Goal: Information Seeking & Learning: Learn about a topic

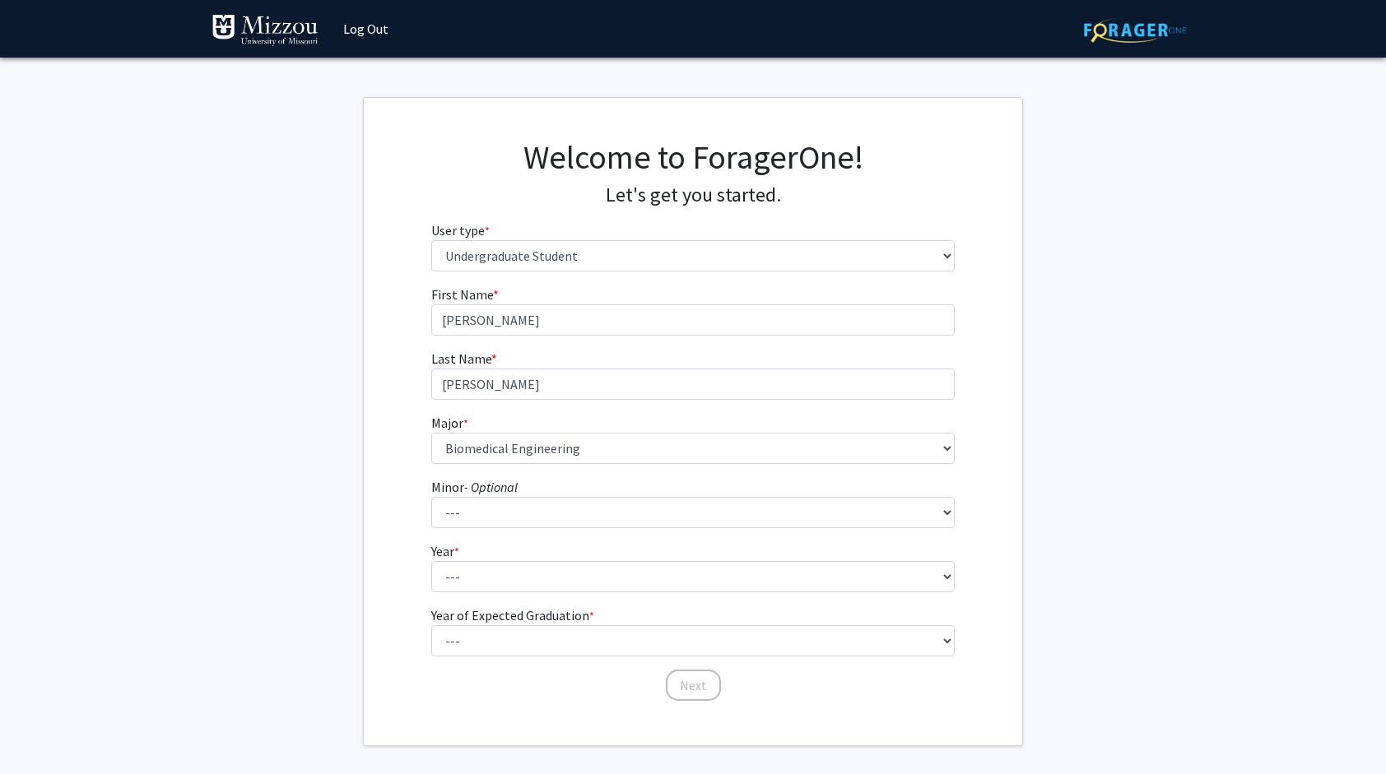
select select "1: undergrad"
select select "18: 2507"
click at [566, 574] on select "--- First-year Sophomore Junior Senior Postbaccalaureate Certificate" at bounding box center [693, 576] width 524 height 31
select select "1: first-year"
click at [431, 561] on select "--- First-year Sophomore Junior Senior Postbaccalaureate Certificate" at bounding box center [693, 576] width 524 height 31
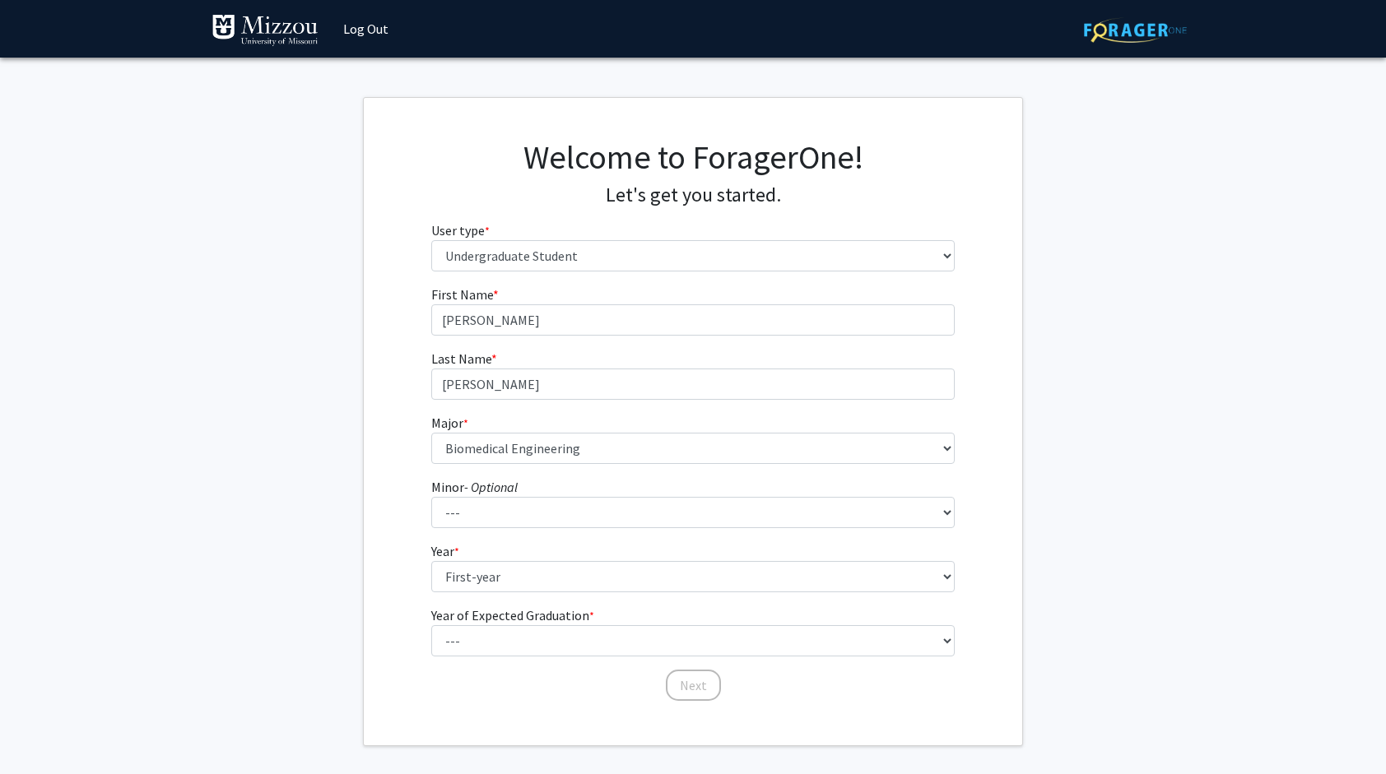
click at [548, 621] on label "Year of Expected Graduation * required" at bounding box center [512, 616] width 163 height 20
click at [548, 593] on select "--- First-year Sophomore Junior Senior Postbaccalaureate Certificate" at bounding box center [693, 576] width 524 height 31
click at [538, 630] on select "--- 2025 2026 2027 2028 2029 2030 2031 2032 2033 2034" at bounding box center [693, 640] width 524 height 31
select select "5: 2029"
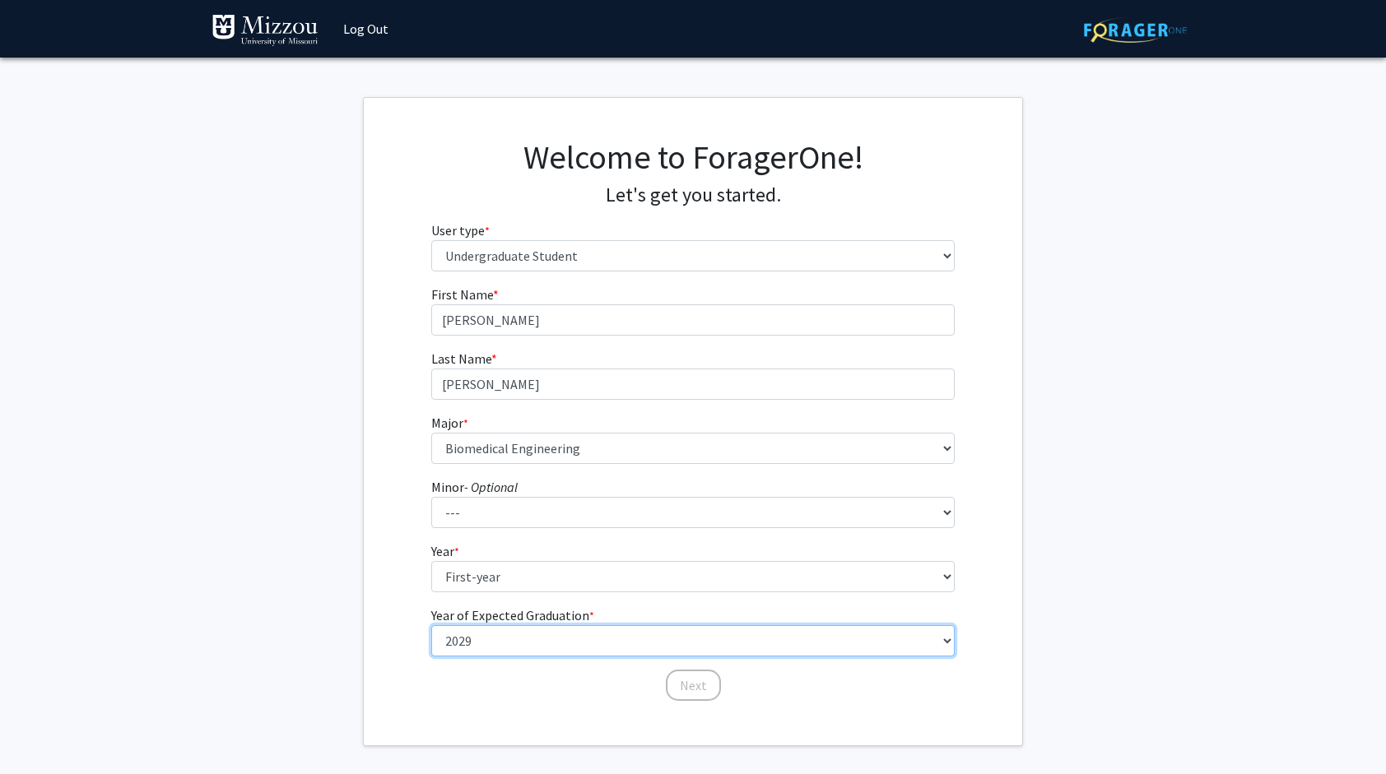
click at [431, 625] on select "--- 2025 2026 2027 2028 2029 2030 2031 2032 2033 2034" at bounding box center [693, 640] width 524 height 31
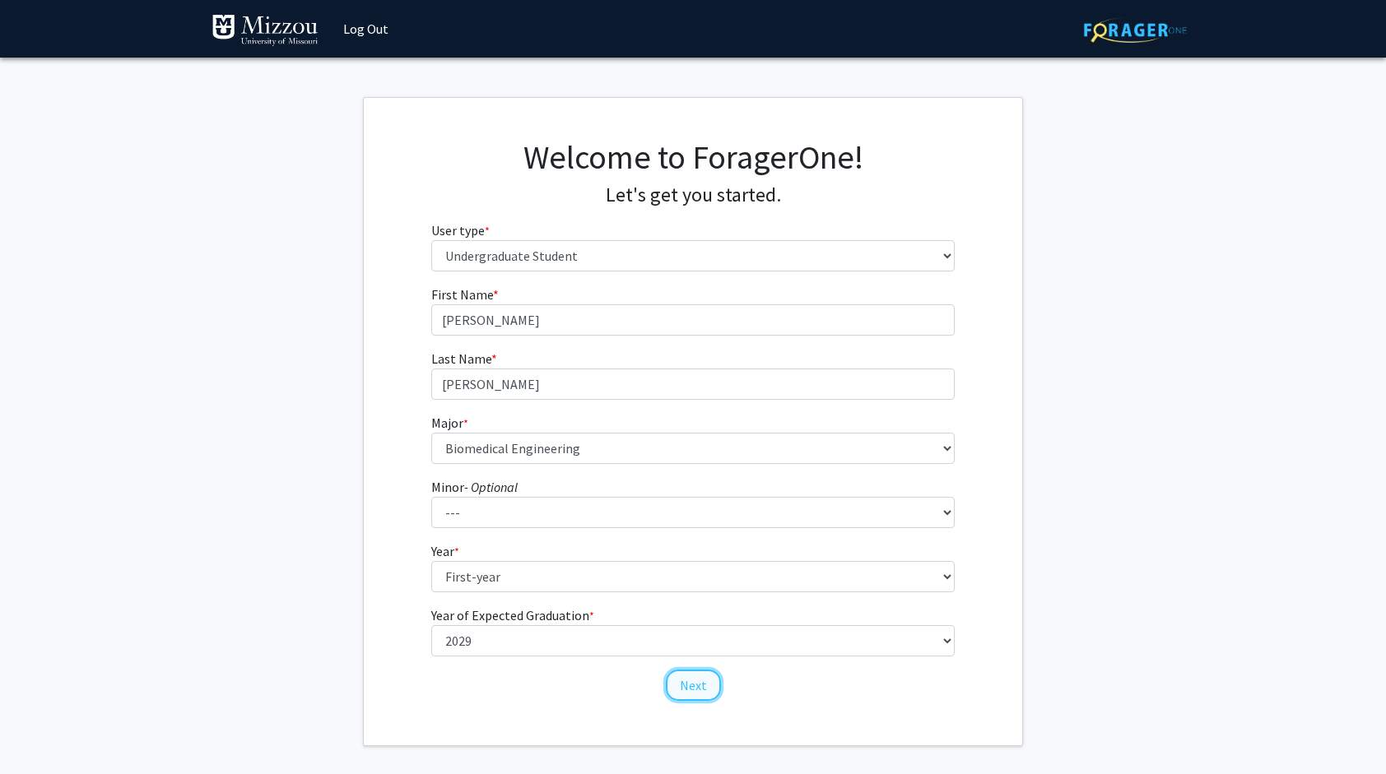
click at [708, 690] on button "Next" at bounding box center [693, 685] width 55 height 31
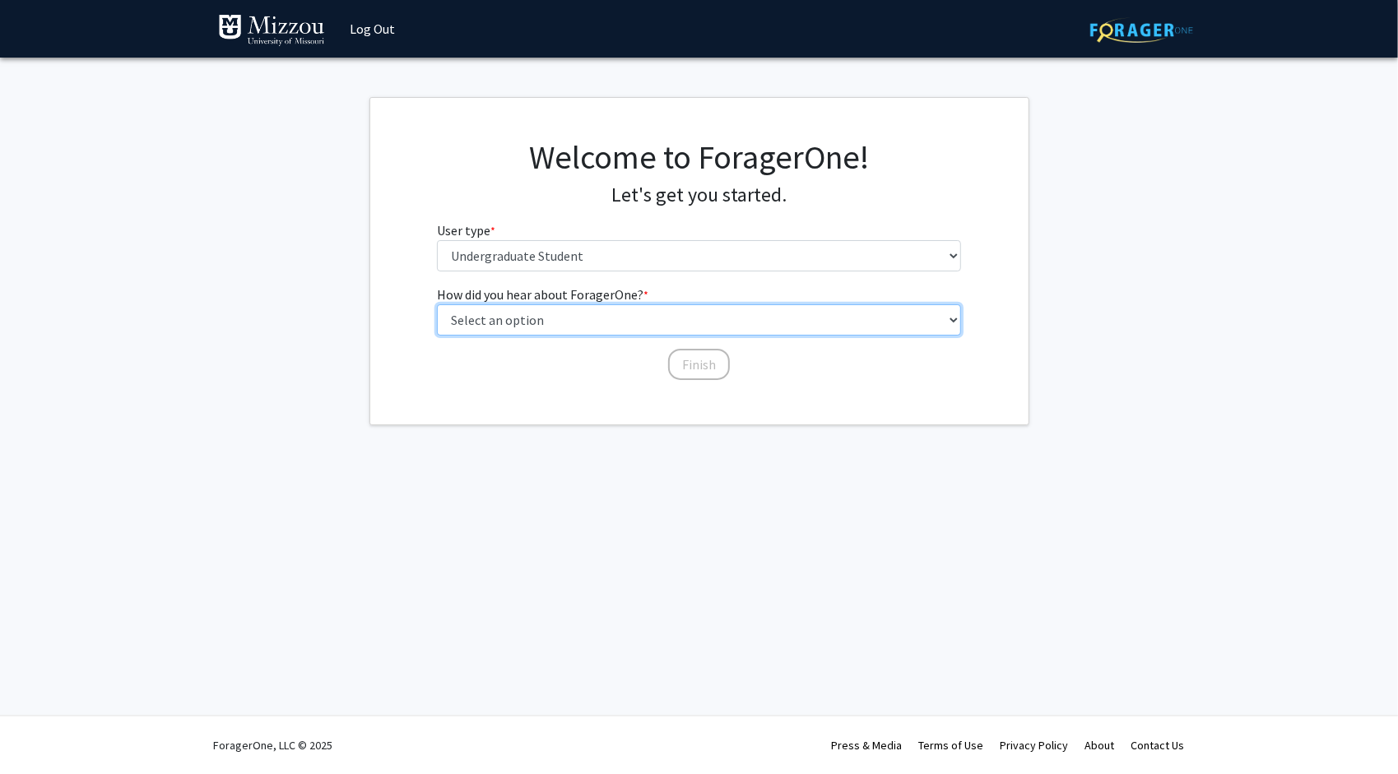
click at [709, 331] on select "Select an option Peer/student recommendation Faculty/staff recommendation Unive…" at bounding box center [699, 320] width 524 height 31
select select "2: faculty_recommendation"
click at [437, 305] on select "Select an option Peer/student recommendation Faculty/staff recommendation Unive…" at bounding box center [699, 320] width 524 height 31
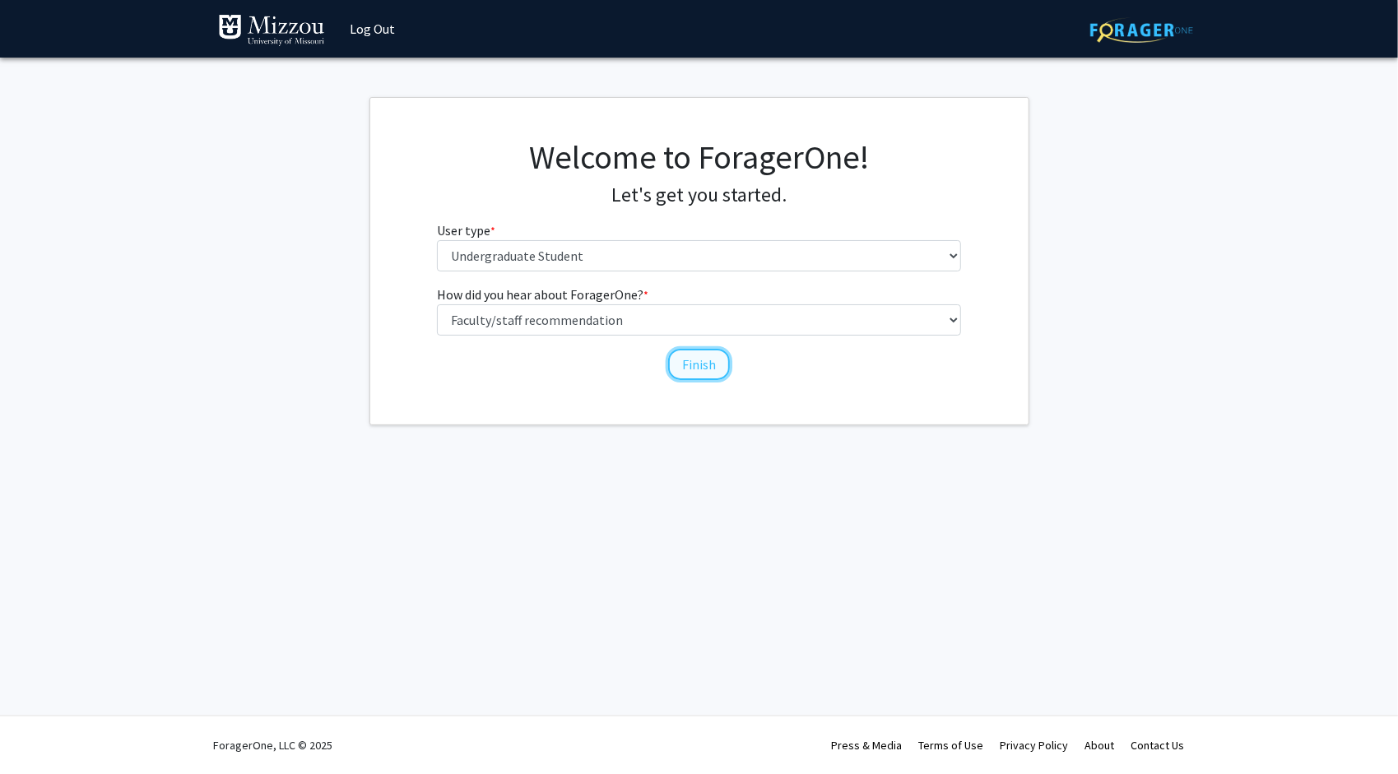
click at [688, 365] on button "Finish" at bounding box center [699, 364] width 62 height 31
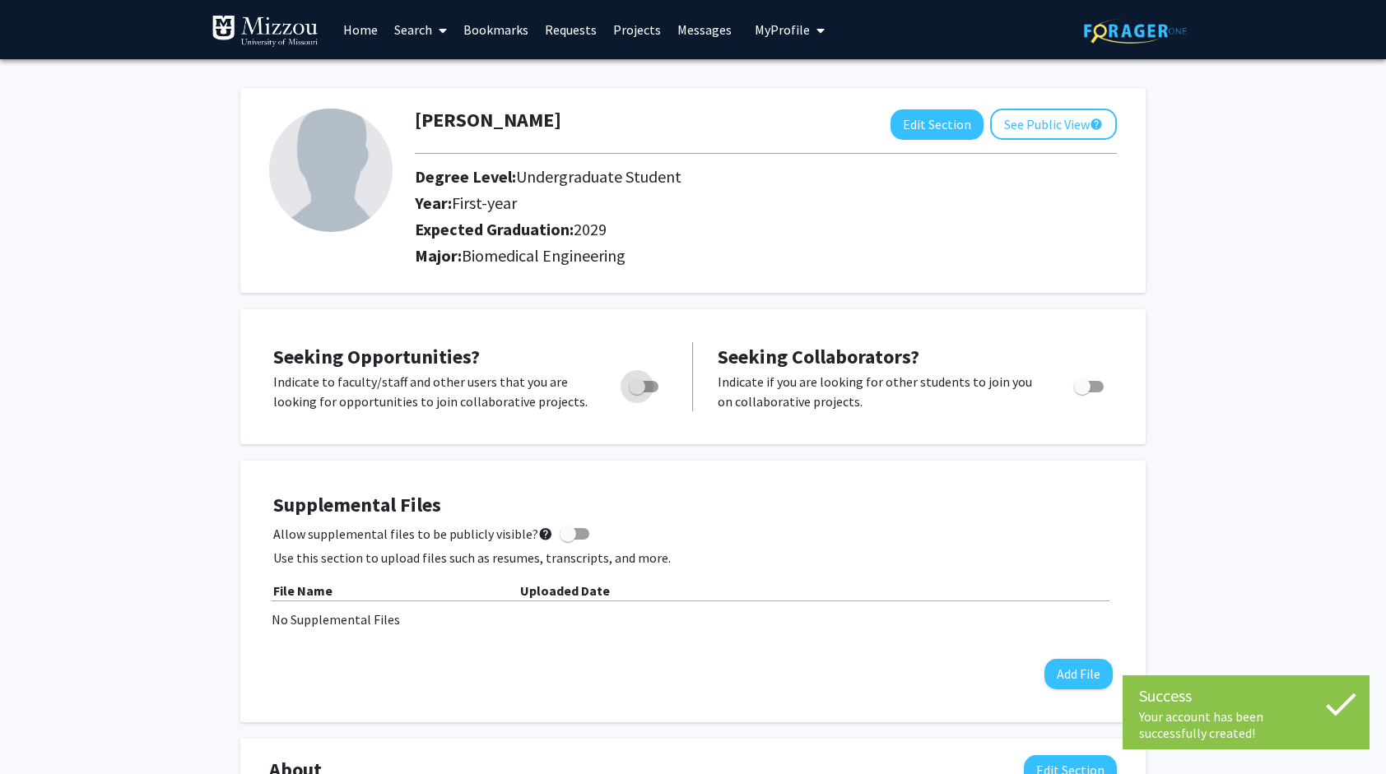
click at [635, 385] on span "Toggle" at bounding box center [637, 387] width 16 height 16
click at [636, 393] on input "Are you actively seeking opportunities?" at bounding box center [636, 393] width 1 height 1
checkbox input "true"
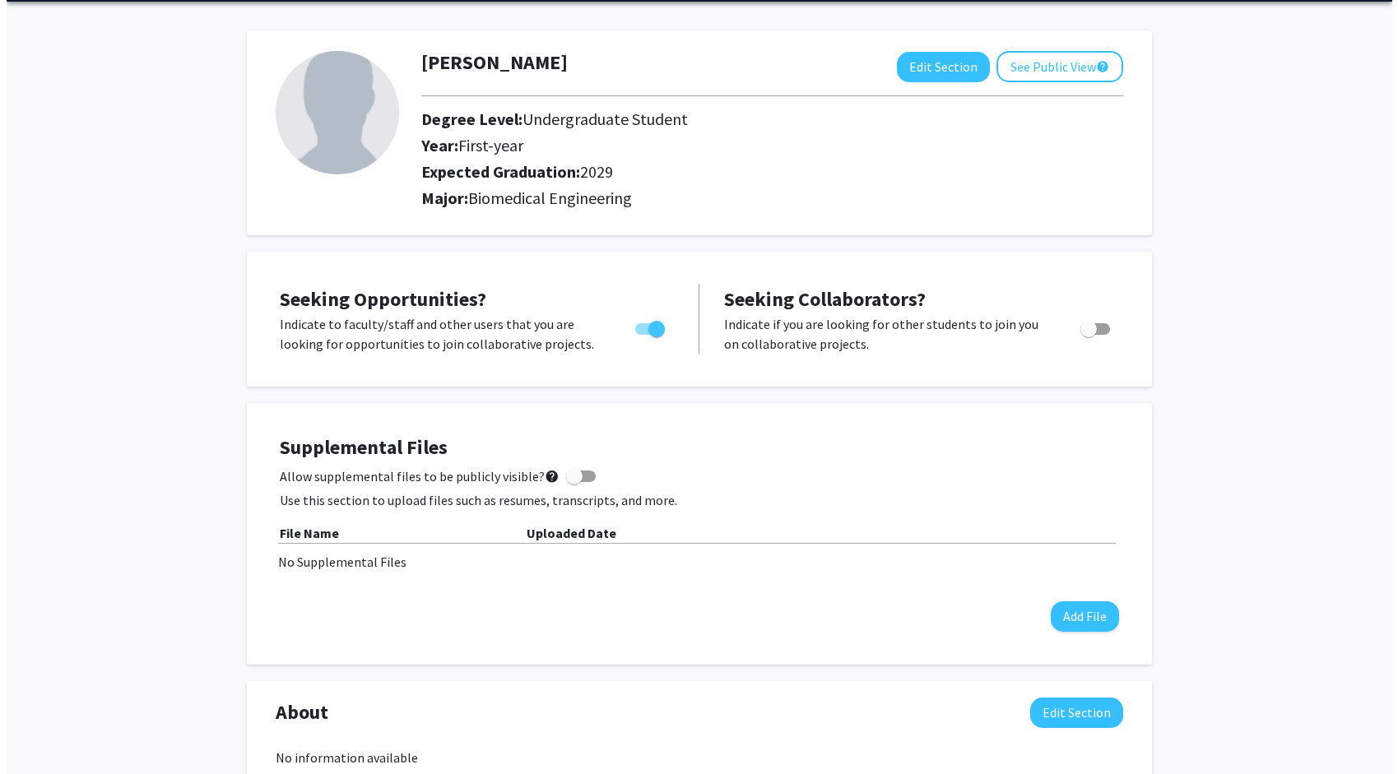
scroll to position [82, 0]
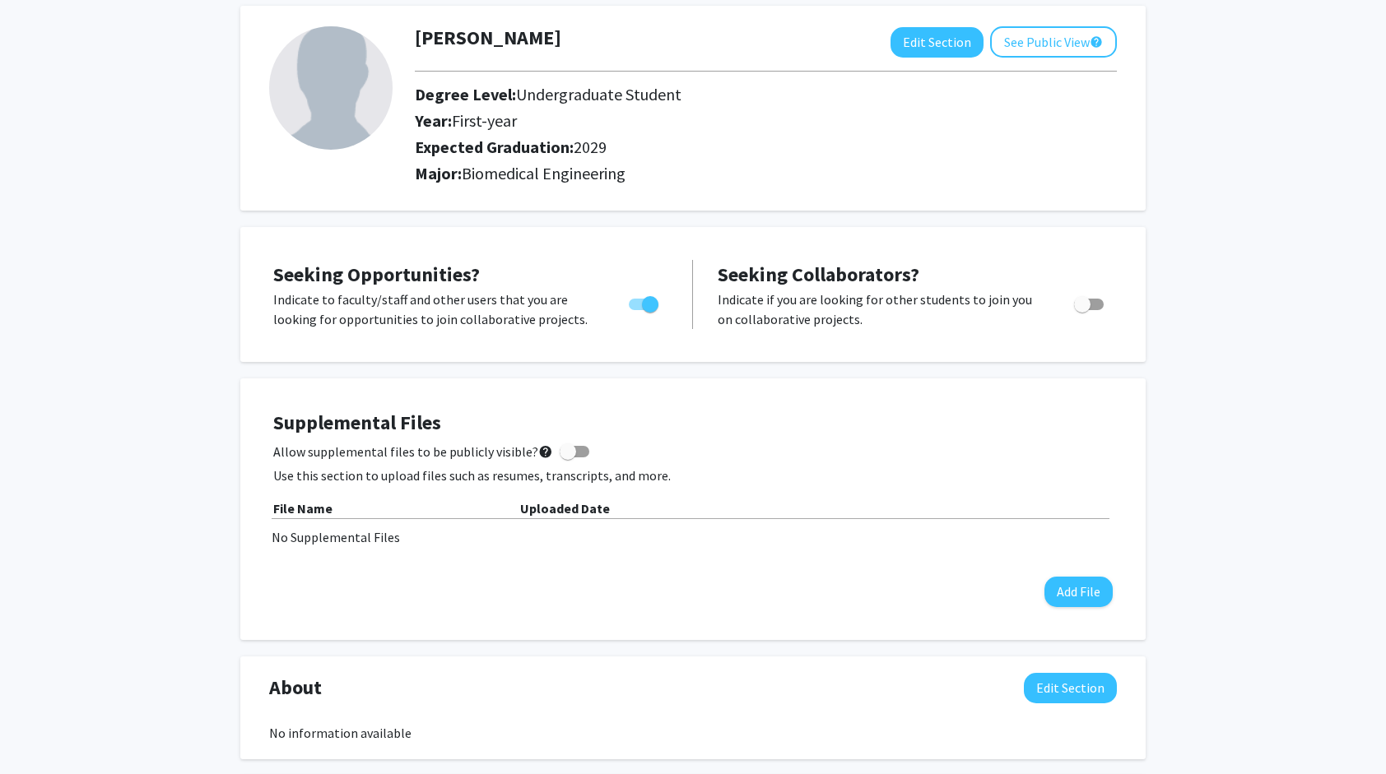
click at [560, 459] on span at bounding box center [568, 452] width 16 height 16
click at [567, 458] on input "Allow supplemental files to be publicly visible? help" at bounding box center [567, 458] width 1 height 1
checkbox input "true"
click at [1096, 581] on button "Add File" at bounding box center [1078, 592] width 68 height 30
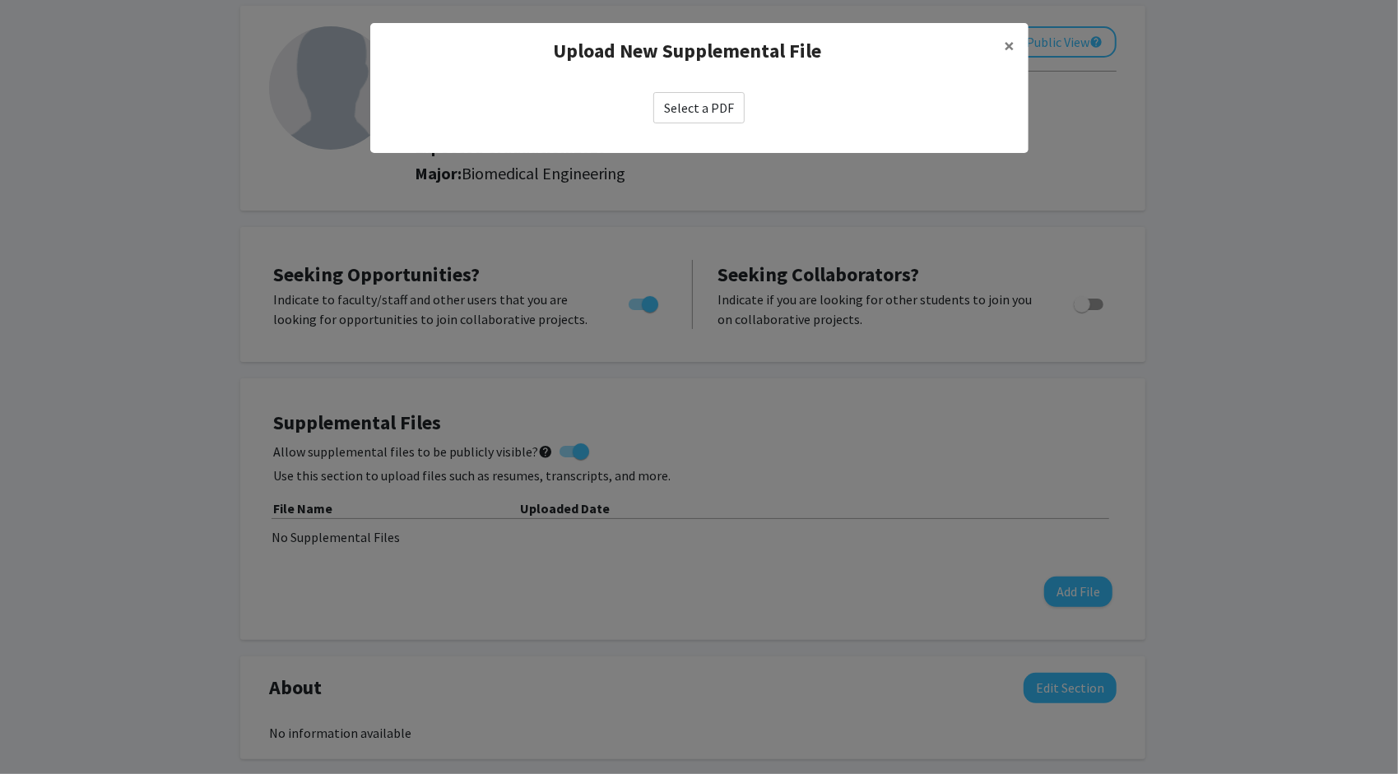
click at [718, 108] on label "Select a PDF" at bounding box center [698, 107] width 91 height 31
click at [0, 0] on input "Select a PDF" at bounding box center [0, 0] width 0 height 0
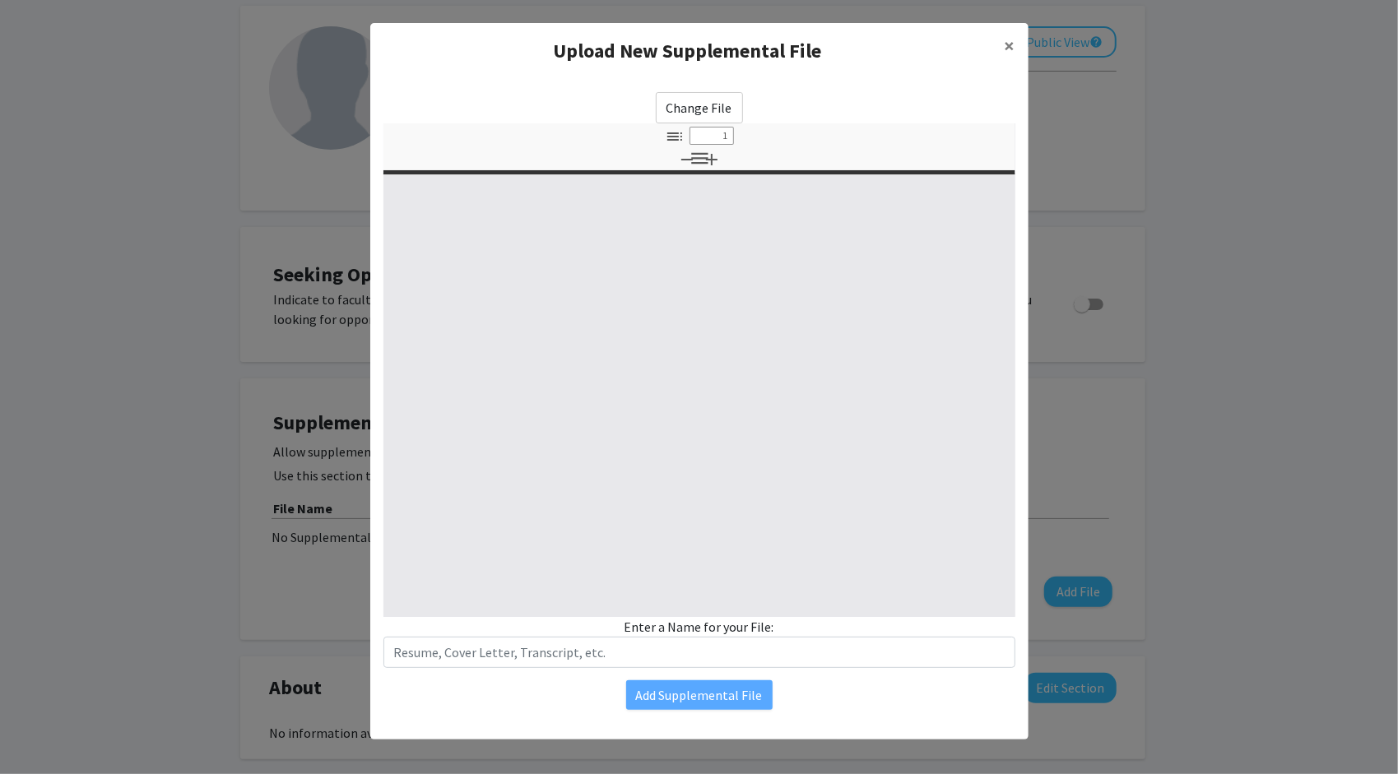
select select "custom"
type input "0"
select select "custom"
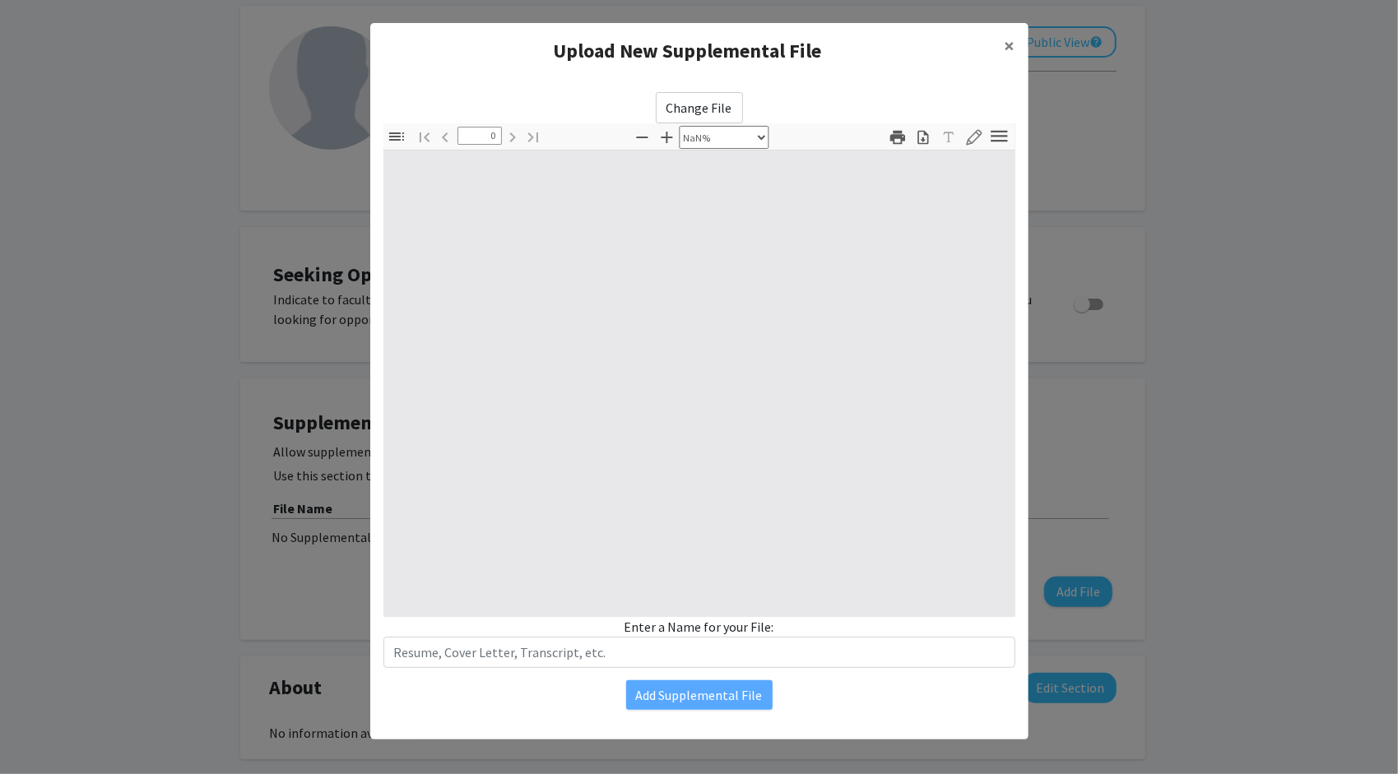
type input "1"
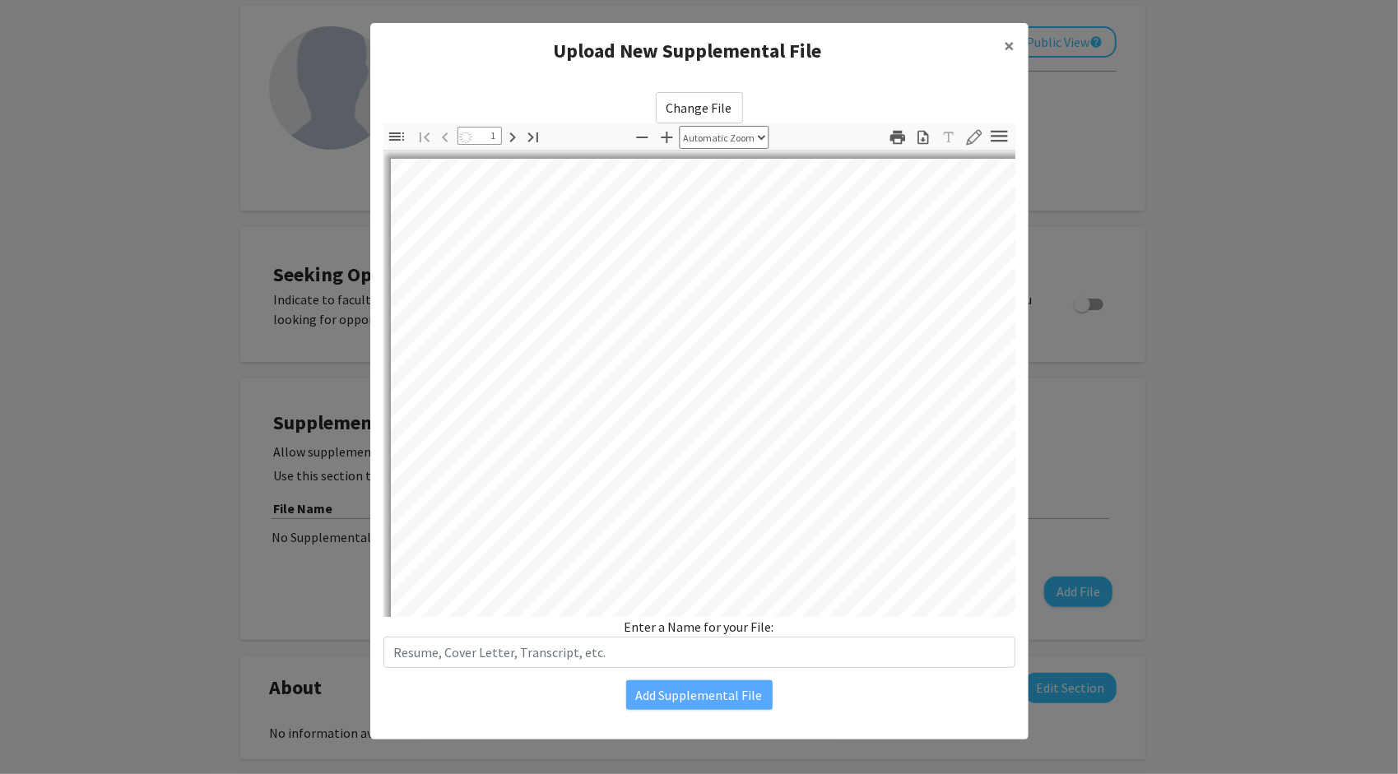
select select "auto"
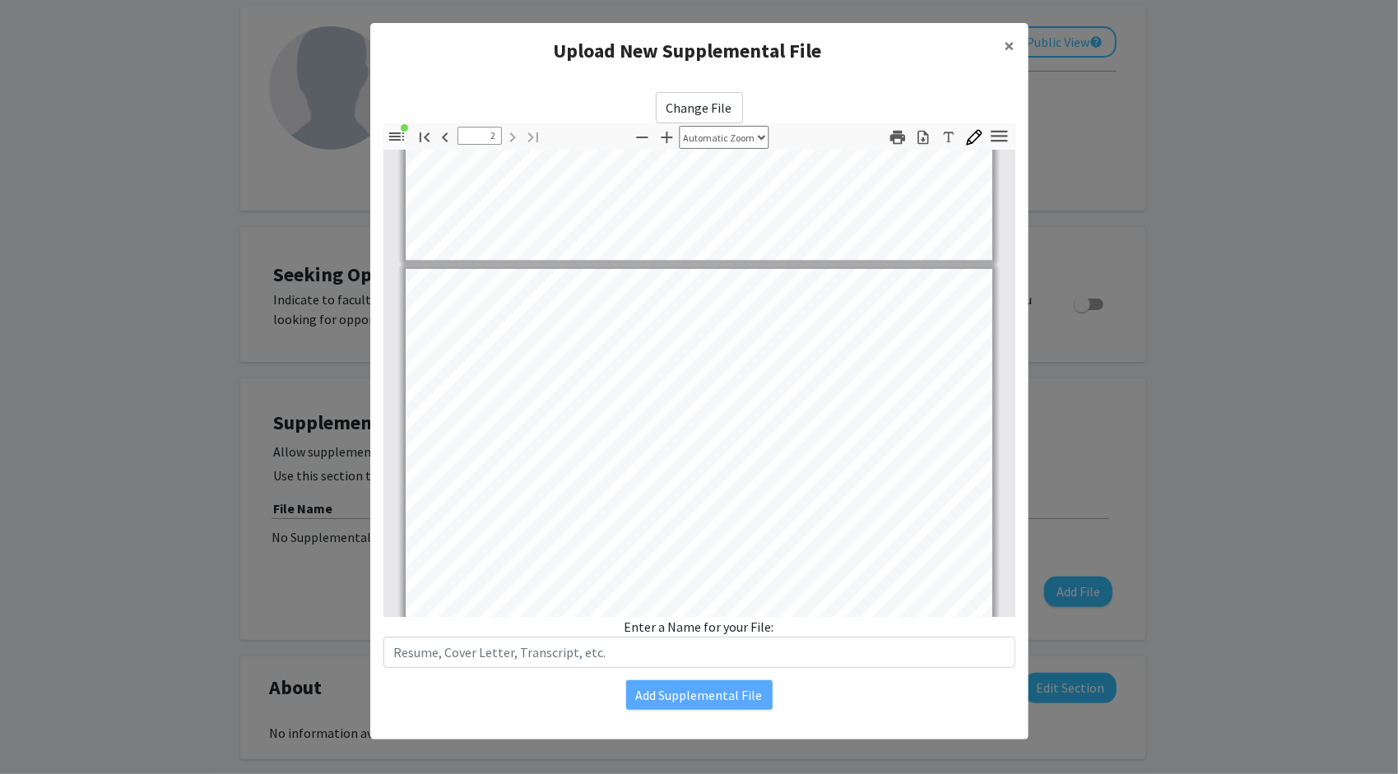
type input "1"
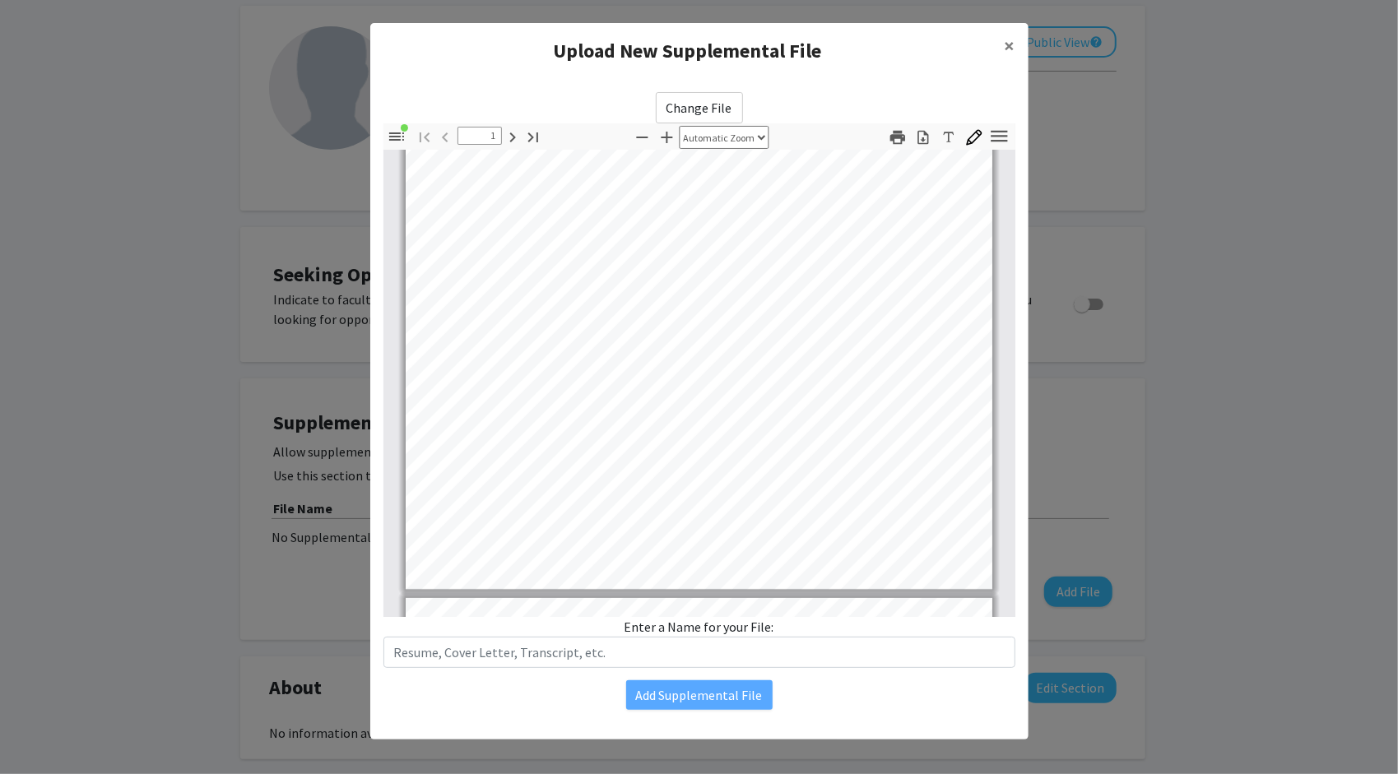
scroll to position [247, 0]
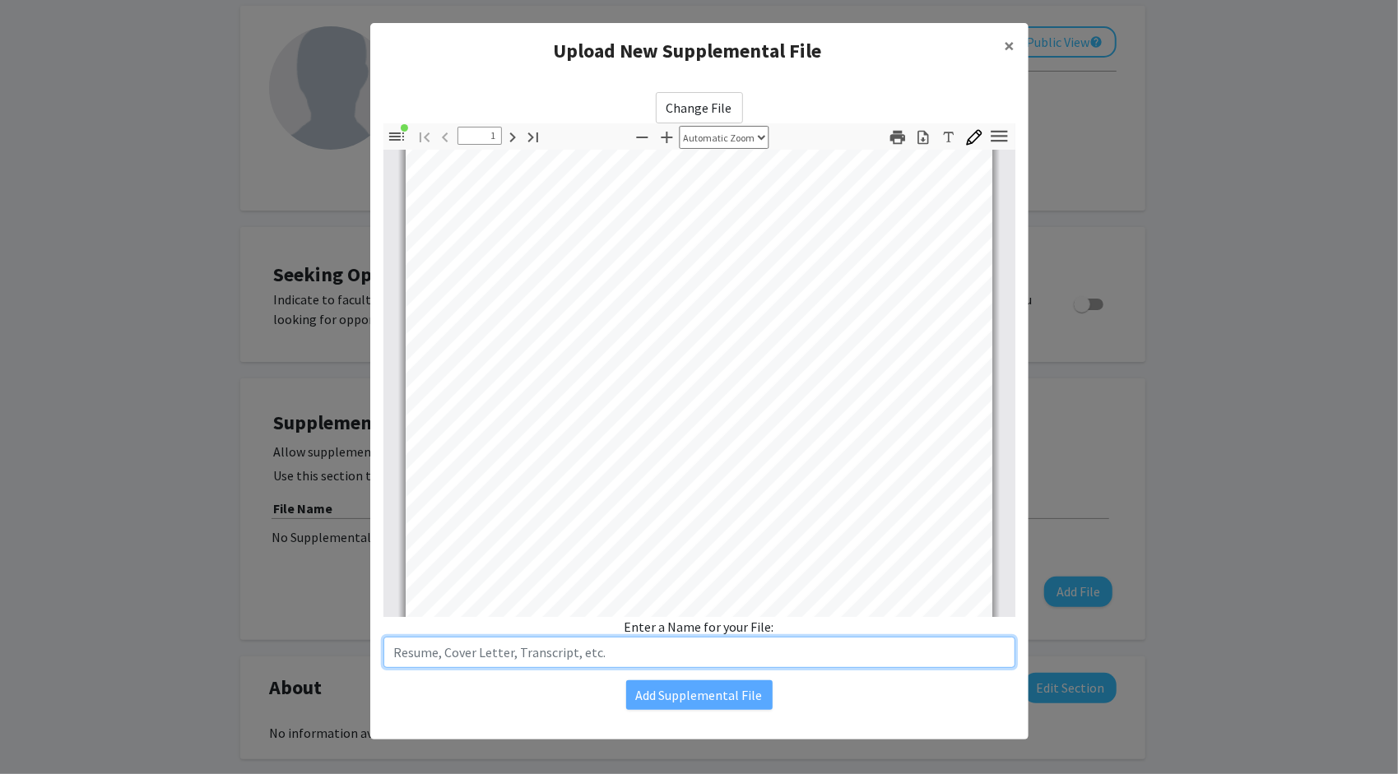
click at [681, 647] on input "text" at bounding box center [700, 652] width 632 height 31
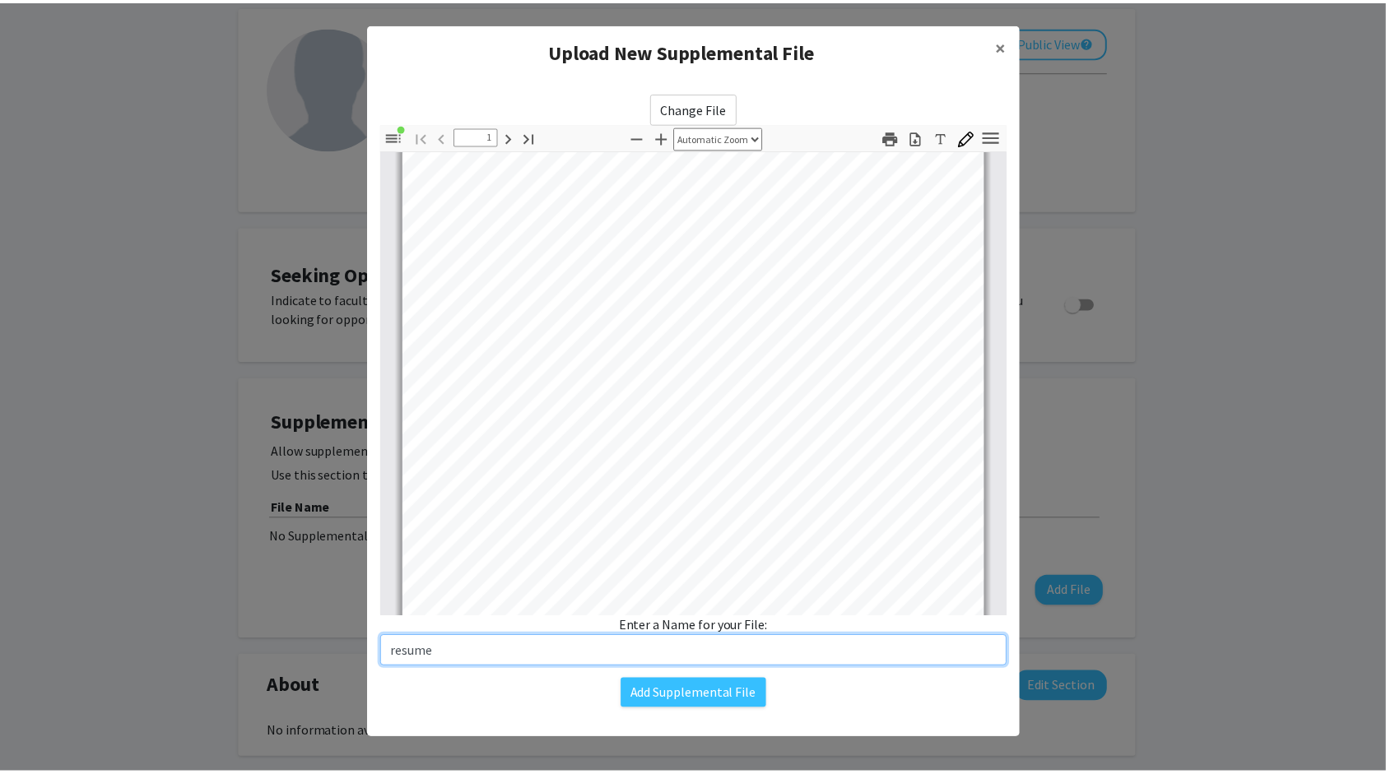
scroll to position [329, 0]
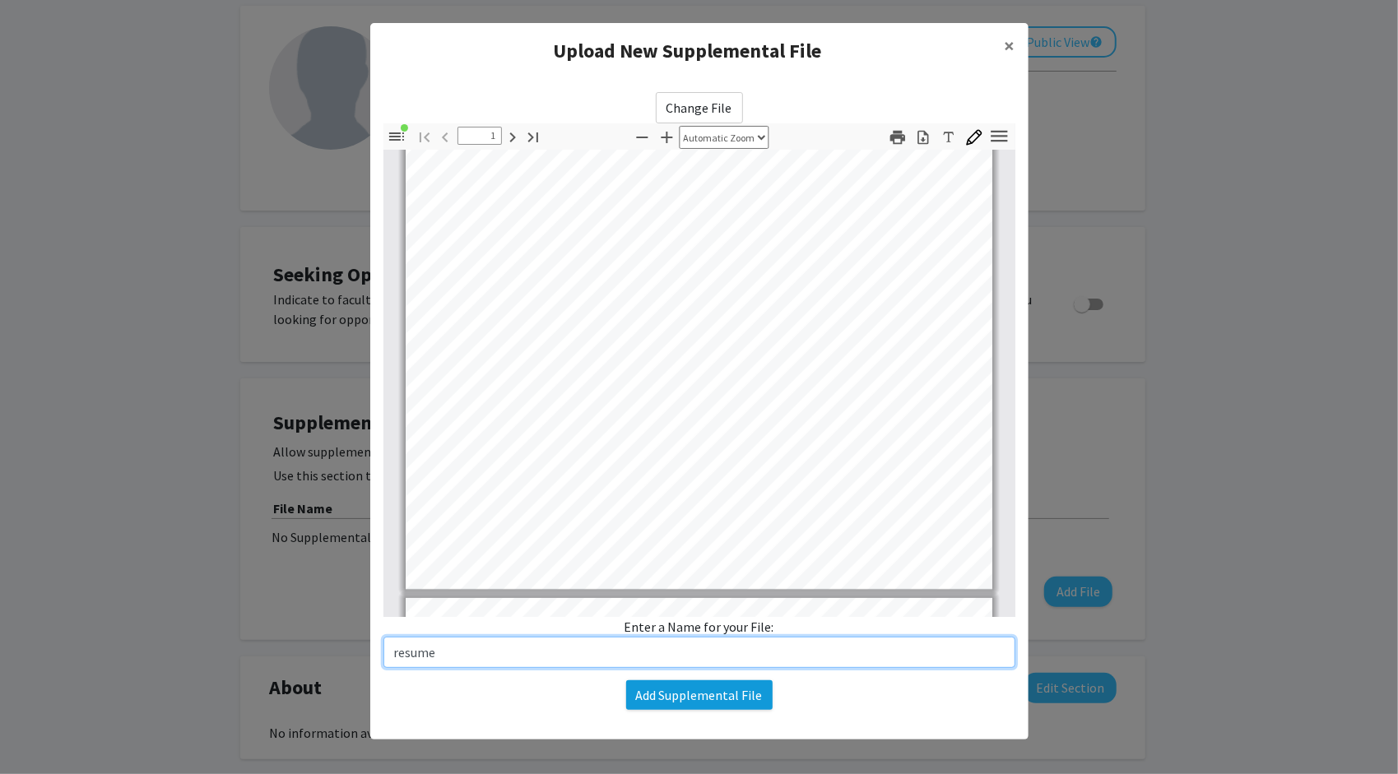
type input "resume"
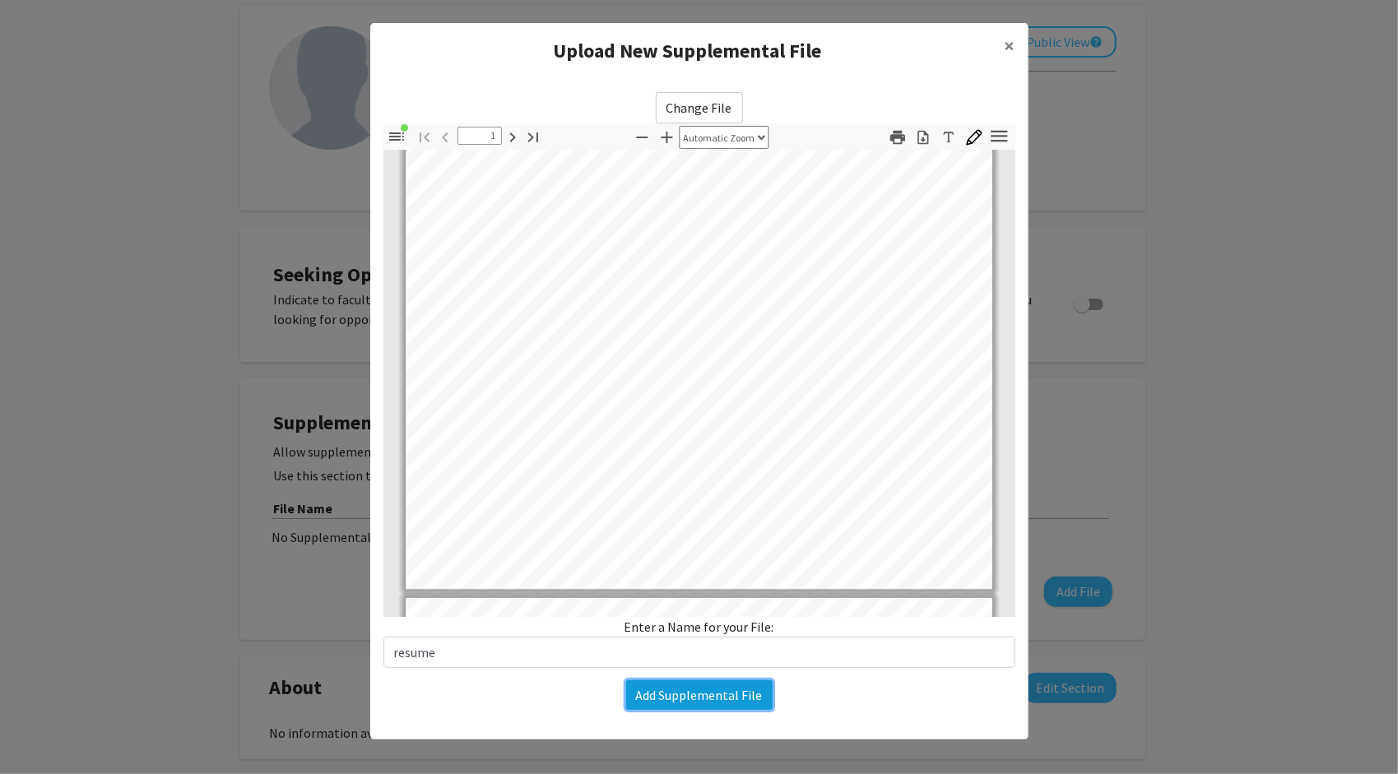
click at [739, 697] on button "Add Supplemental File" at bounding box center [699, 696] width 146 height 30
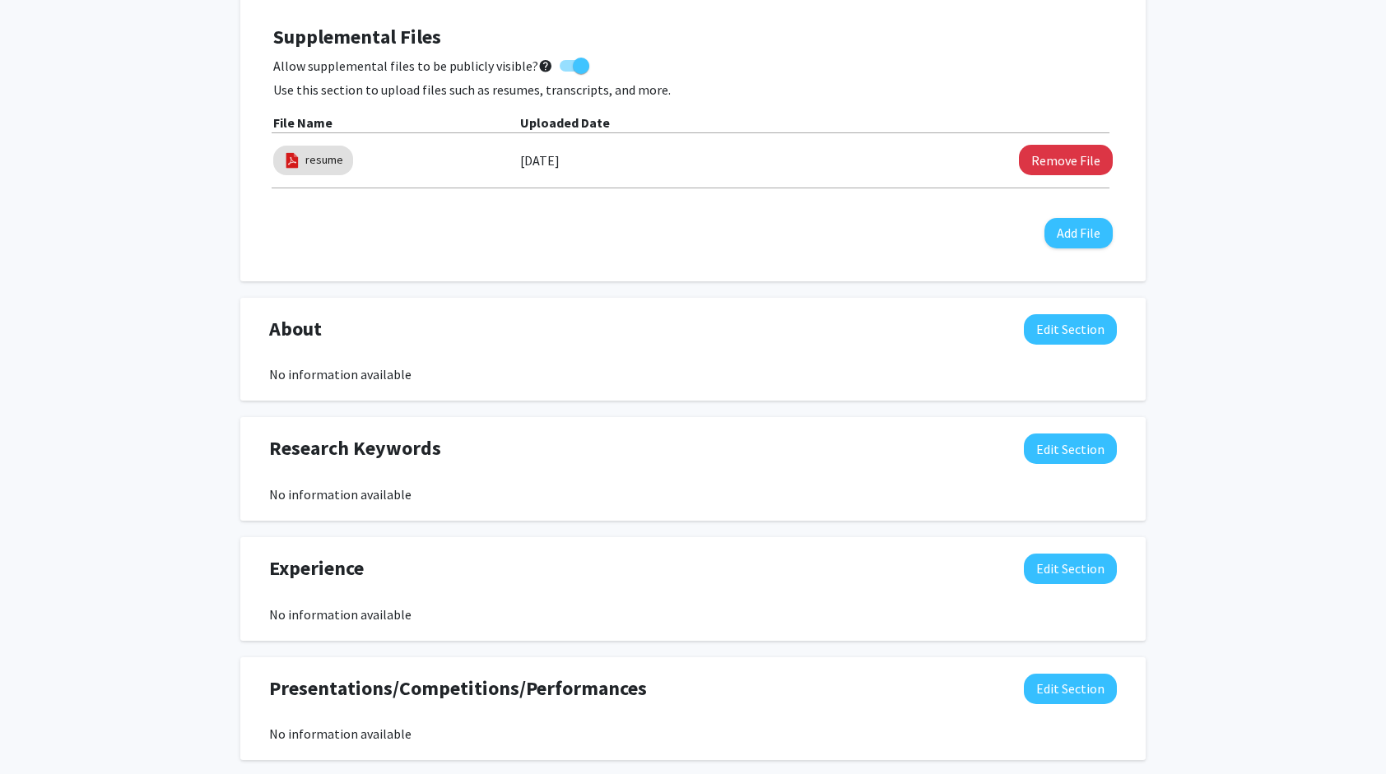
scroll to position [576, 0]
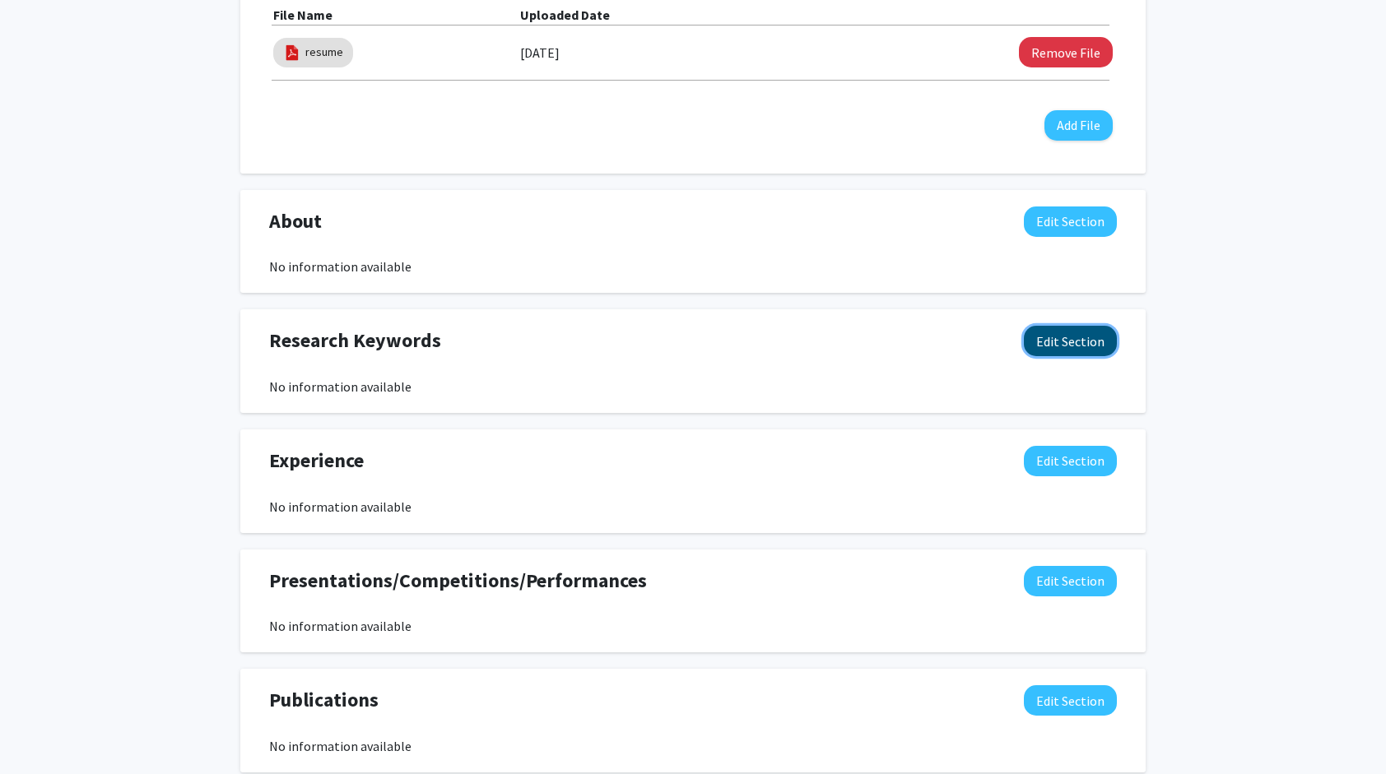
click at [1067, 347] on button "Edit Section" at bounding box center [1070, 341] width 93 height 30
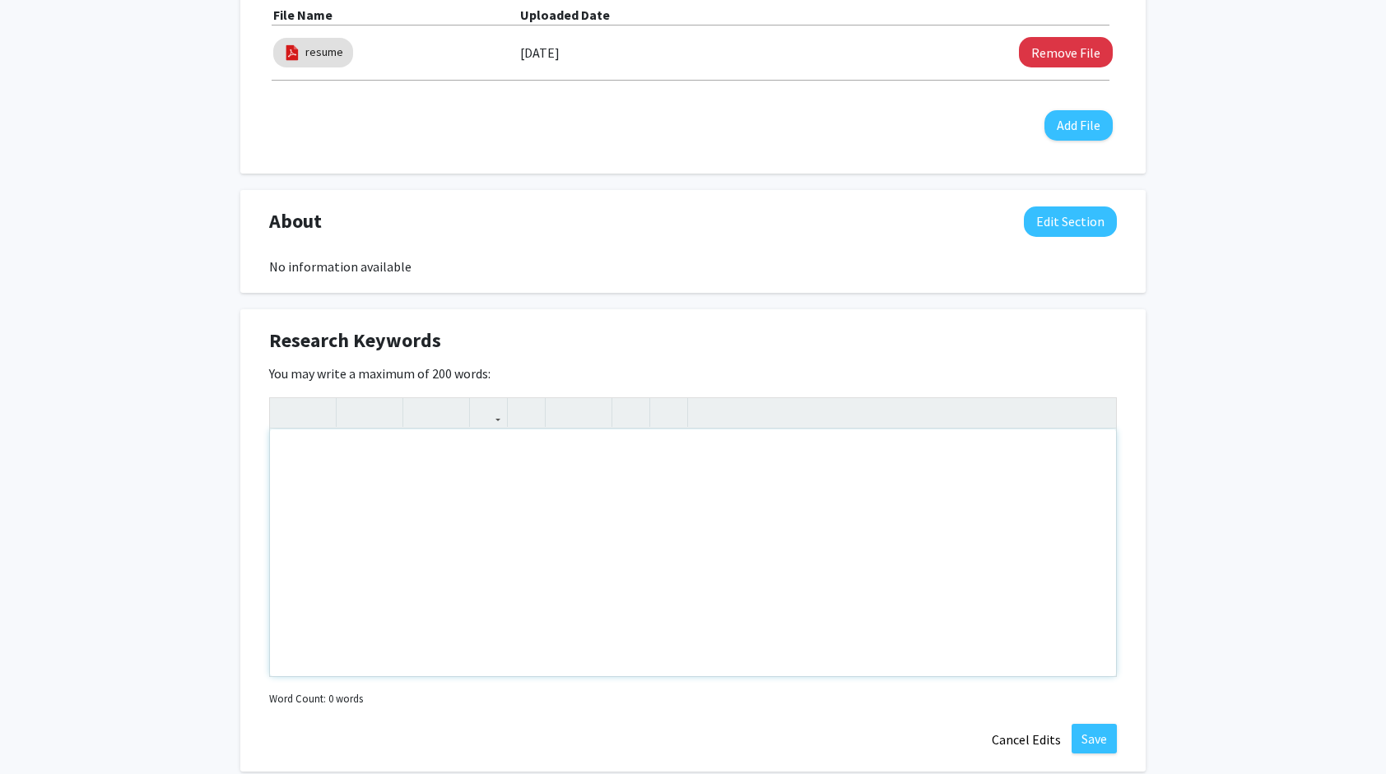
click at [734, 483] on div "Note to users with screen readers: Please deactivate our accessibility plugin f…" at bounding box center [693, 553] width 846 height 247
type textarea "I"
type textarea "Psychology"
click at [1245, 732] on div "[PERSON_NAME] Edit Section See Public View help Degree Level: Undergraduate Stu…" at bounding box center [693, 393] width 1386 height 1821
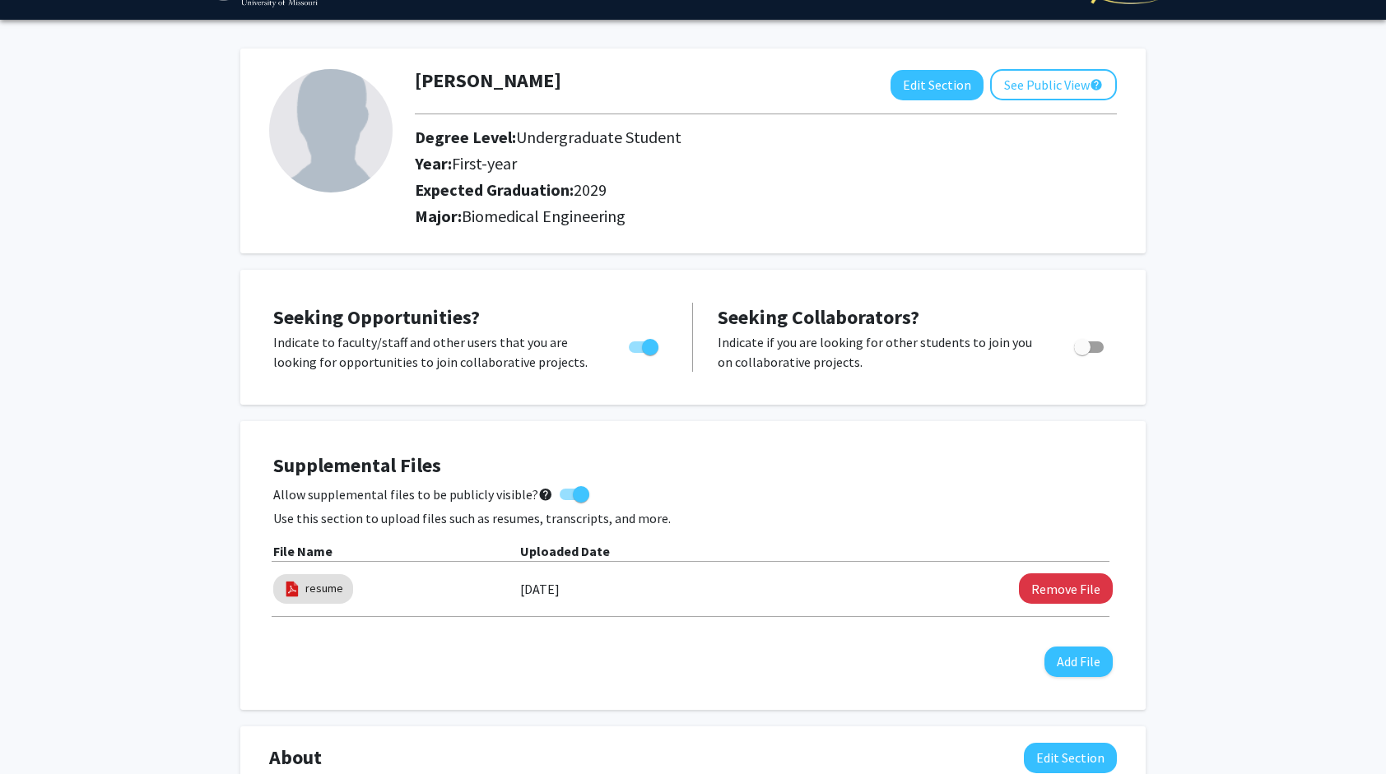
scroll to position [0, 0]
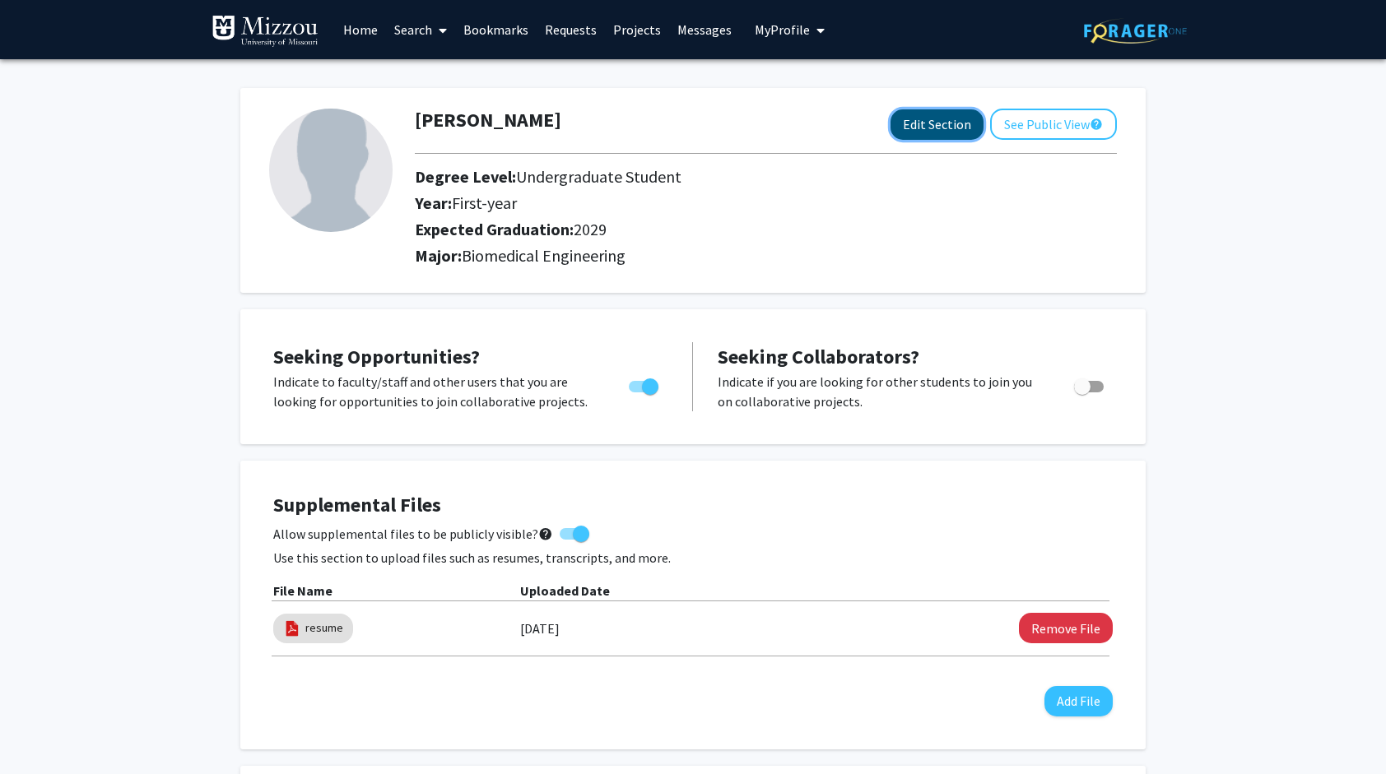
click at [944, 125] on button "Edit Section" at bounding box center [936, 124] width 93 height 30
select select "first-year"
select select "2029"
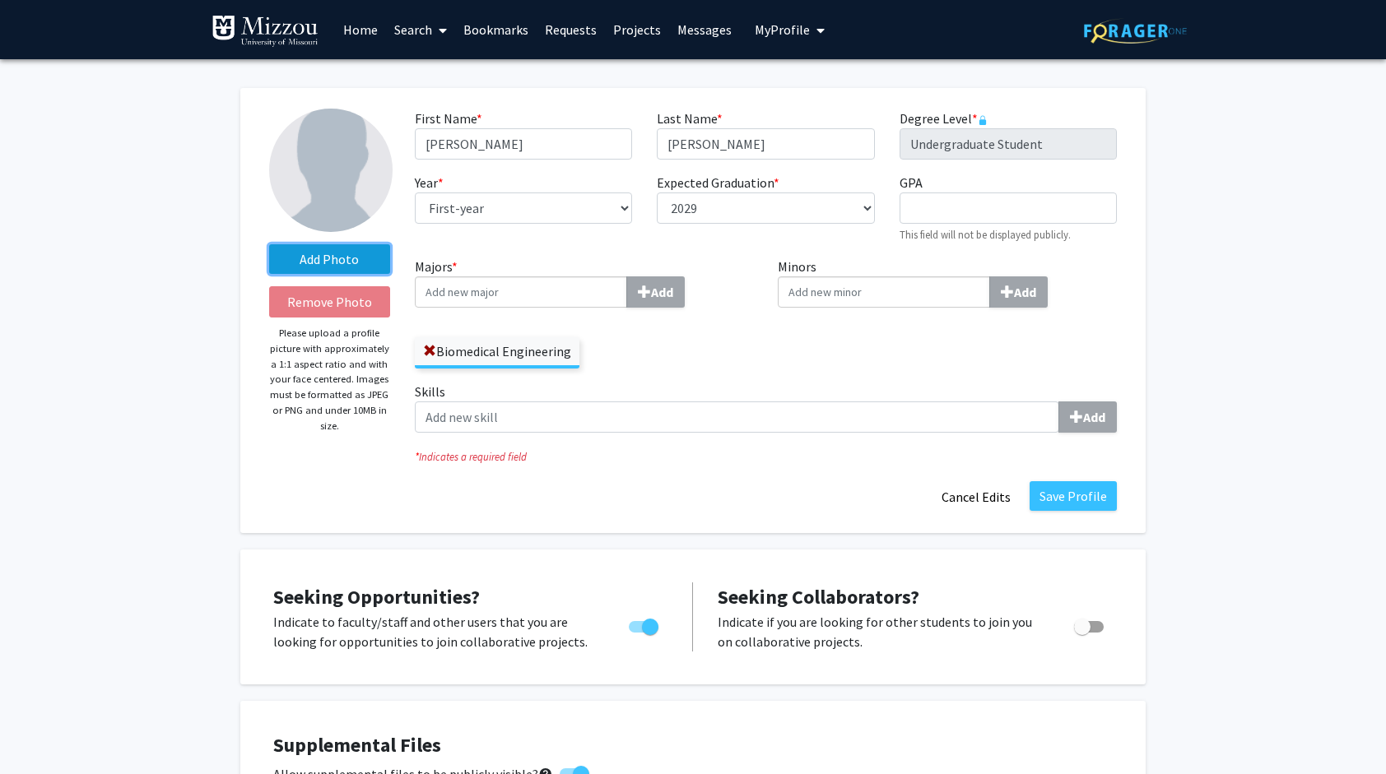
click at [345, 250] on label "Add Photo" at bounding box center [329, 259] width 121 height 30
click at [0, 0] on input "Add Photo" at bounding box center [0, 0] width 0 height 0
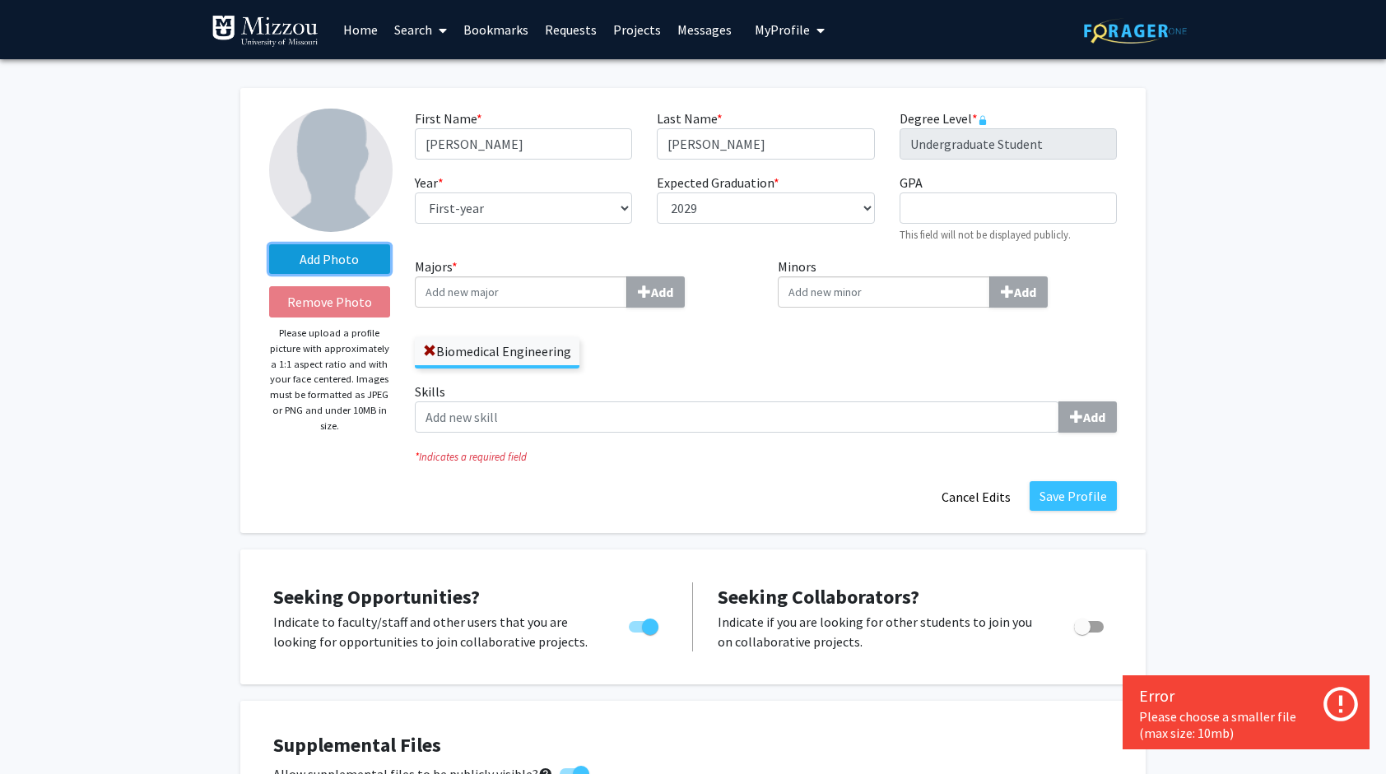
click at [327, 269] on label "Add Photo" at bounding box center [329, 259] width 121 height 30
click at [0, 0] on input "Add Photo" at bounding box center [0, 0] width 0 height 0
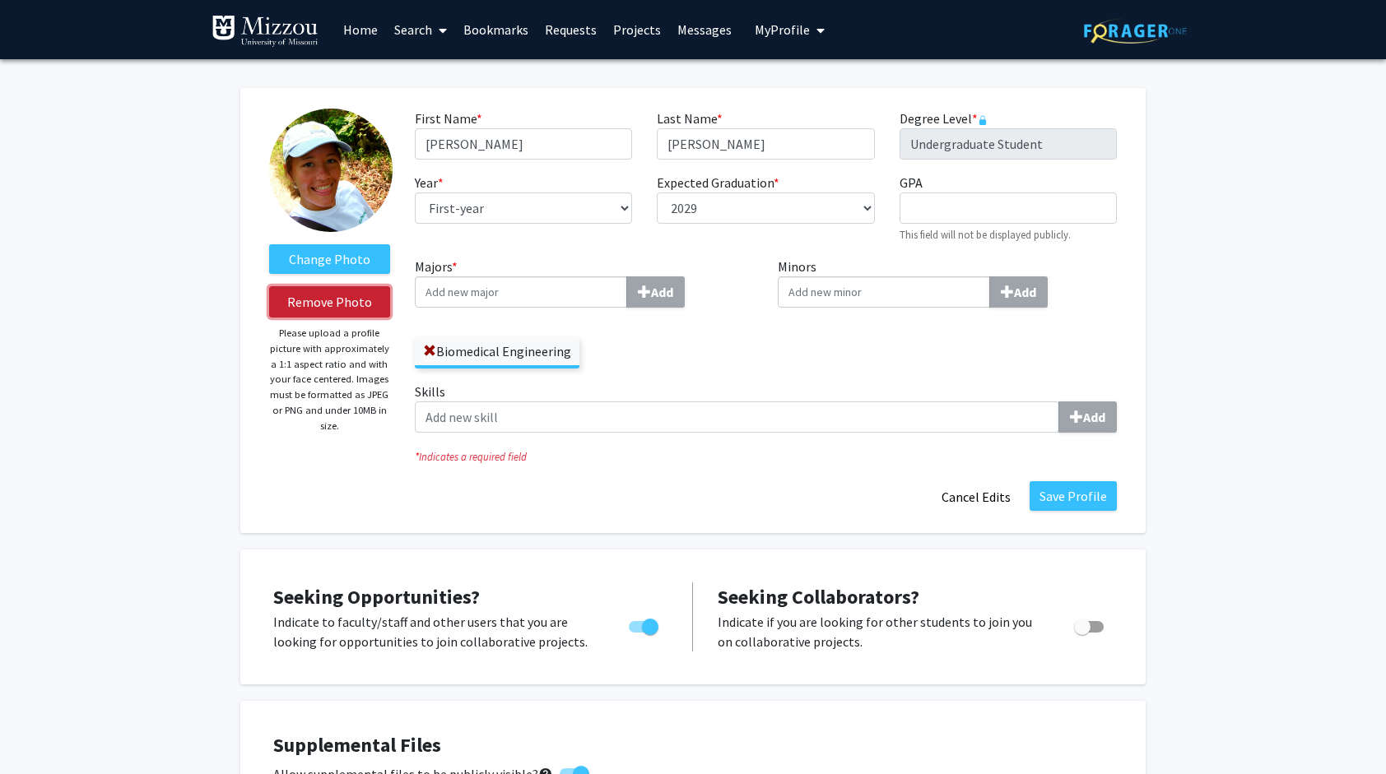
click at [369, 300] on button "Remove Photo" at bounding box center [329, 301] width 121 height 31
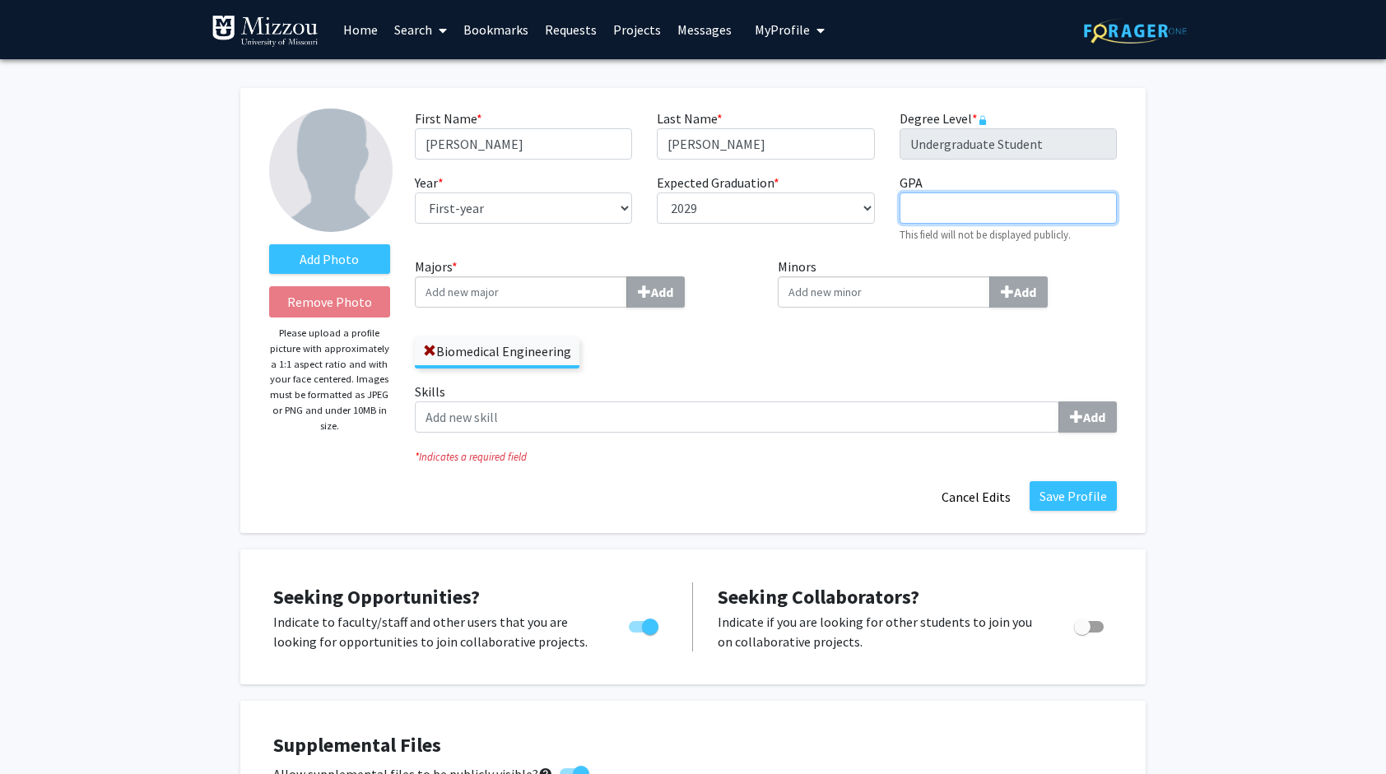
click at [920, 211] on input "GPA required" at bounding box center [1008, 208] width 217 height 31
type input "4.0"
click at [1058, 495] on button "Save Profile" at bounding box center [1073, 496] width 87 height 30
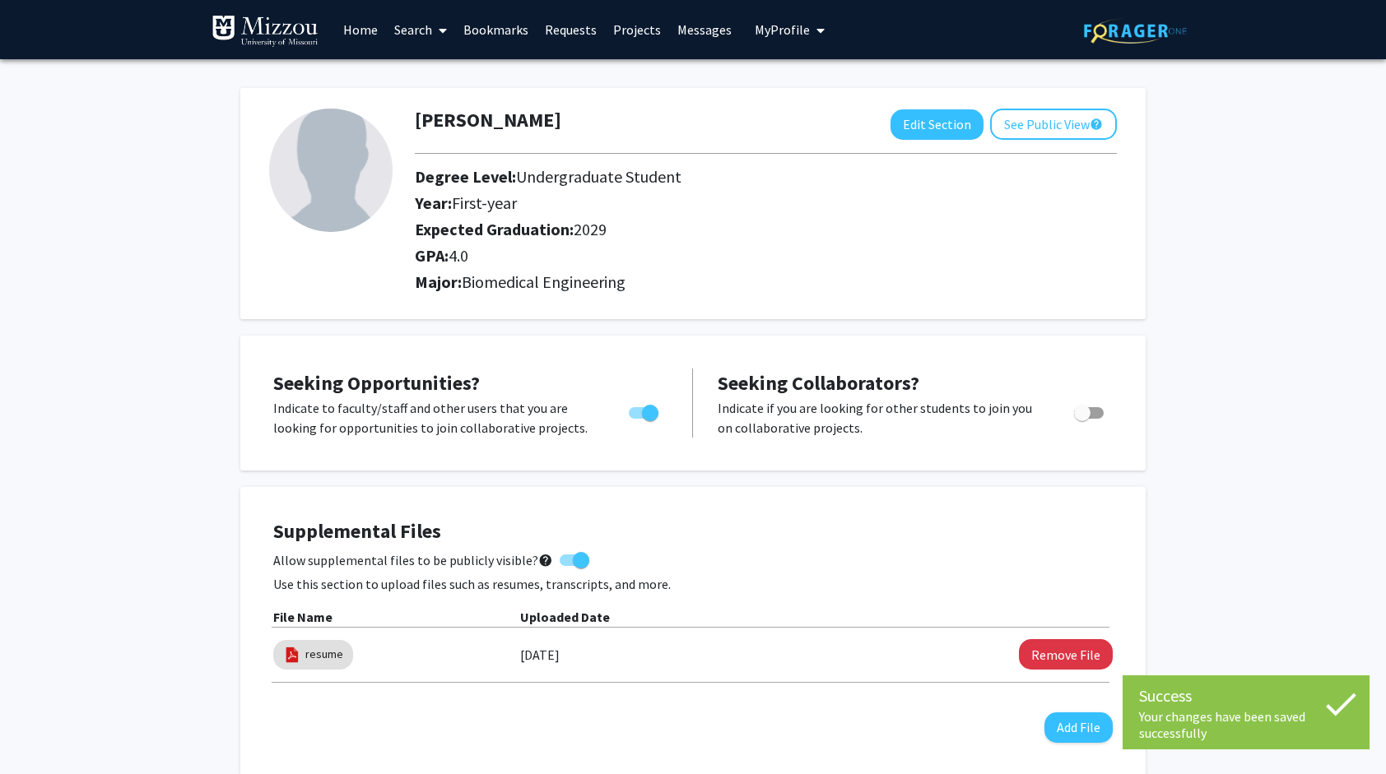
click at [428, 40] on link "Search" at bounding box center [420, 30] width 69 height 58
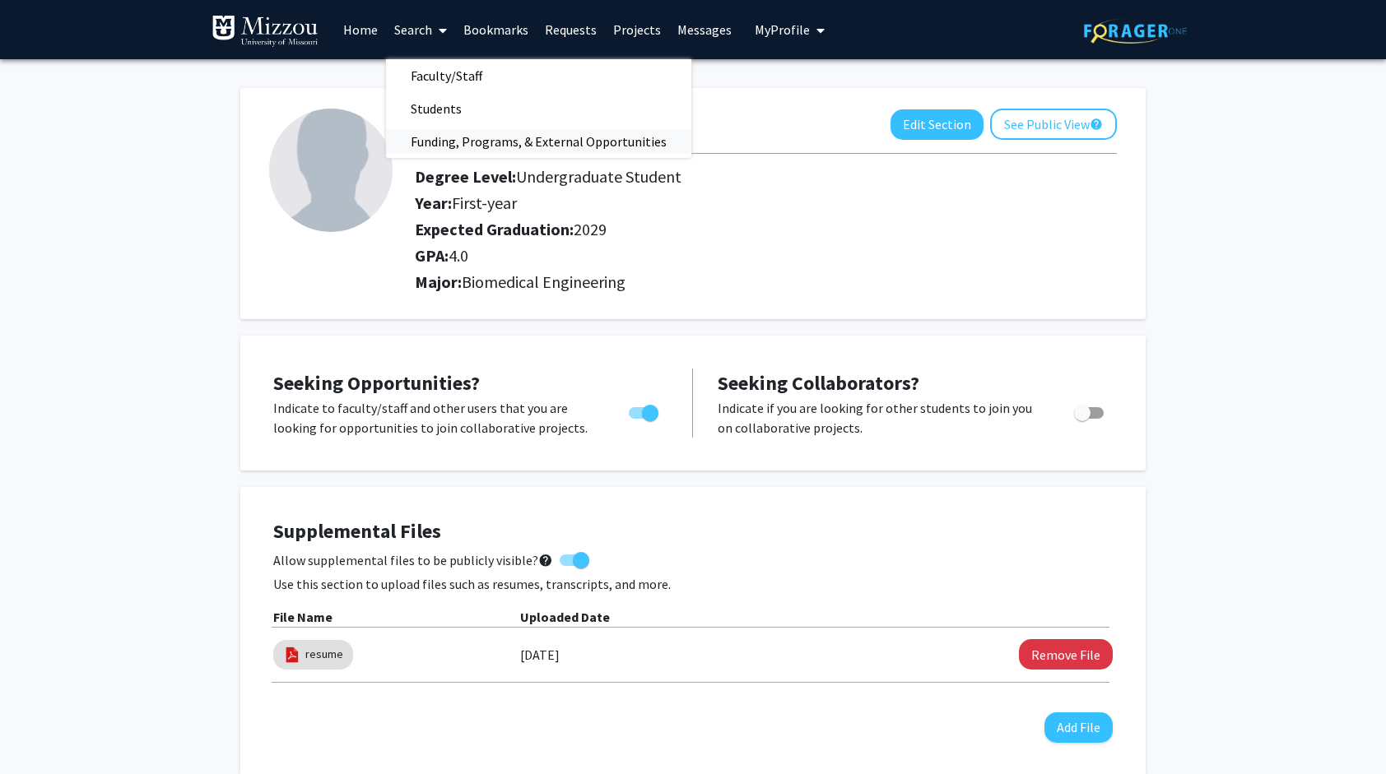
click at [444, 140] on span "Funding, Programs, & External Opportunities" at bounding box center [538, 141] width 305 height 33
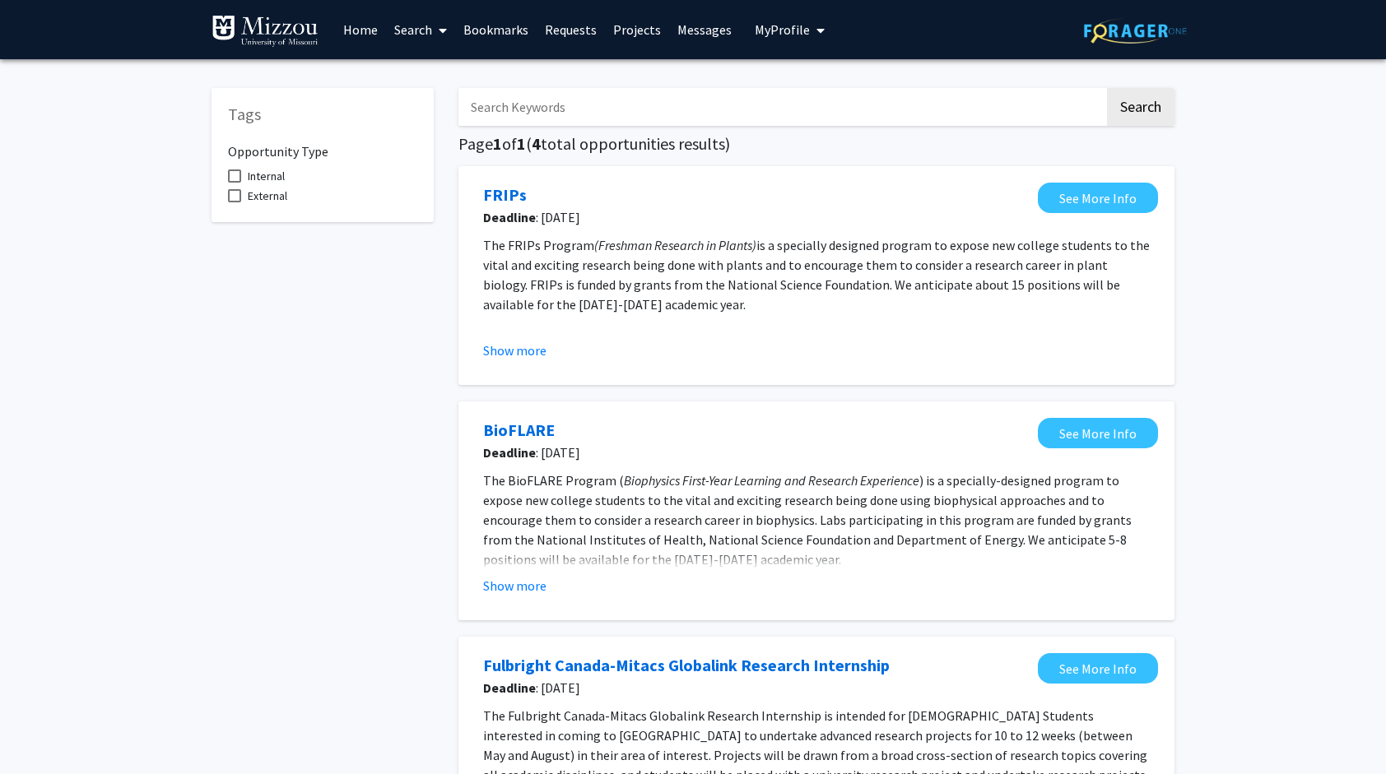
click at [417, 38] on link "Search" at bounding box center [420, 30] width 69 height 58
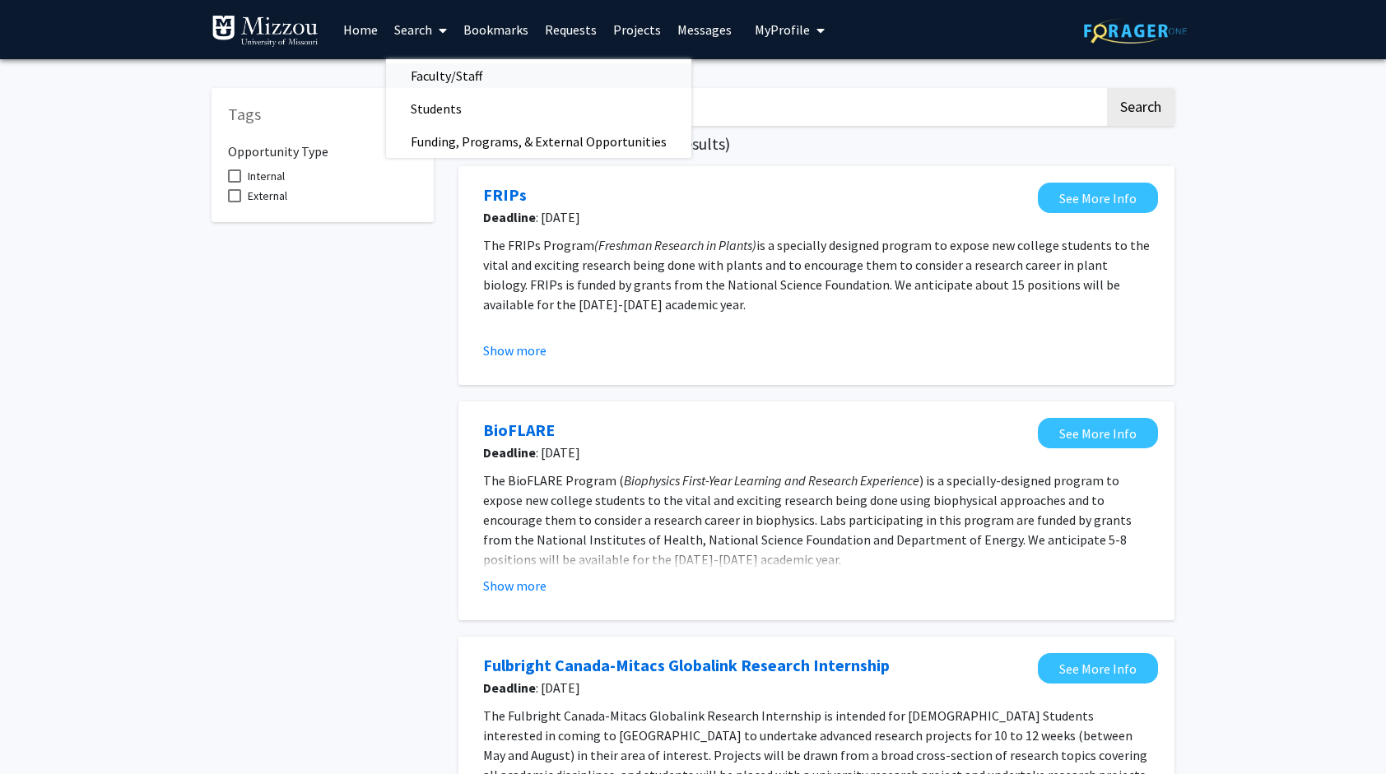
click at [436, 76] on span "Faculty/Staff" at bounding box center [446, 75] width 121 height 33
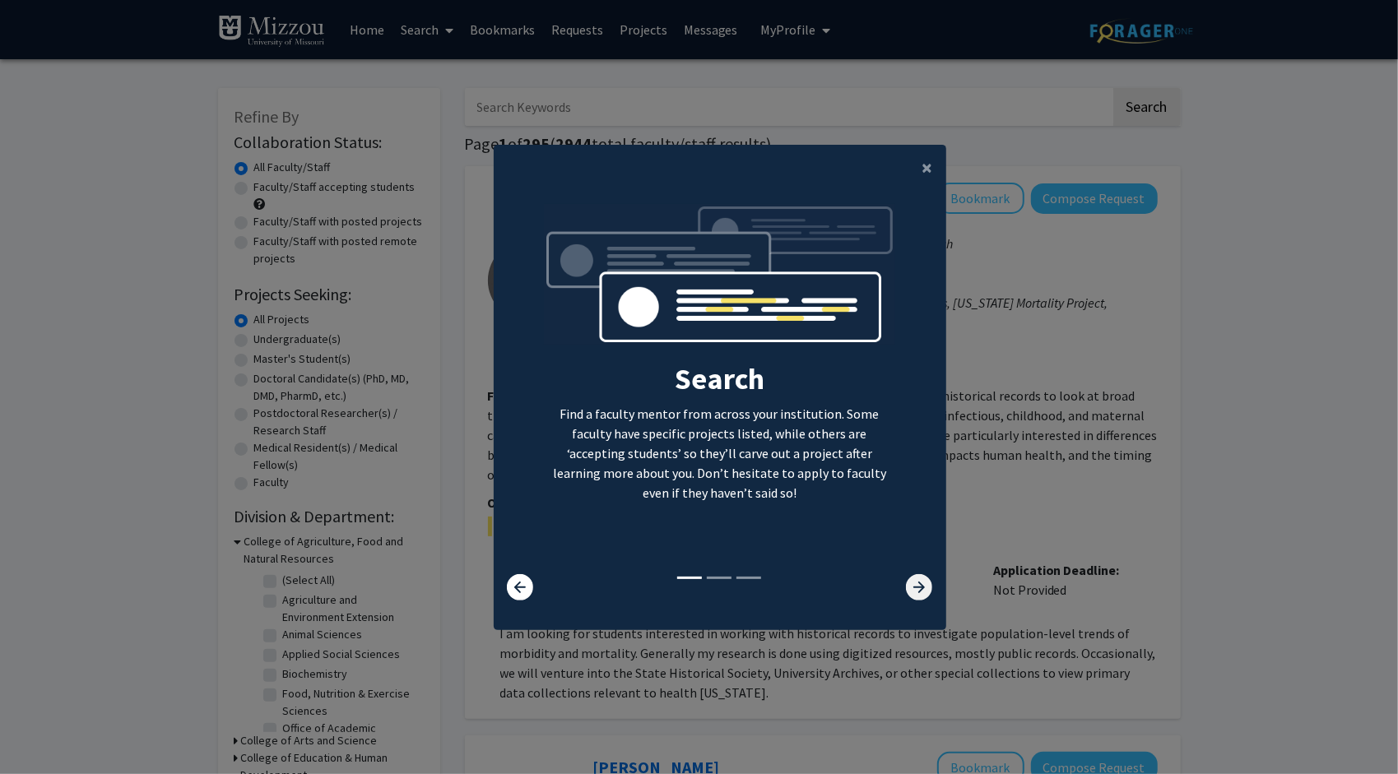
click at [906, 577] on icon at bounding box center [919, 587] width 26 height 26
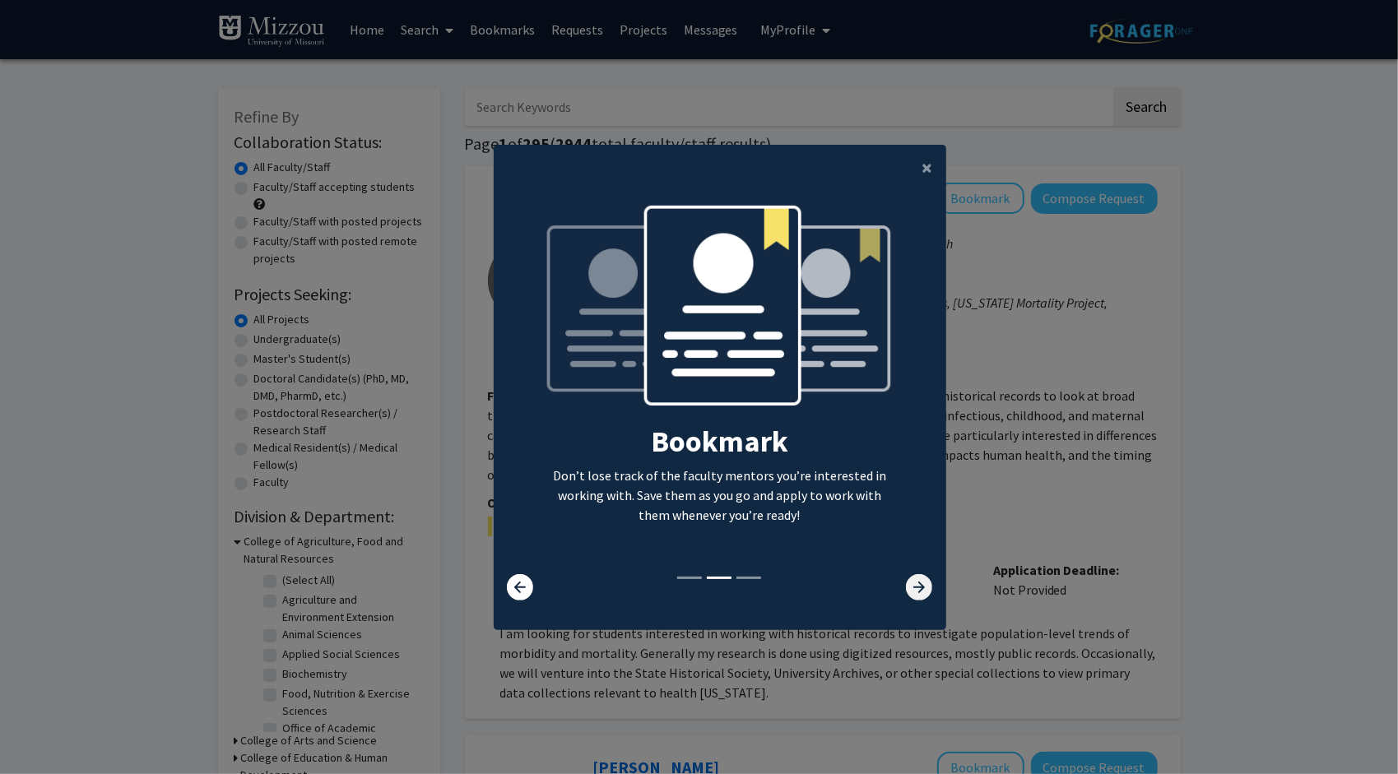
click at [906, 577] on icon at bounding box center [919, 587] width 26 height 26
click at [914, 168] on button "×" at bounding box center [927, 168] width 37 height 46
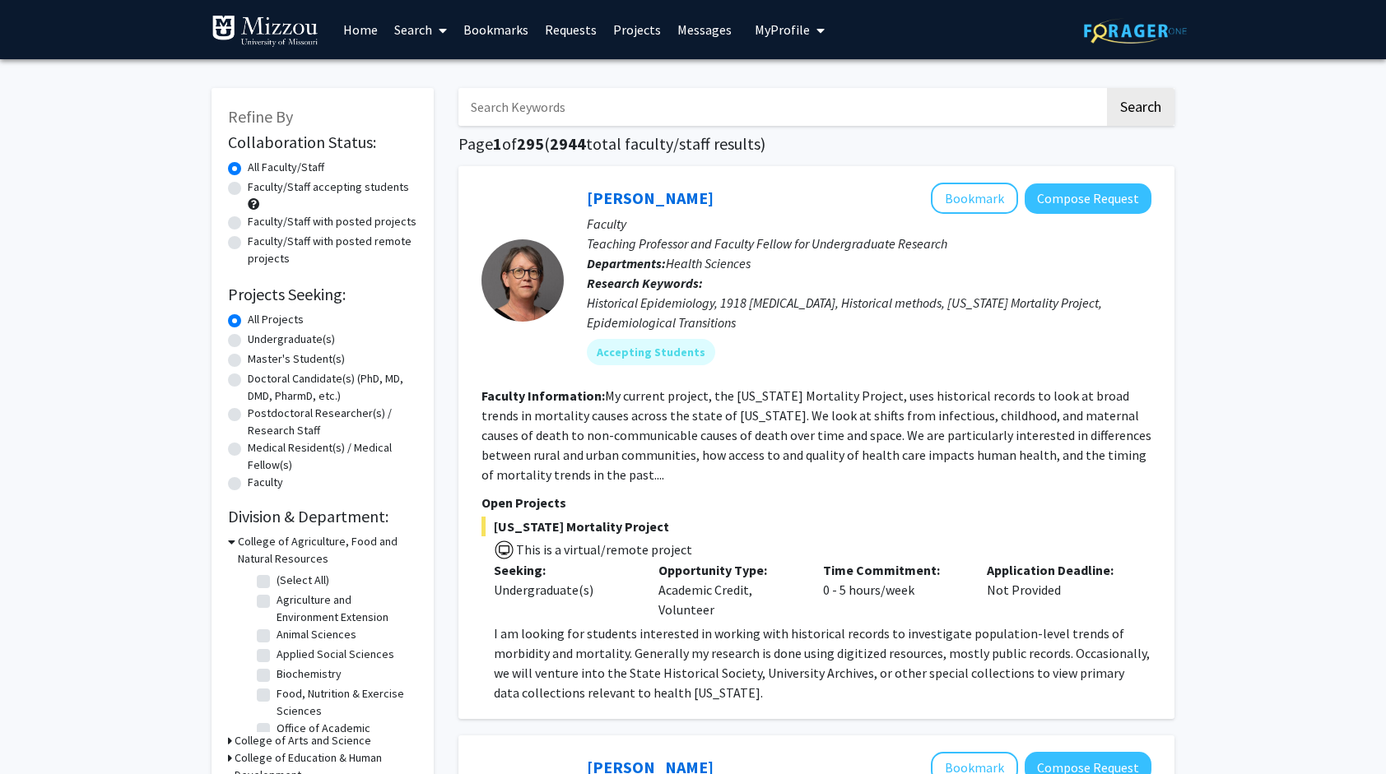
click at [295, 341] on label "Undergraduate(s)" at bounding box center [291, 339] width 87 height 17
click at [258, 341] on input "Undergraduate(s)" at bounding box center [253, 336] width 11 height 11
radio input "true"
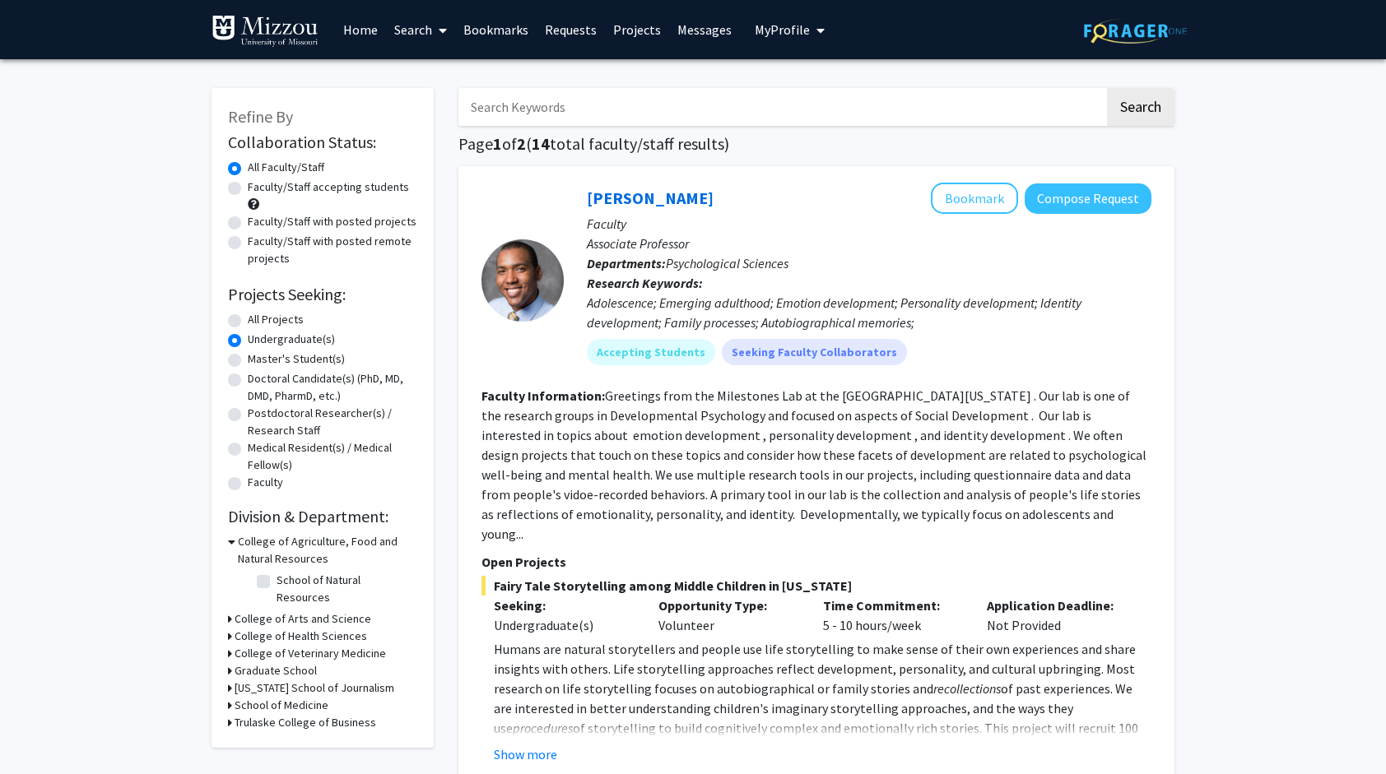
click at [275, 325] on label "All Projects" at bounding box center [276, 319] width 56 height 17
click at [258, 322] on input "All Projects" at bounding box center [253, 316] width 11 height 11
radio input "true"
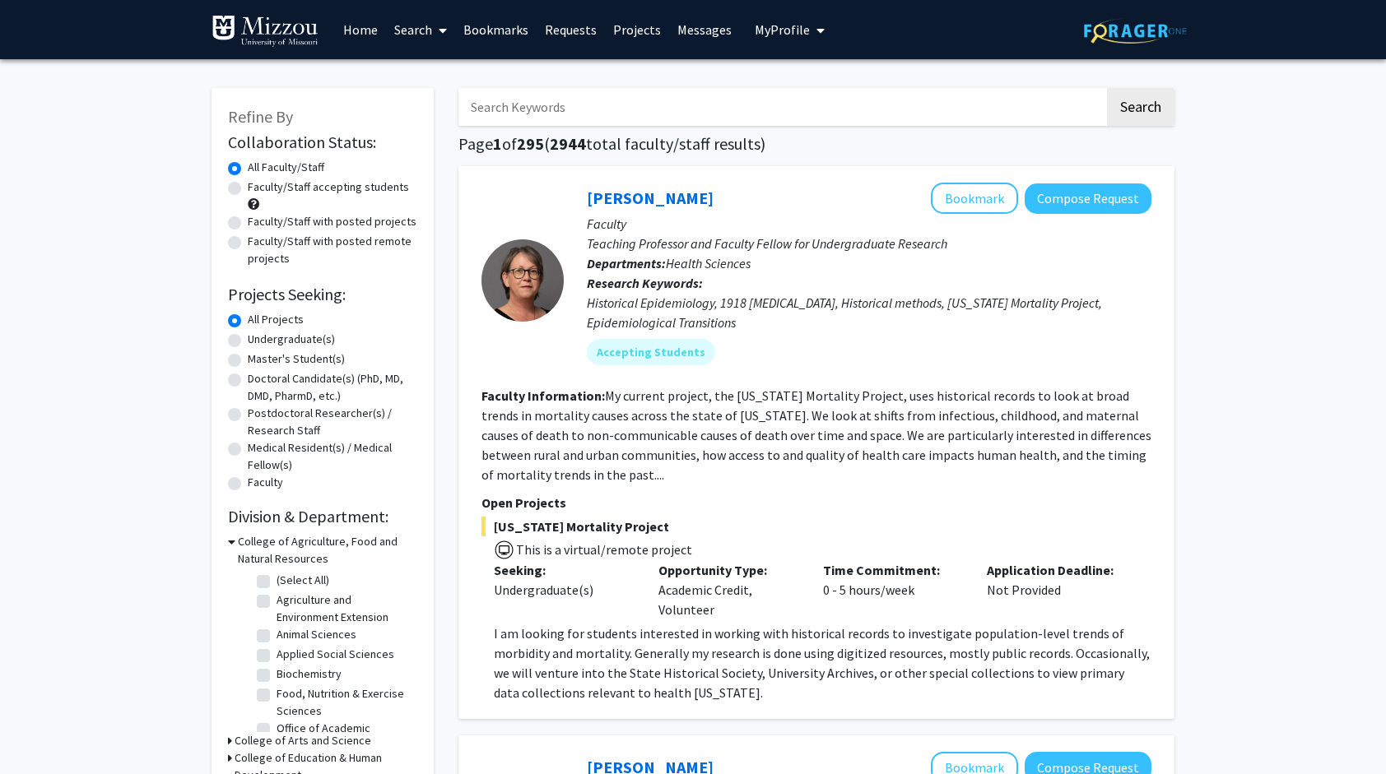
click at [309, 195] on label "Faculty/Staff accepting students" at bounding box center [328, 187] width 161 height 17
click at [258, 189] on input "Faculty/Staff accepting students" at bounding box center [253, 184] width 11 height 11
radio input "true"
click at [319, 167] on label "All Faculty/Staff" at bounding box center [286, 167] width 77 height 17
click at [258, 167] on input "All Faculty/Staff" at bounding box center [253, 164] width 11 height 11
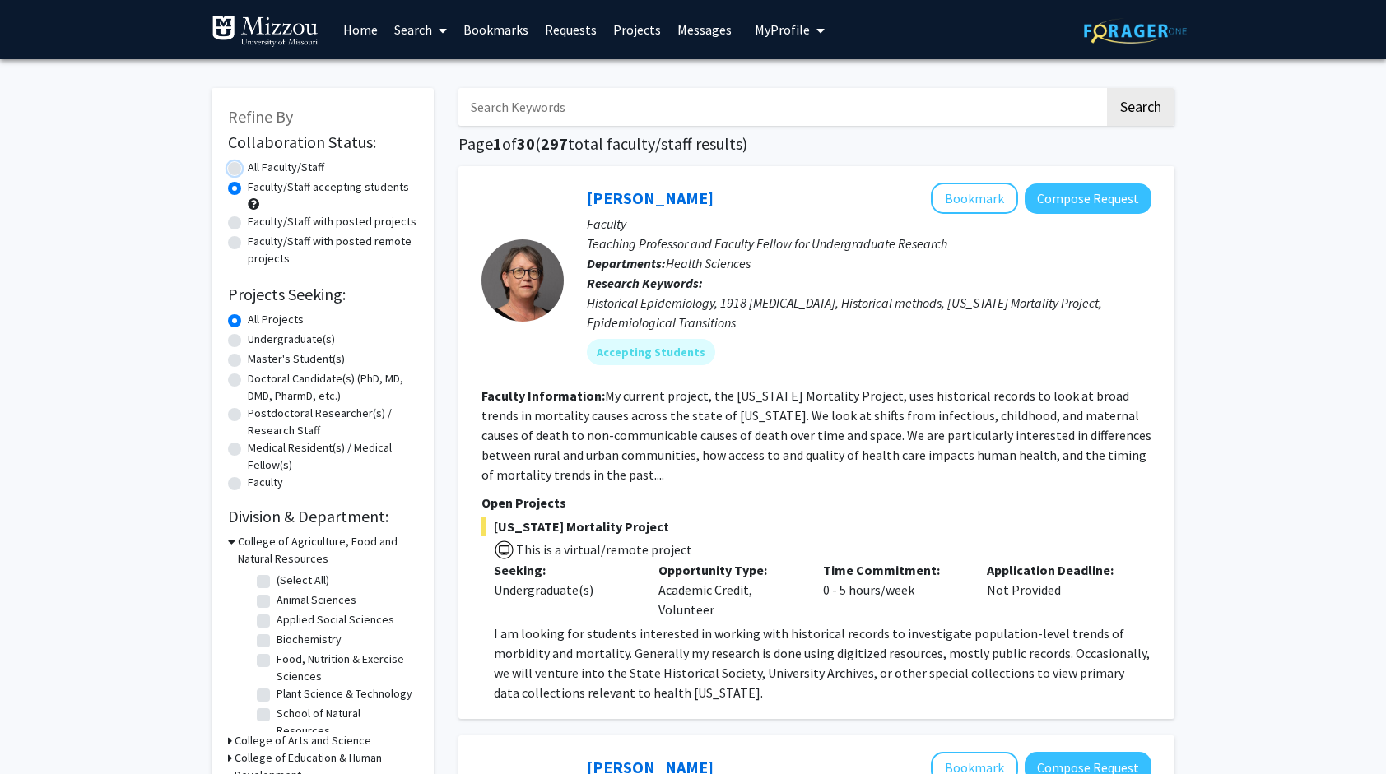
radio input "true"
click at [653, 117] on input "Search Keywords" at bounding box center [781, 107] width 646 height 38
type input "n"
type input "biomedical"
click at [1107, 88] on button "Search" at bounding box center [1140, 107] width 67 height 38
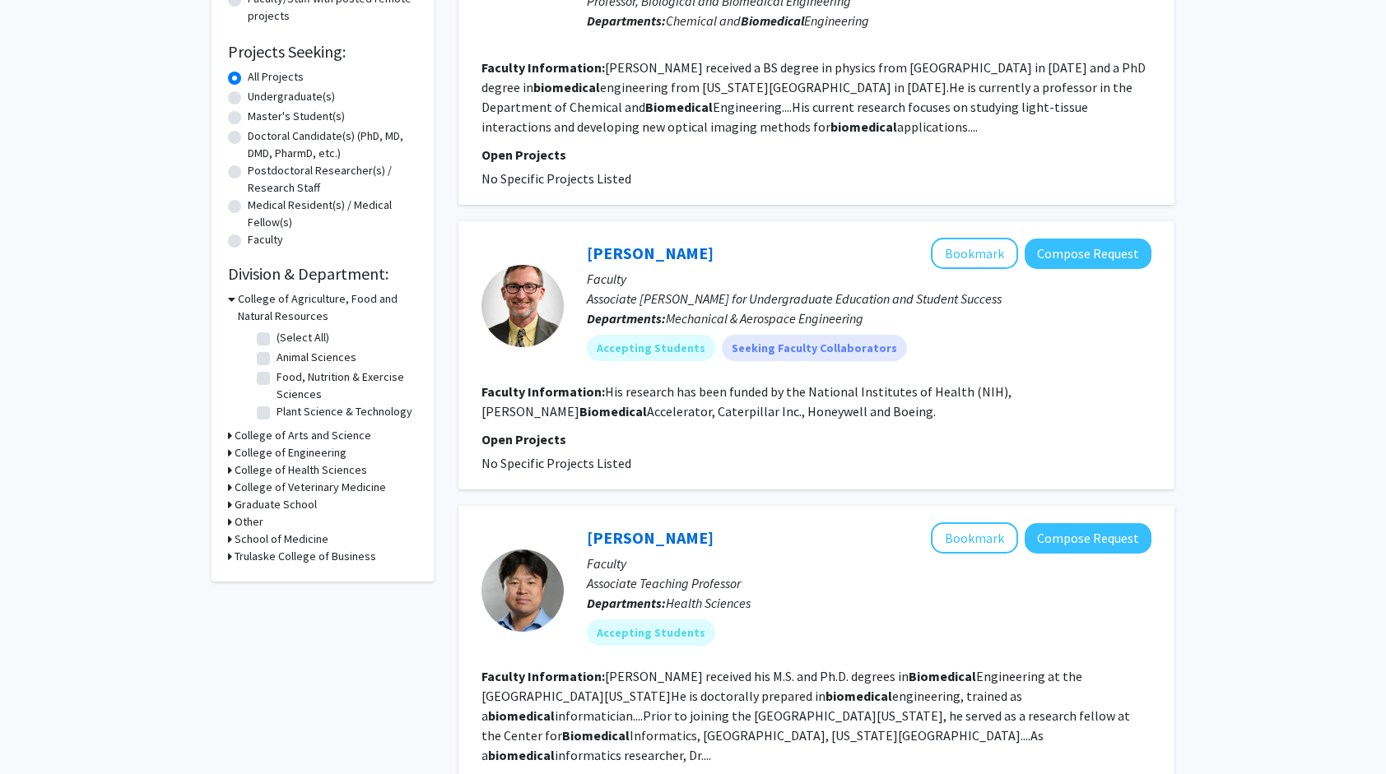
scroll to position [82, 0]
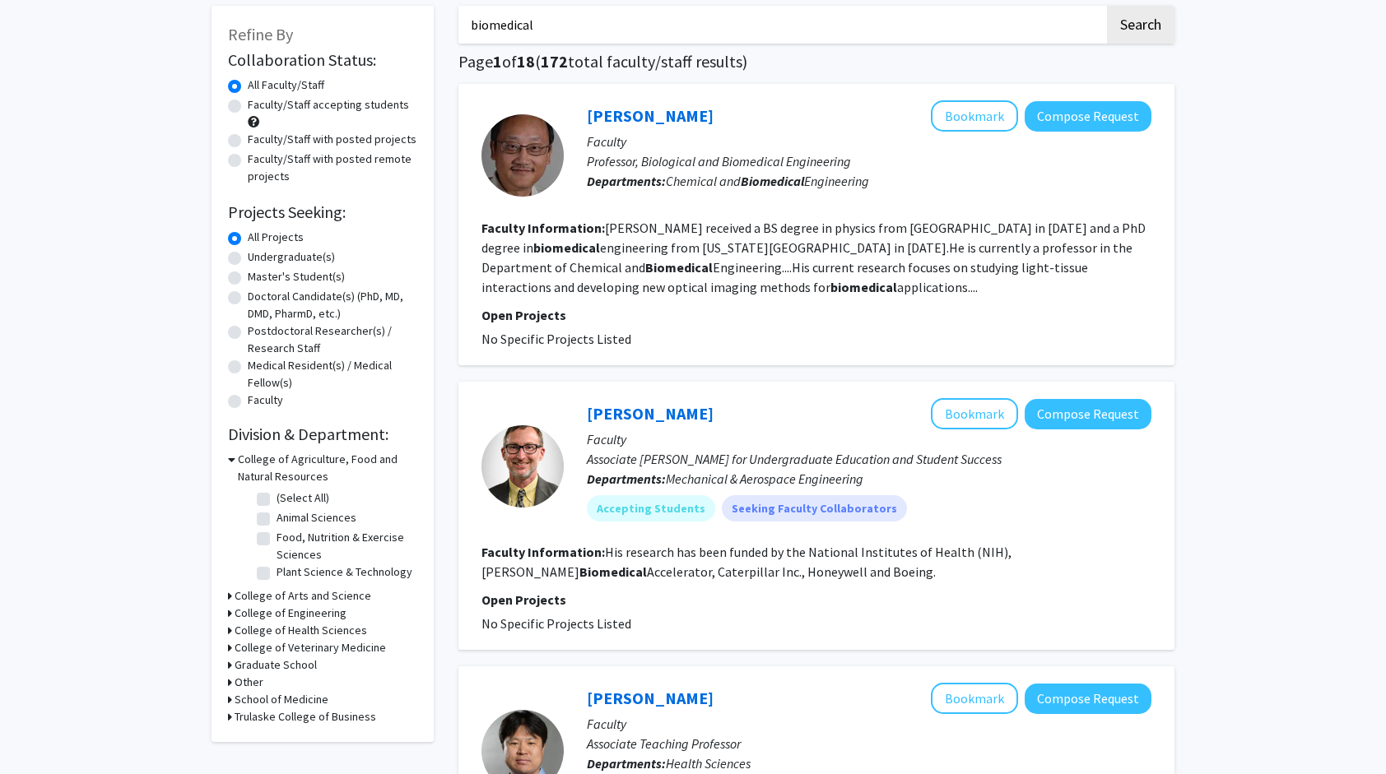
click at [250, 114] on div "Faculty/Staff accepting students" at bounding box center [322, 113] width 189 height 35
click at [244, 99] on div "Faculty/Staff accepting students" at bounding box center [322, 113] width 189 height 35
click at [248, 100] on label "Faculty/Staff accepting students" at bounding box center [328, 104] width 161 height 17
click at [248, 100] on input "Faculty/Staff accepting students" at bounding box center [253, 101] width 11 height 11
radio input "true"
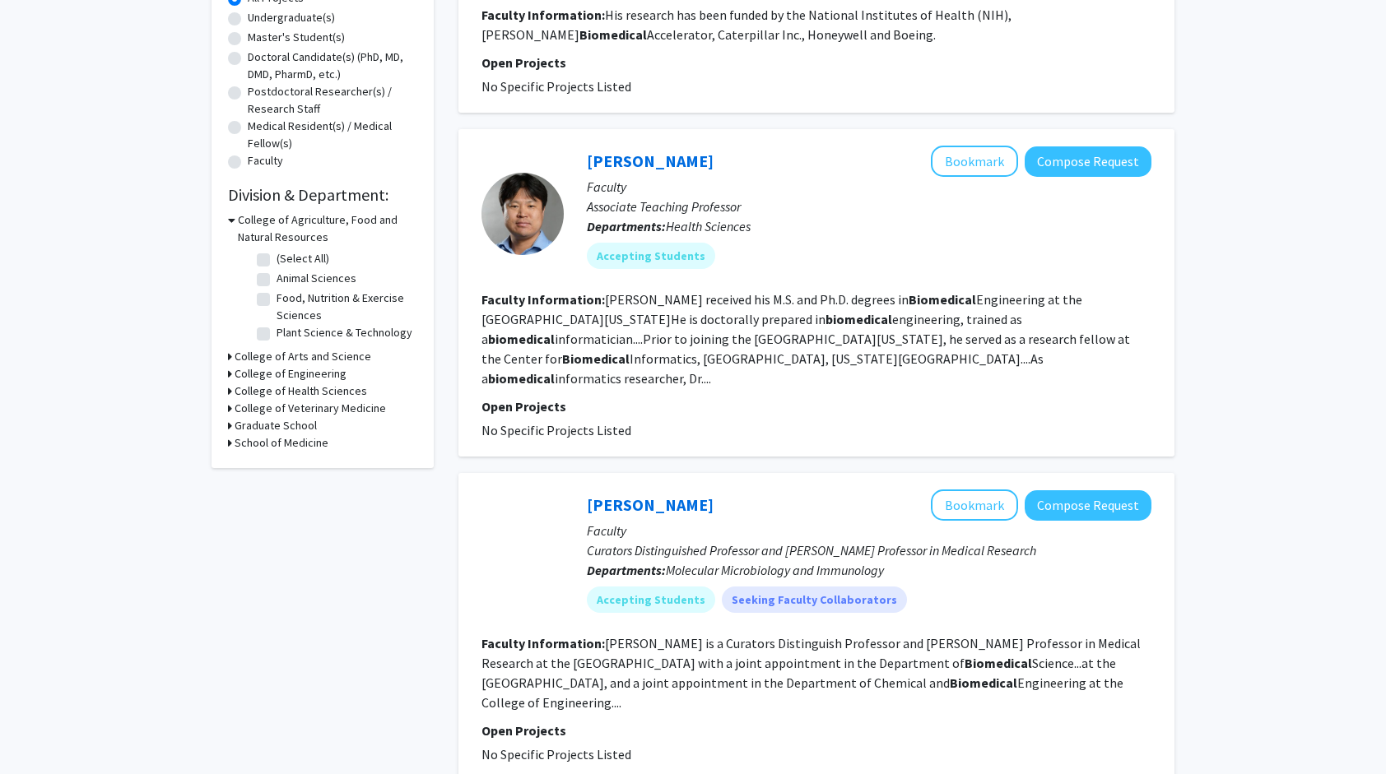
scroll to position [494, 0]
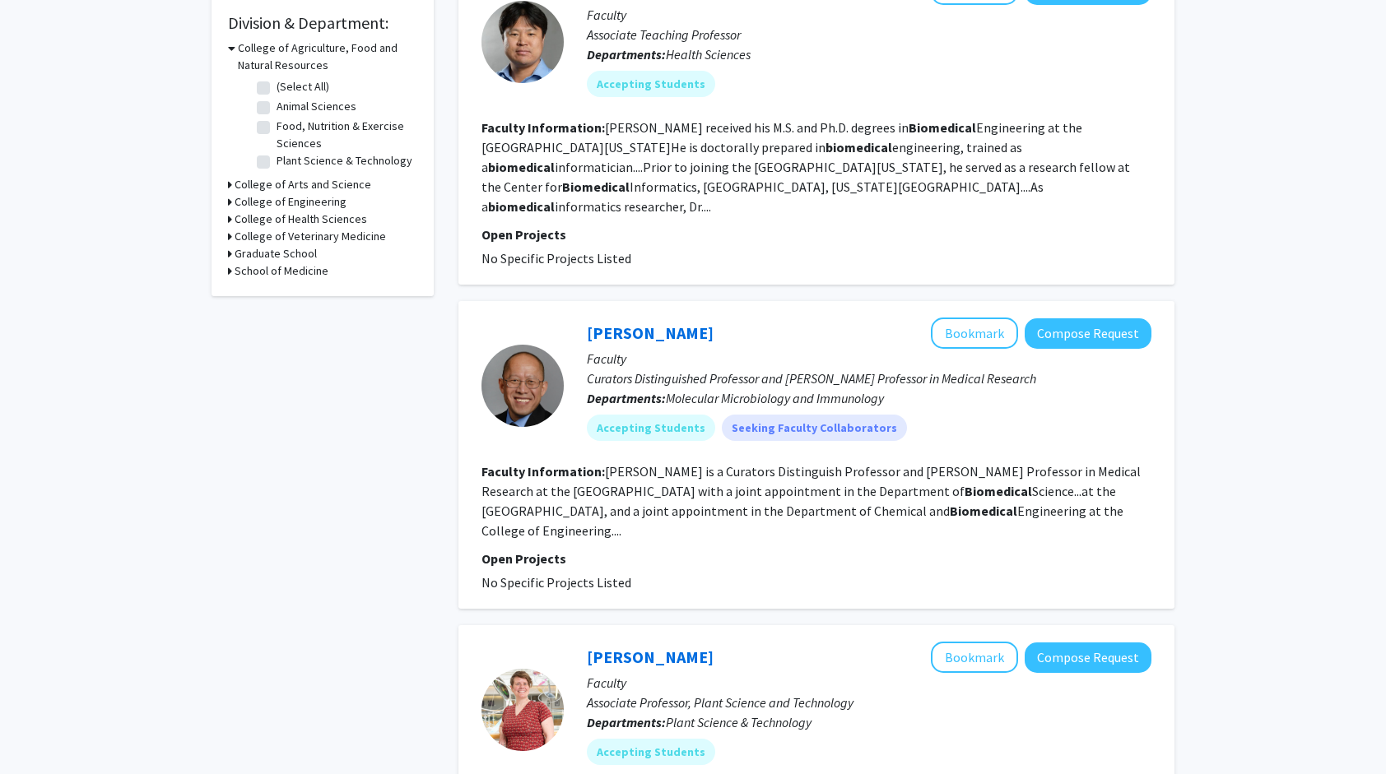
click at [658, 369] on p "Curators Distinguished Professor and [PERSON_NAME] Professor in Medical Research" at bounding box center [869, 379] width 565 height 20
click at [662, 323] on link "[PERSON_NAME]" at bounding box center [650, 333] width 127 height 21
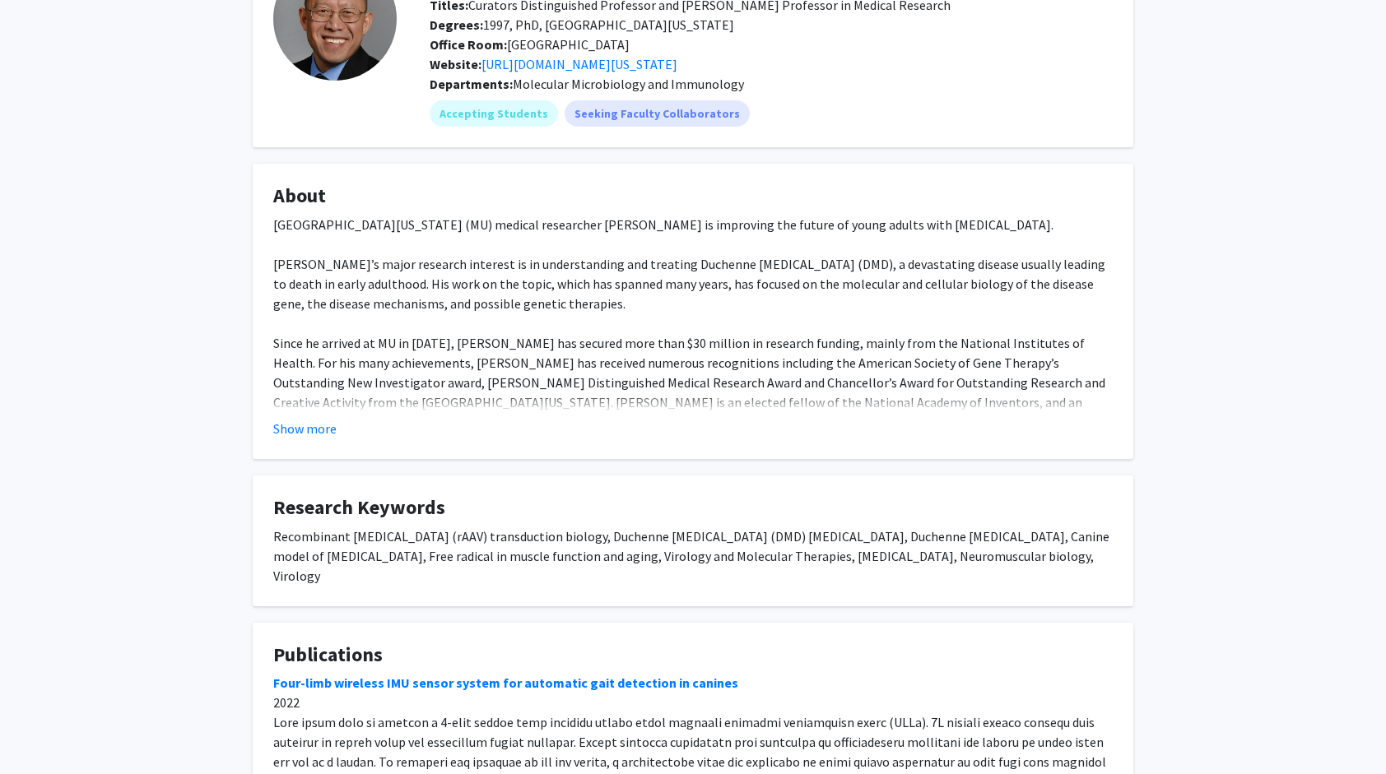
scroll to position [165, 0]
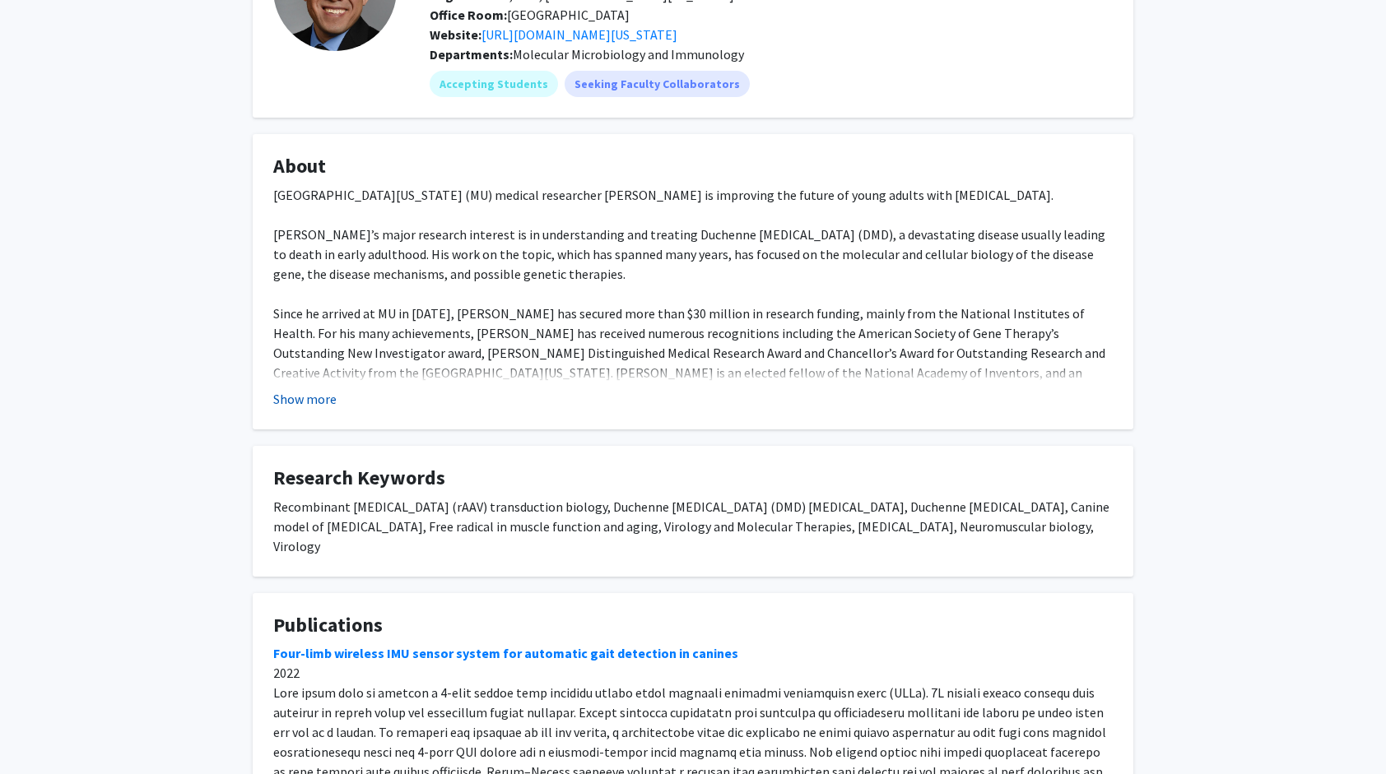
click at [319, 390] on button "Show more" at bounding box center [304, 399] width 63 height 20
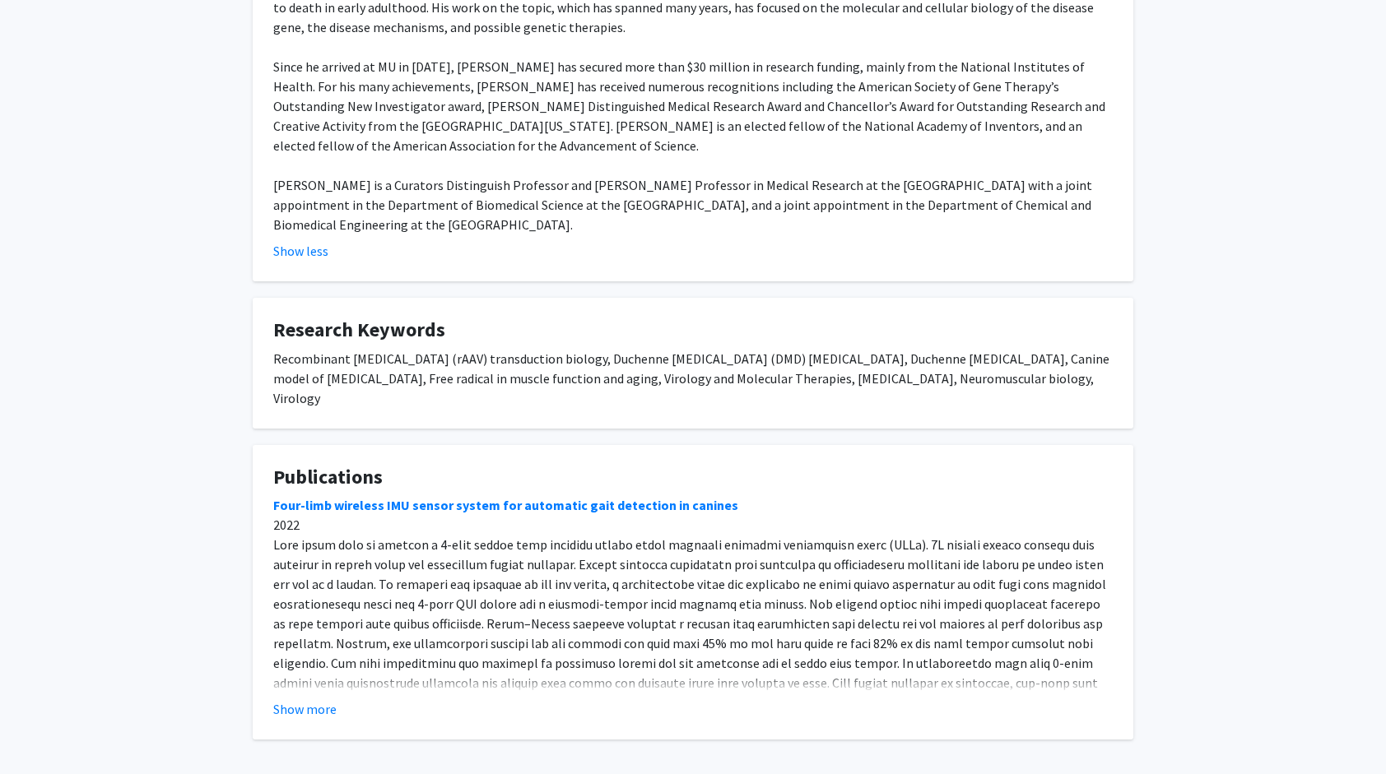
scroll to position [0, 0]
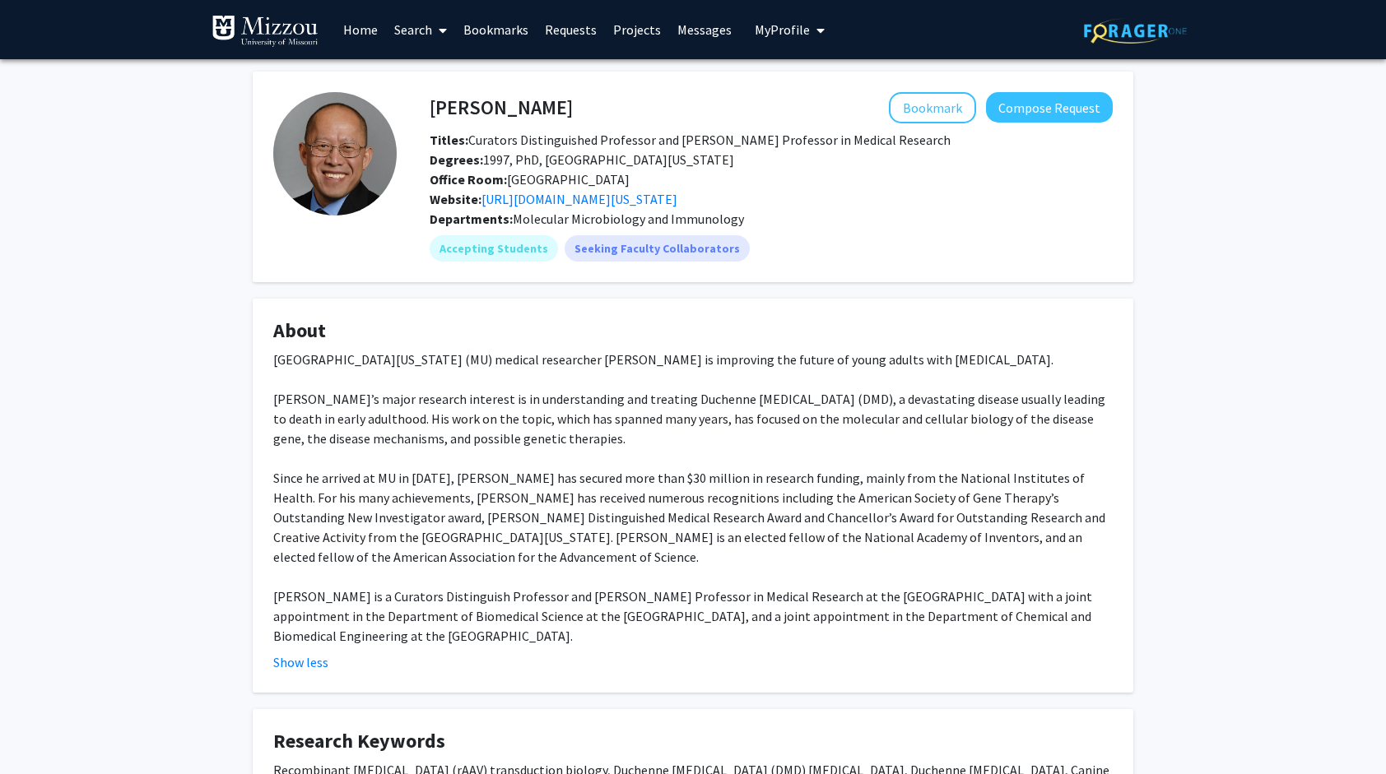
click at [793, 35] on span "My Profile" at bounding box center [782, 29] width 55 height 16
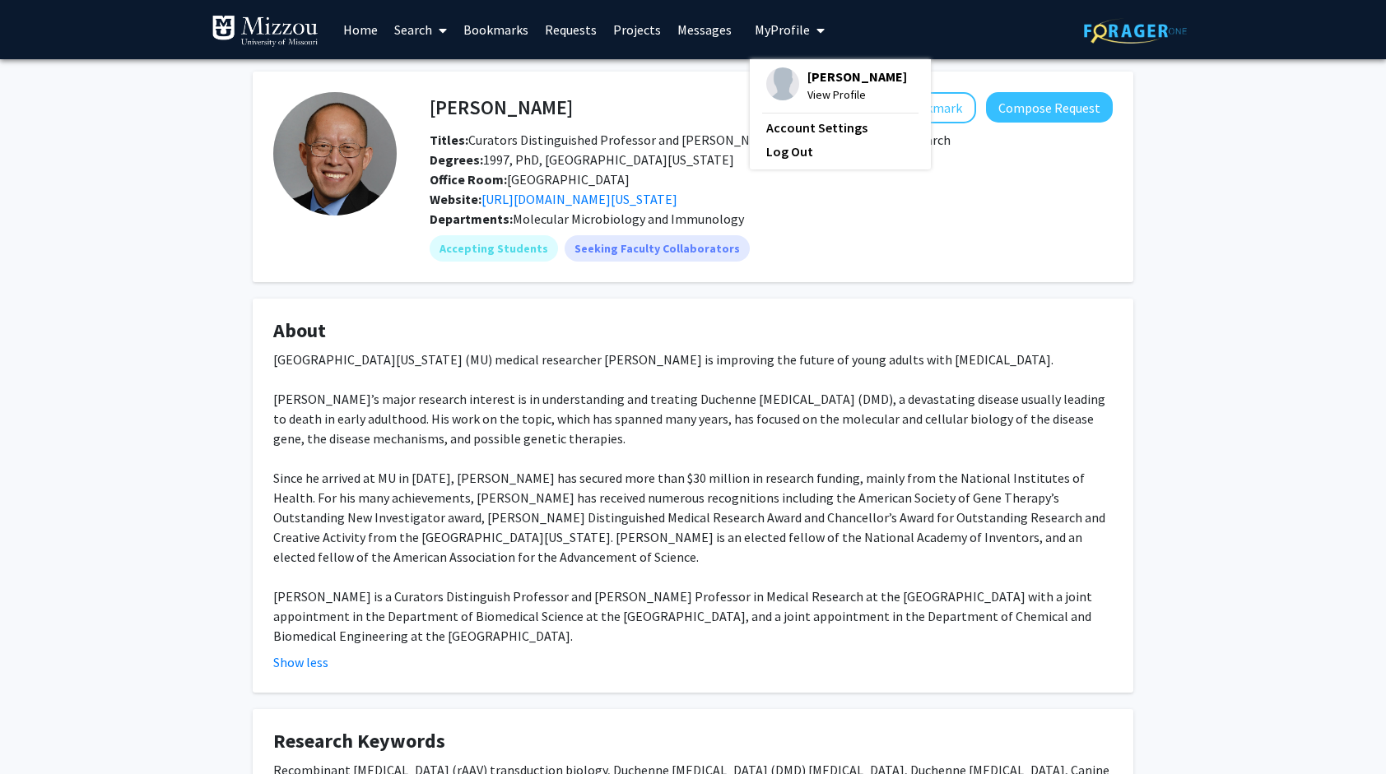
click at [783, 92] on img at bounding box center [782, 83] width 33 height 33
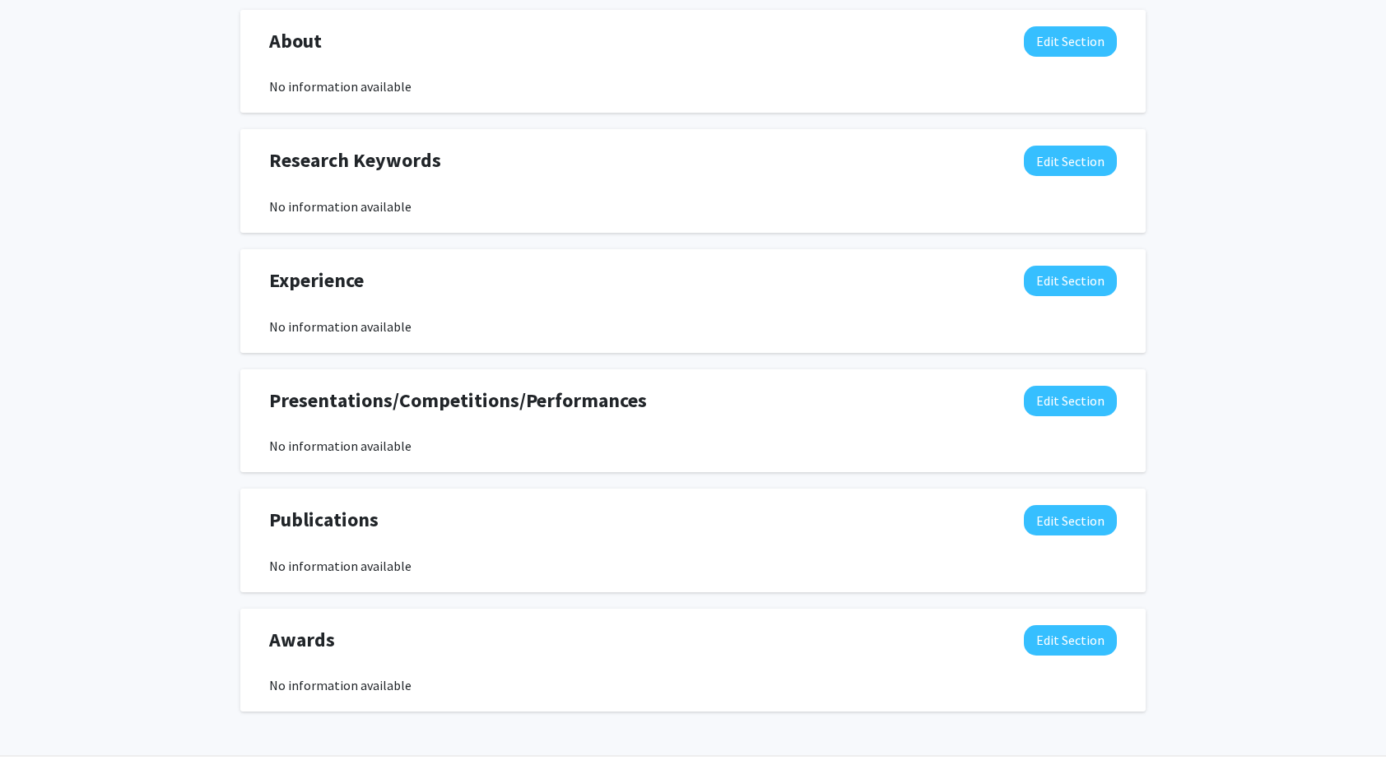
scroll to position [658, 0]
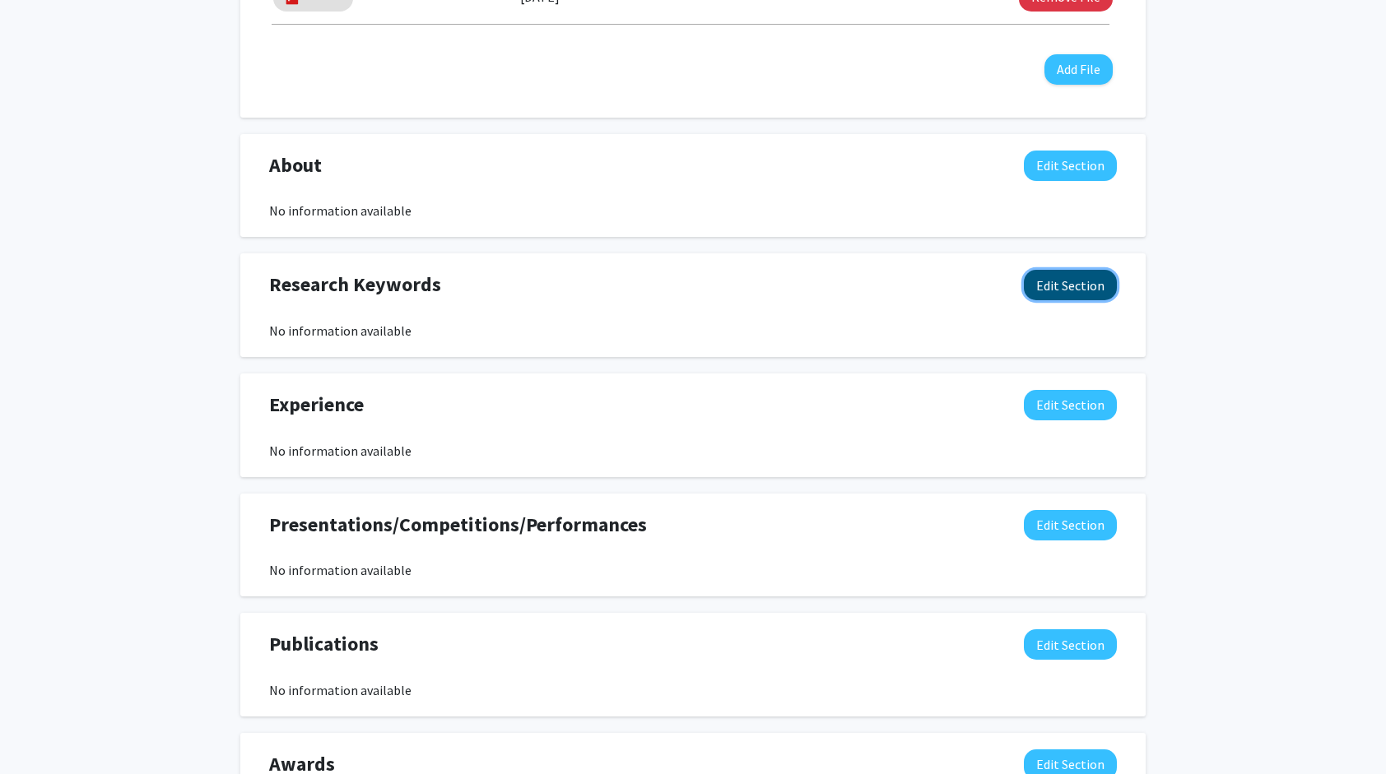
click at [1109, 296] on button "Edit Section" at bounding box center [1070, 285] width 93 height 30
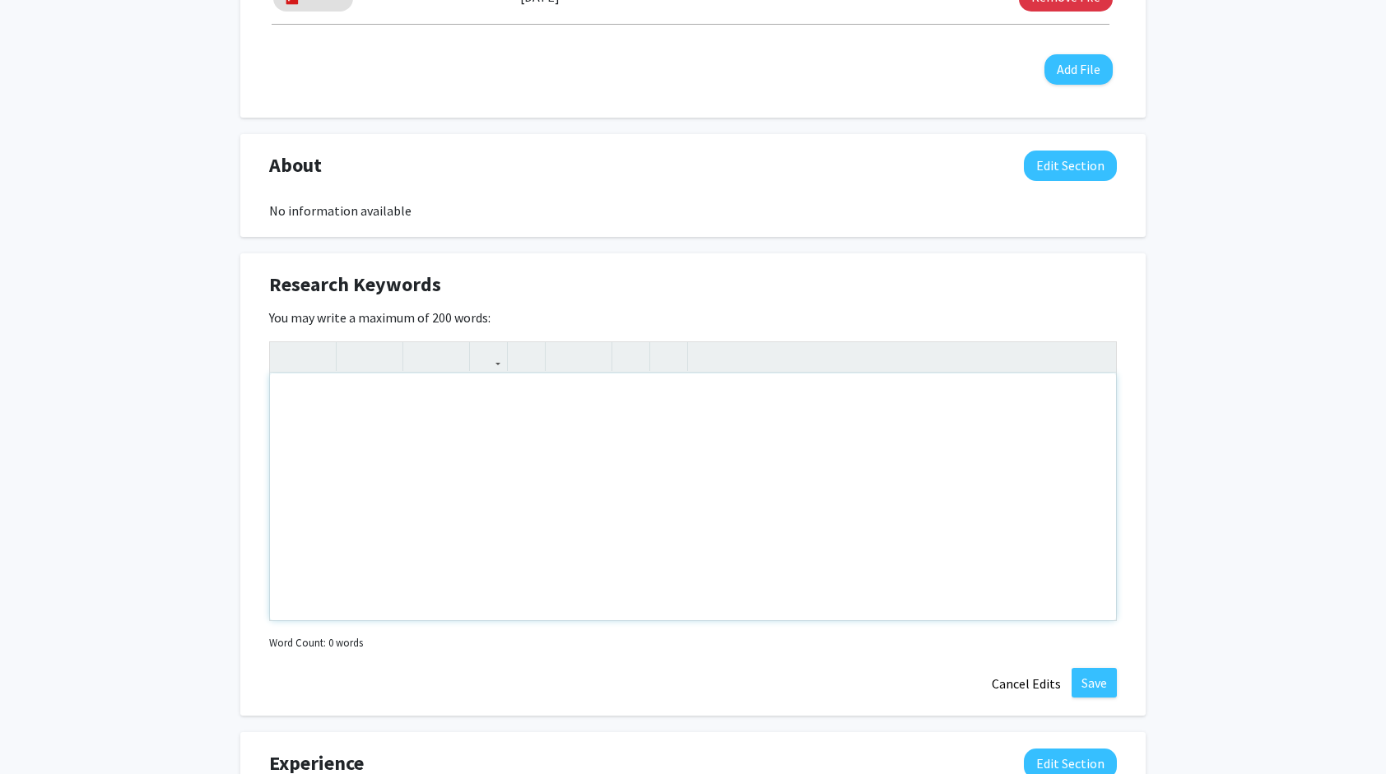
click at [788, 412] on div "Note to users with screen readers: Please deactivate our accessibility plugin f…" at bounding box center [693, 497] width 846 height 247
click at [301, 406] on div "Pyschology, bio" at bounding box center [693, 497] width 846 height 247
click at [402, 407] on div "Psychology, bio" at bounding box center [693, 497] width 846 height 247
click at [719, 405] on div "Psychology, biomedical engineering, neuroengineering, neuroscience" at bounding box center [693, 497] width 846 height 247
type textarea "Psychology, biomedical engineering, neuroengineering, neuroscience, medical"
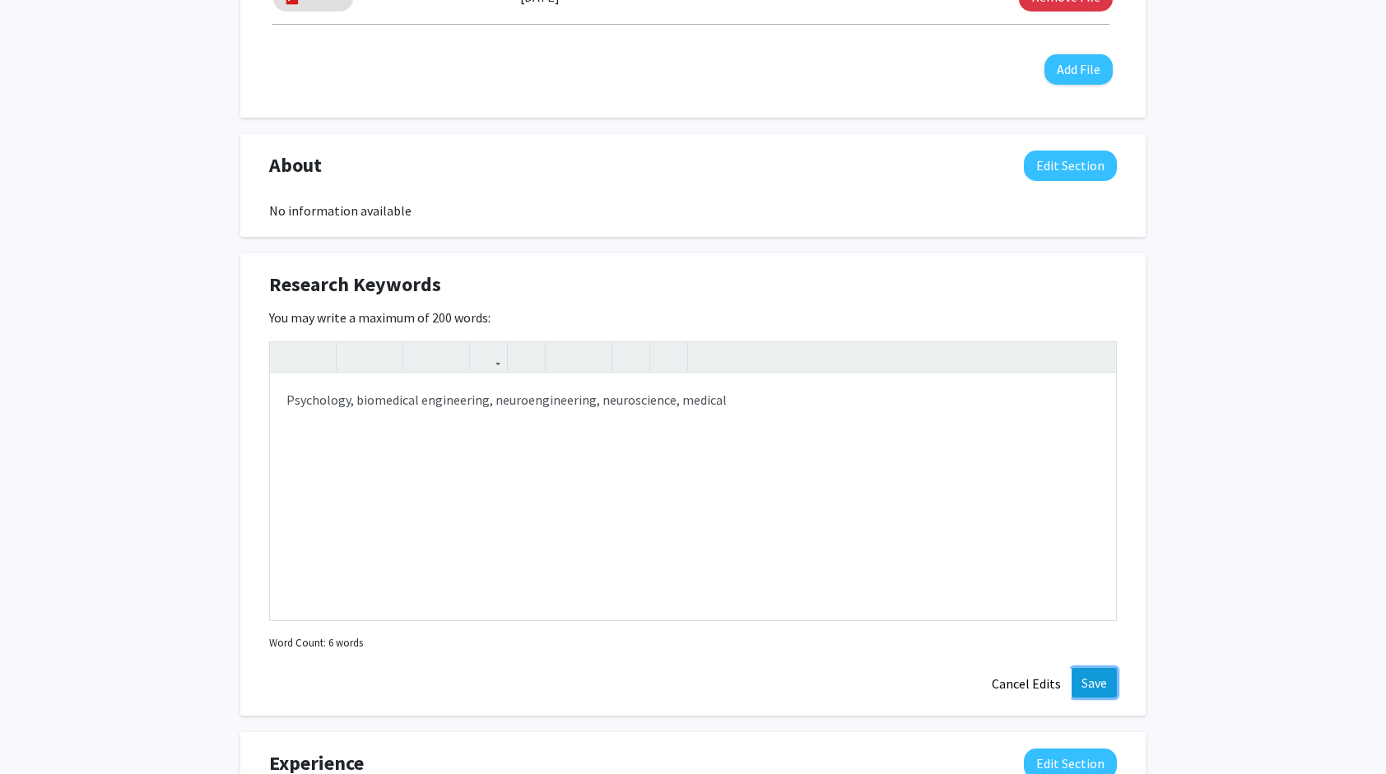
click at [1087, 683] on button "Save" at bounding box center [1094, 683] width 45 height 30
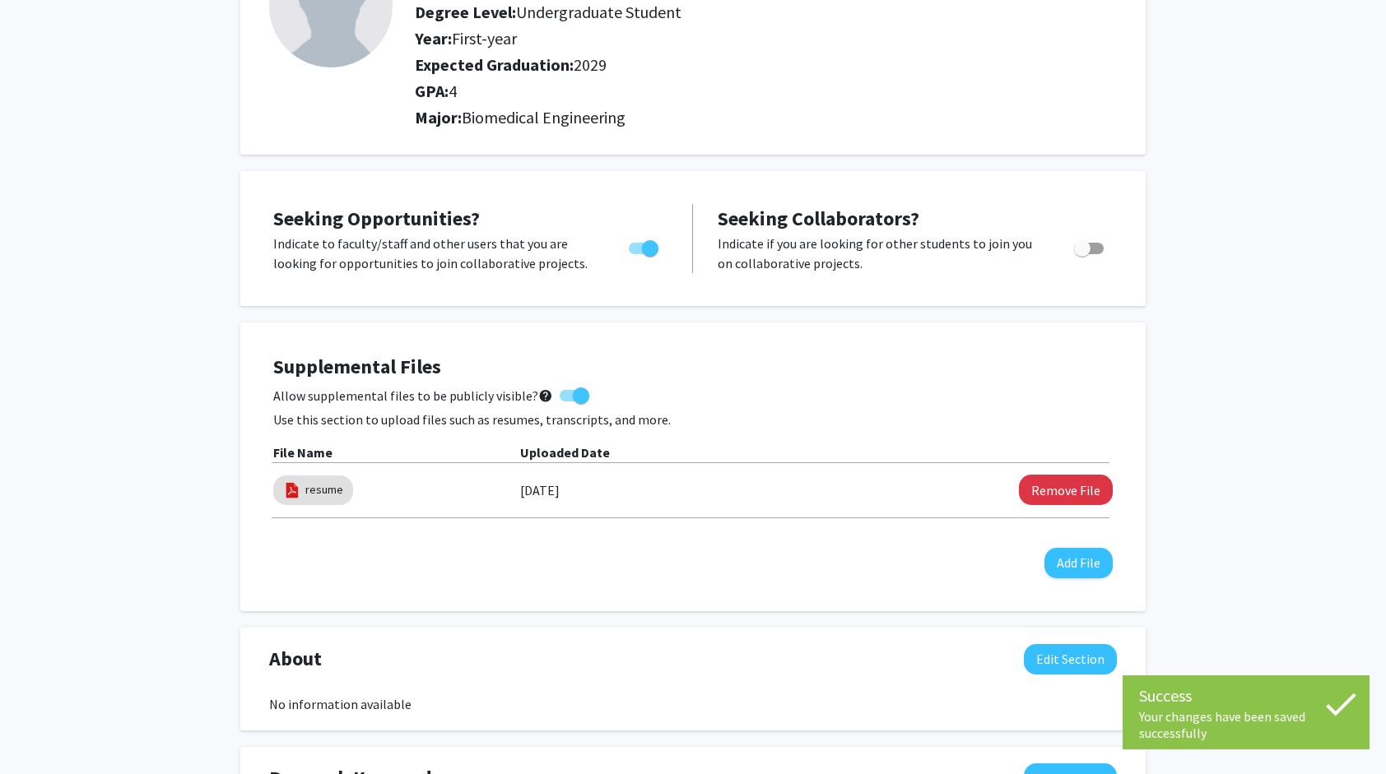
scroll to position [0, 0]
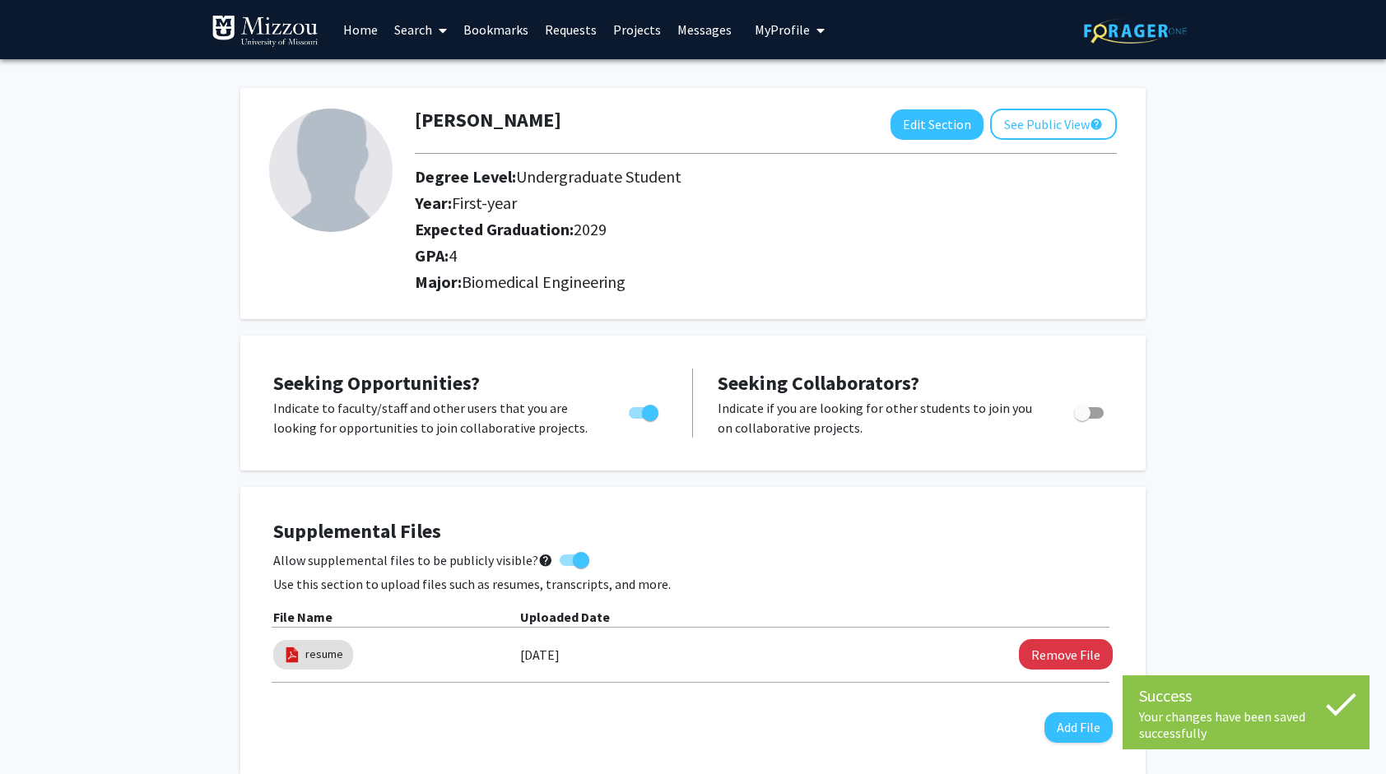
click at [428, 35] on link "Search" at bounding box center [420, 30] width 69 height 58
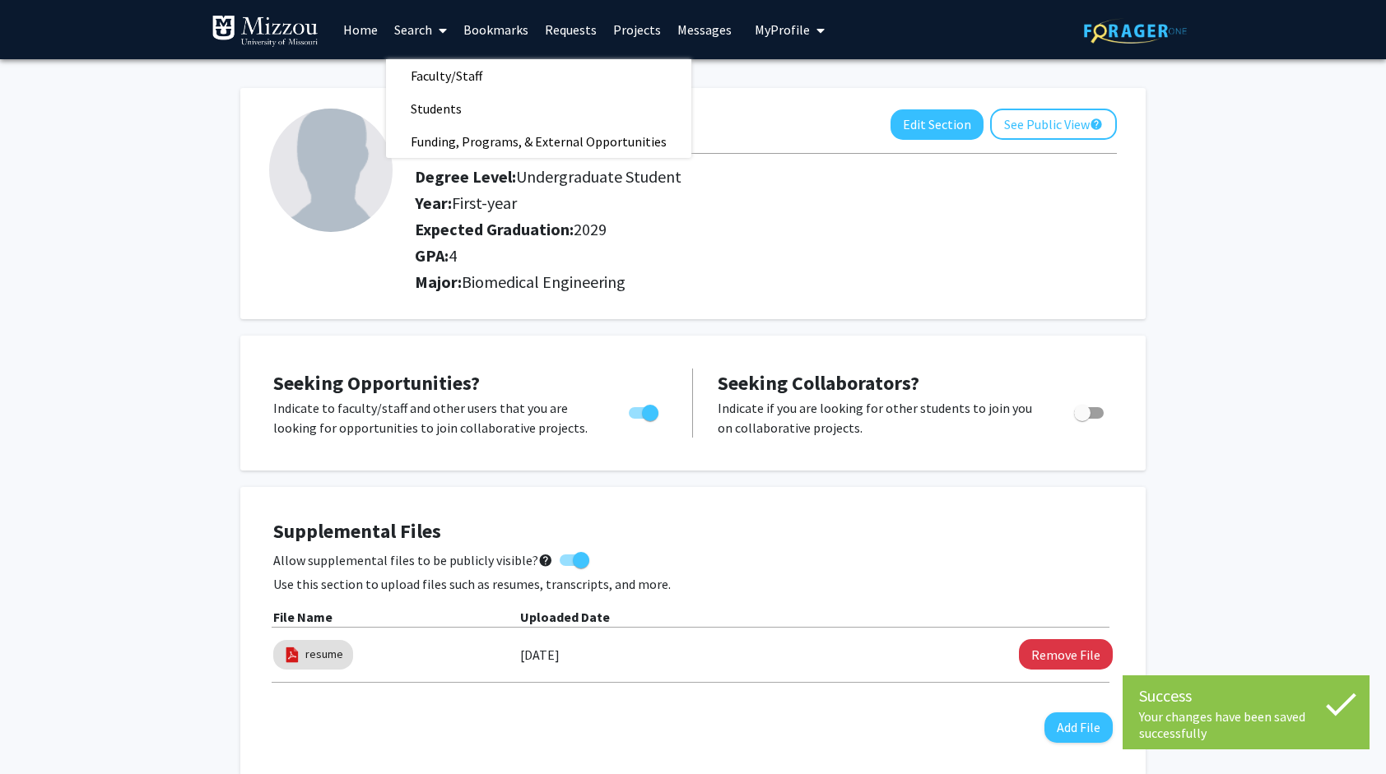
click at [472, 87] on span "Faculty/Staff" at bounding box center [446, 75] width 121 height 33
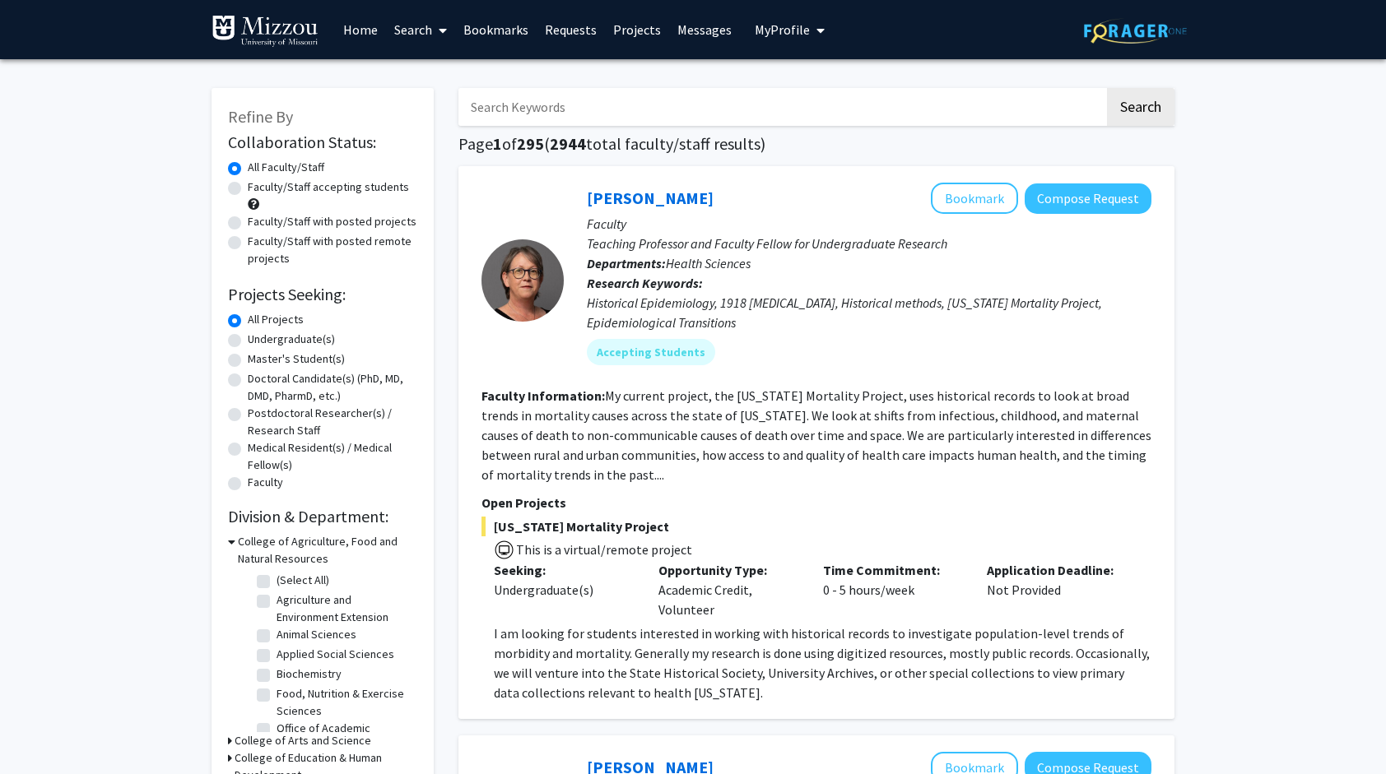
click at [353, 195] on label "Faculty/Staff accepting students" at bounding box center [328, 187] width 161 height 17
click at [258, 189] on input "Faculty/Staff accepting students" at bounding box center [253, 184] width 11 height 11
radio input "true"
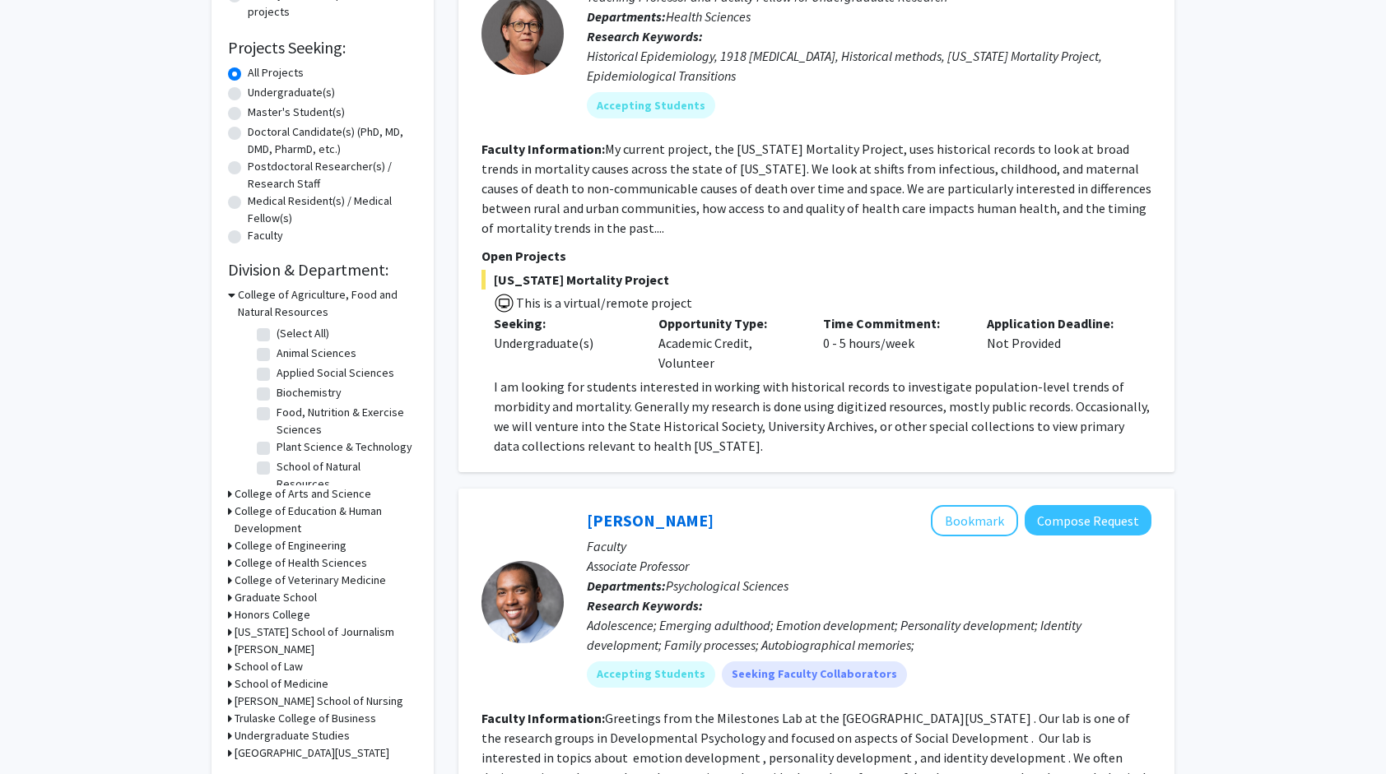
scroll to position [329, 0]
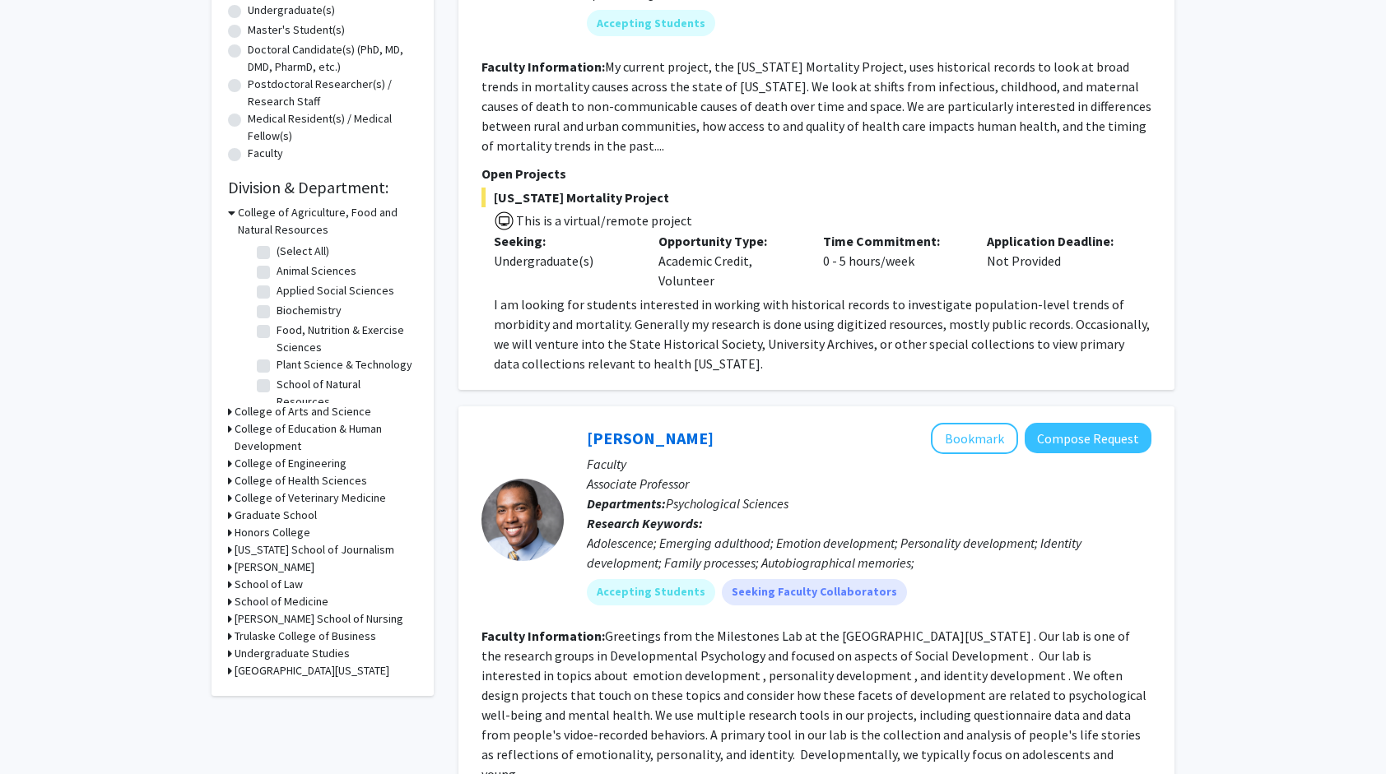
click at [283, 456] on h3 "College of Engineering" at bounding box center [291, 463] width 112 height 17
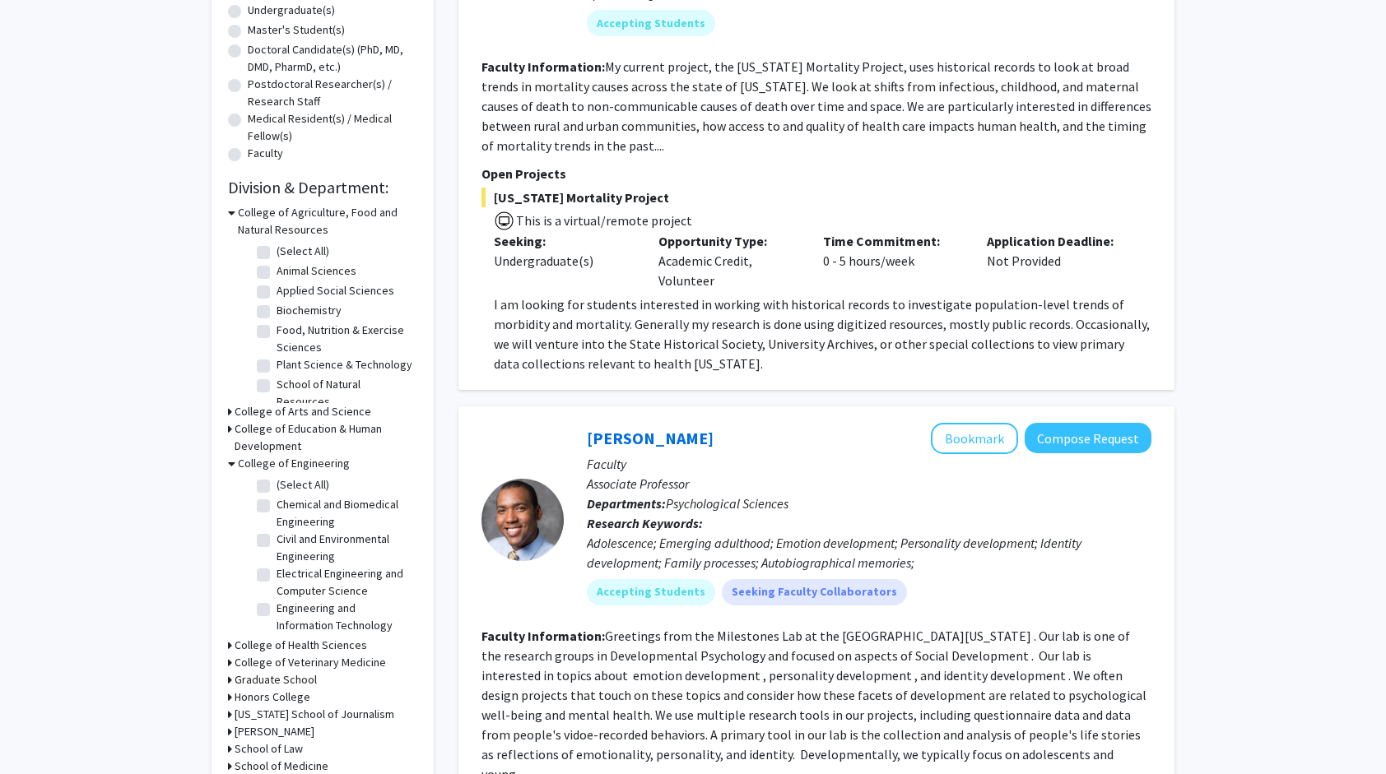
click at [277, 310] on label "Biochemistry" at bounding box center [309, 310] width 65 height 17
click at [277, 310] on input "Biochemistry" at bounding box center [282, 307] width 11 height 11
checkbox input "true"
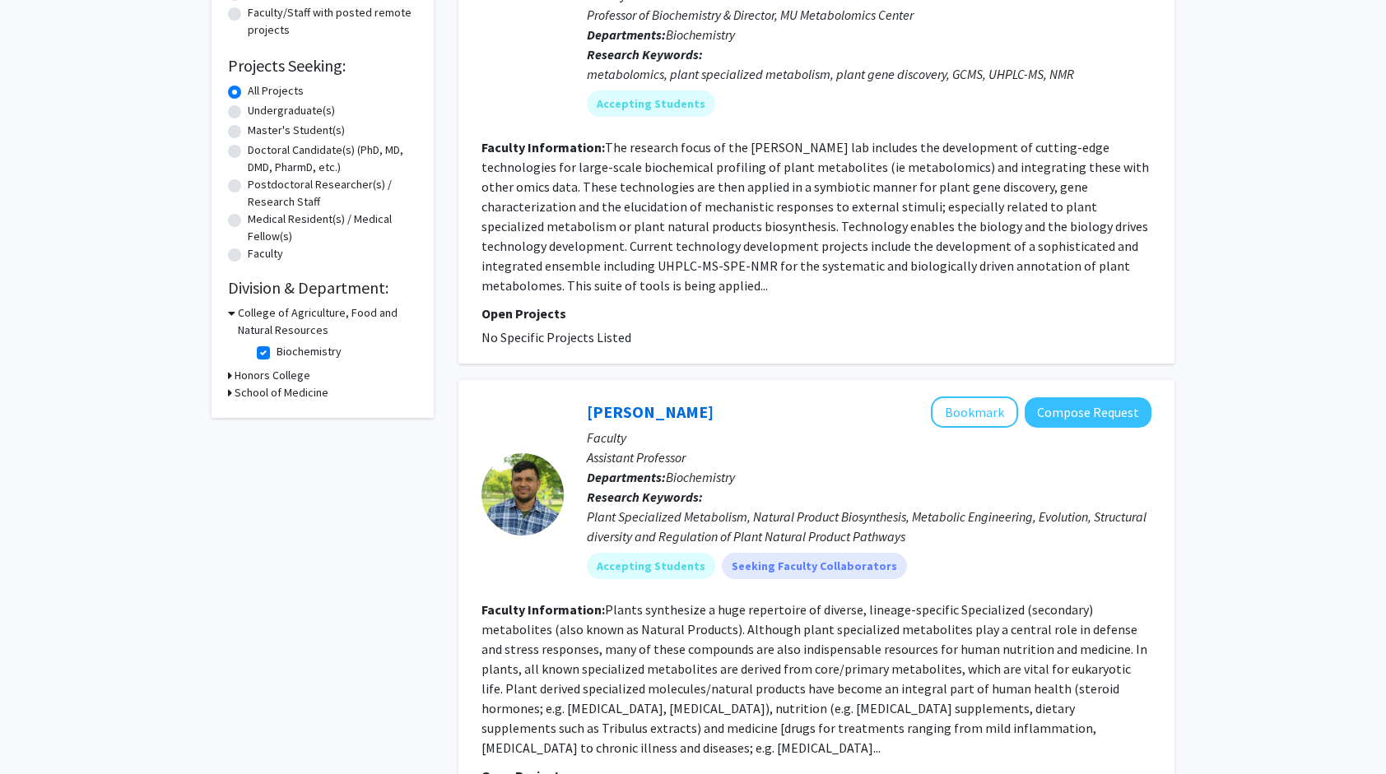
scroll to position [329, 0]
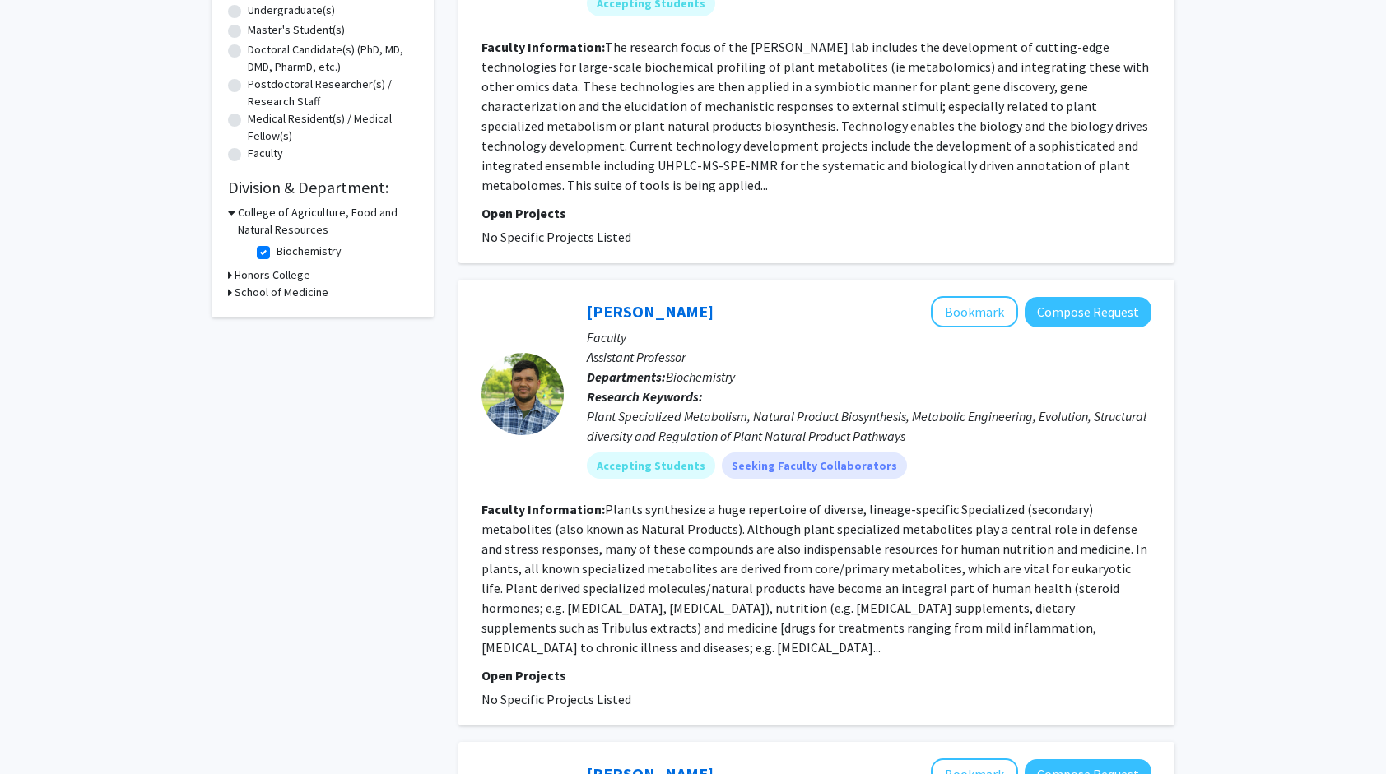
click at [311, 210] on h3 "College of Agriculture, Food and Natural Resources" at bounding box center [327, 221] width 179 height 35
click at [309, 211] on h3 "College of Agriculture, Food and Natural Resources" at bounding box center [326, 221] width 183 height 35
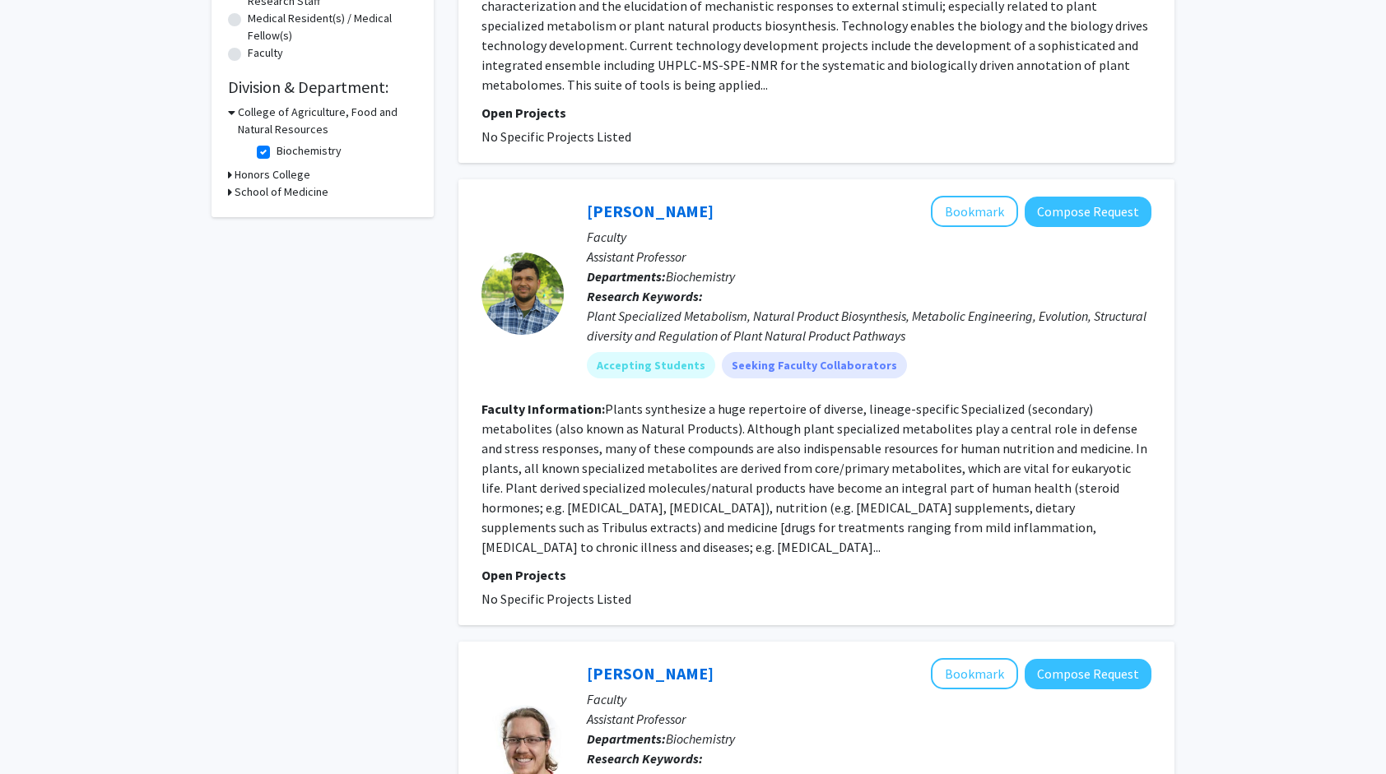
scroll to position [412, 0]
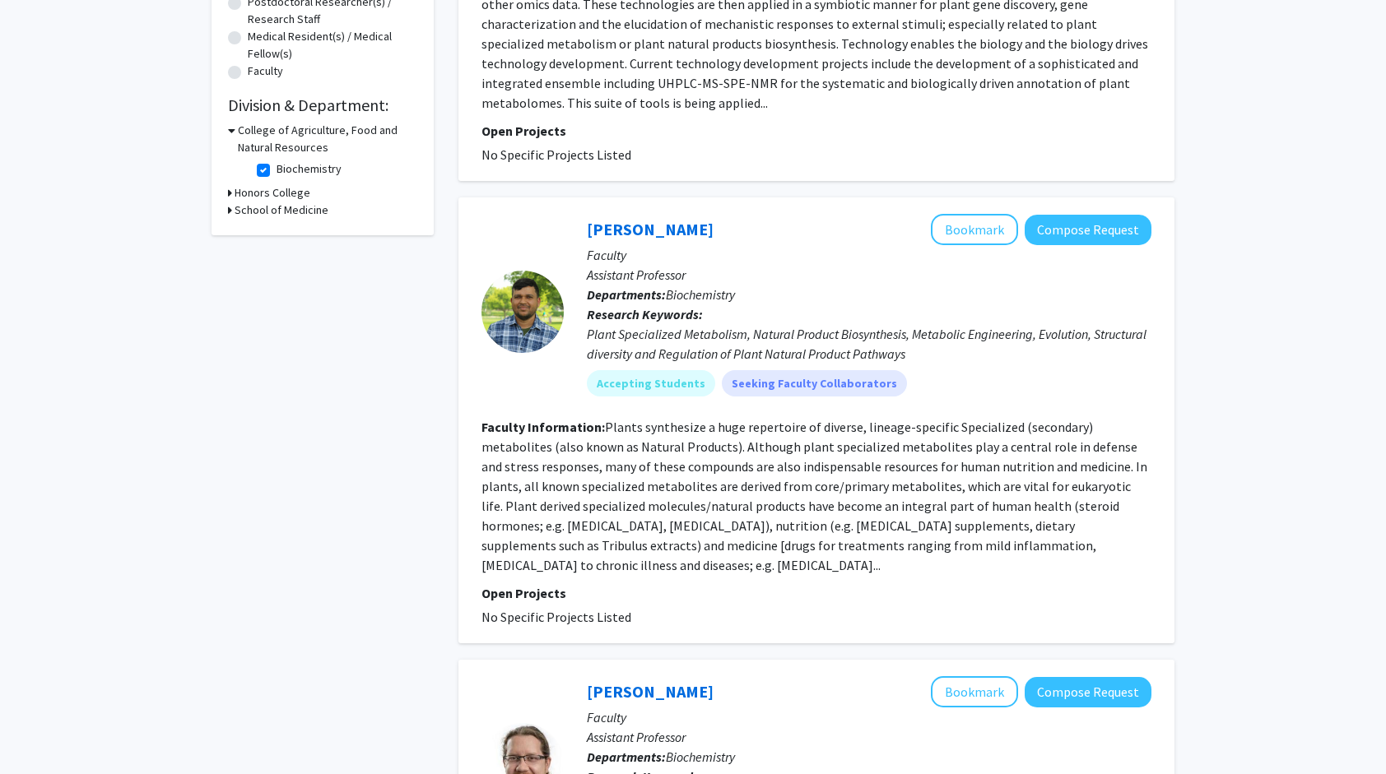
click at [277, 168] on label "Biochemistry" at bounding box center [309, 168] width 65 height 17
click at [277, 168] on input "Biochemistry" at bounding box center [282, 165] width 11 height 11
checkbox input "false"
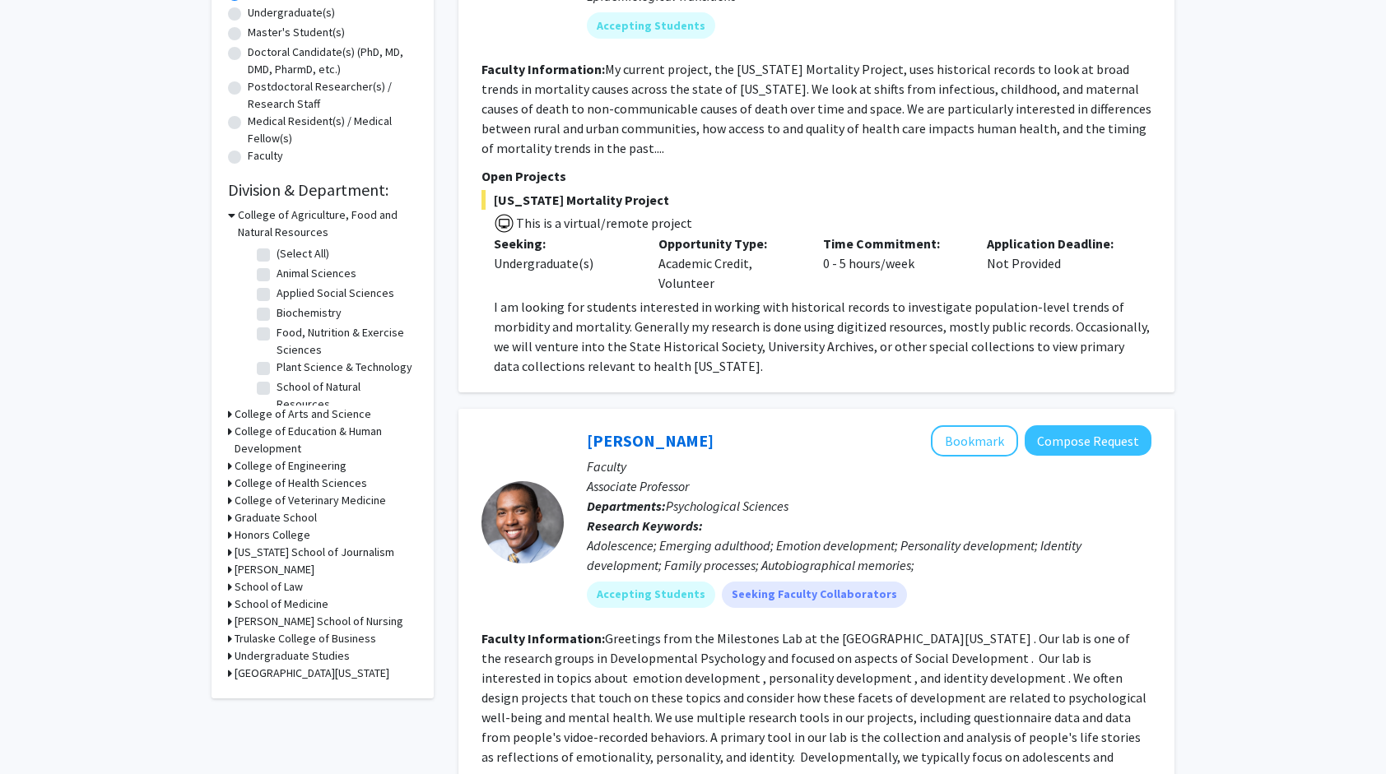
scroll to position [329, 0]
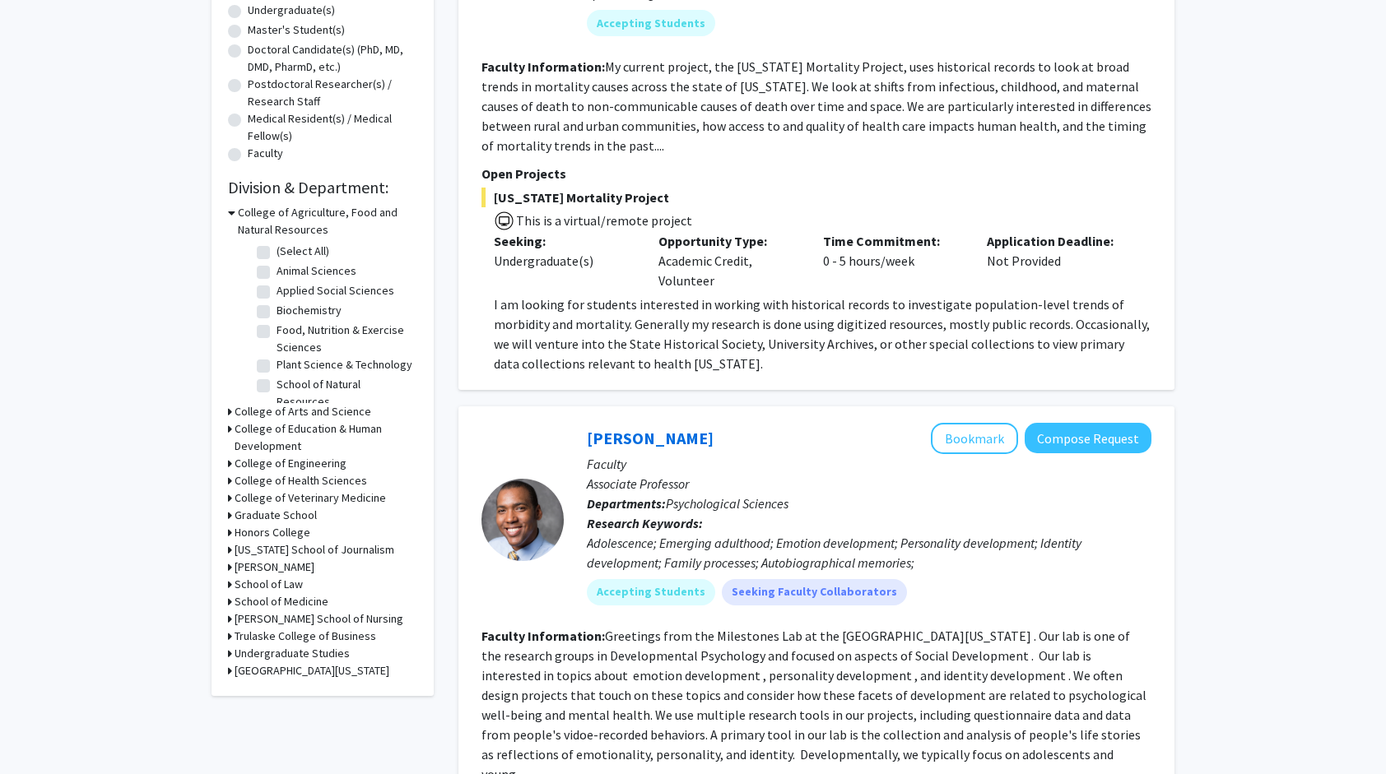
click at [307, 461] on h3 "College of Engineering" at bounding box center [291, 463] width 112 height 17
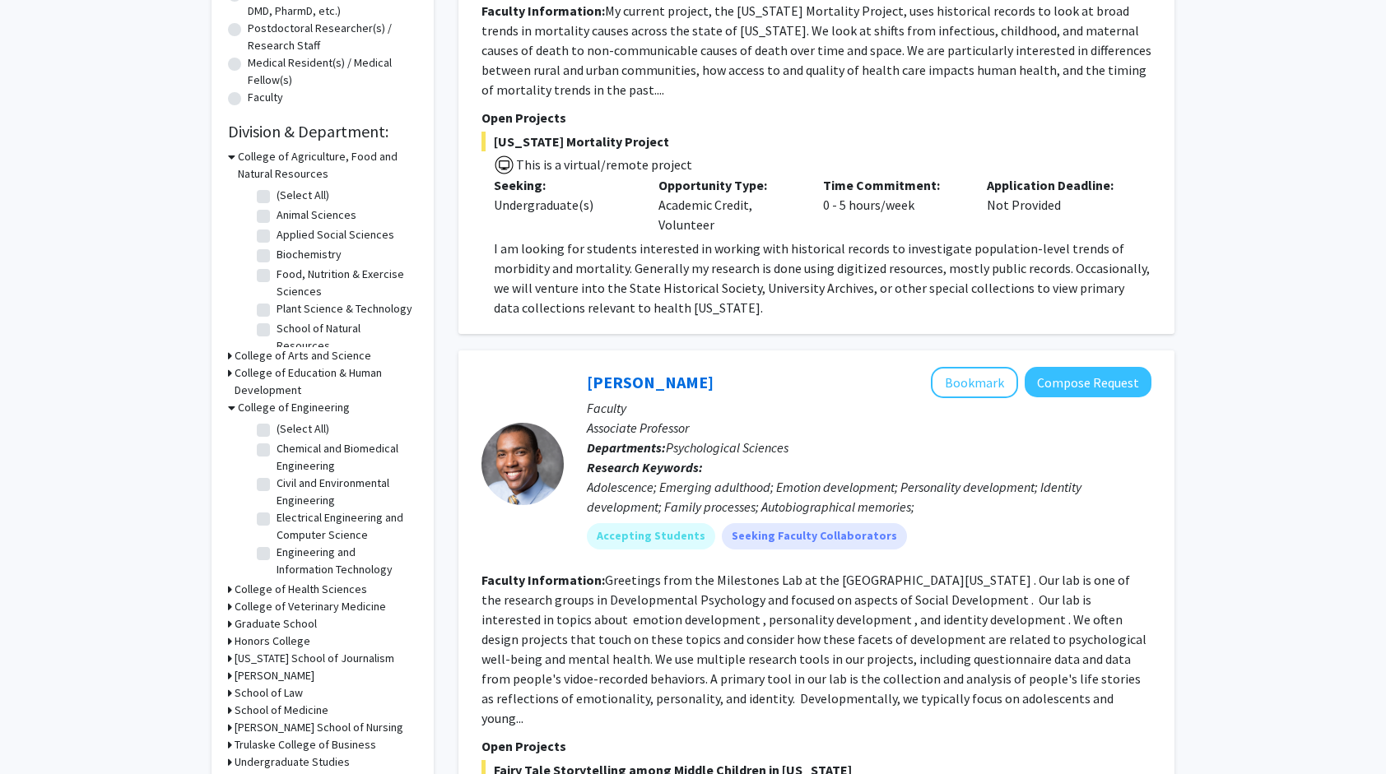
scroll to position [412, 0]
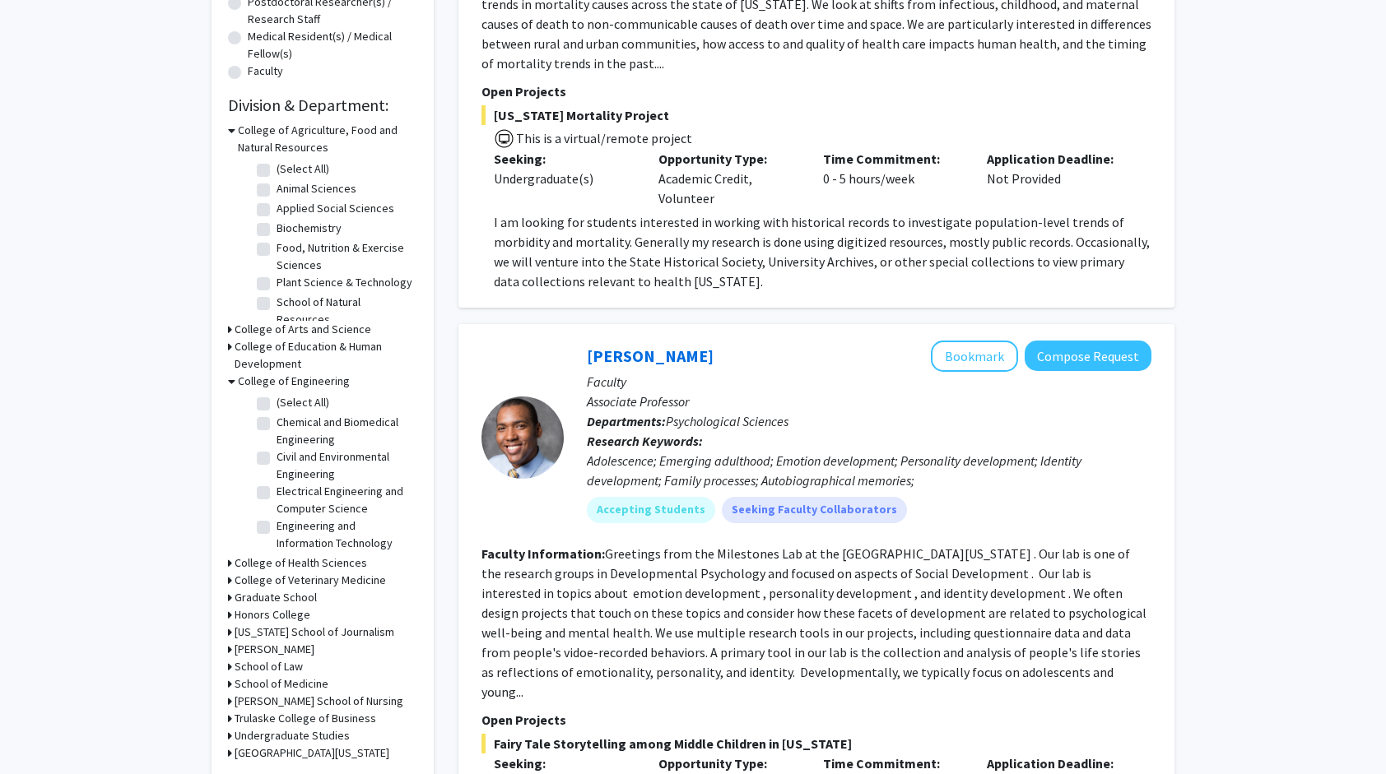
click at [318, 436] on label "Chemical and Biomedical Engineering" at bounding box center [345, 431] width 137 height 35
click at [287, 425] on input "Chemical and Biomedical Engineering" at bounding box center [282, 419] width 11 height 11
checkbox input "true"
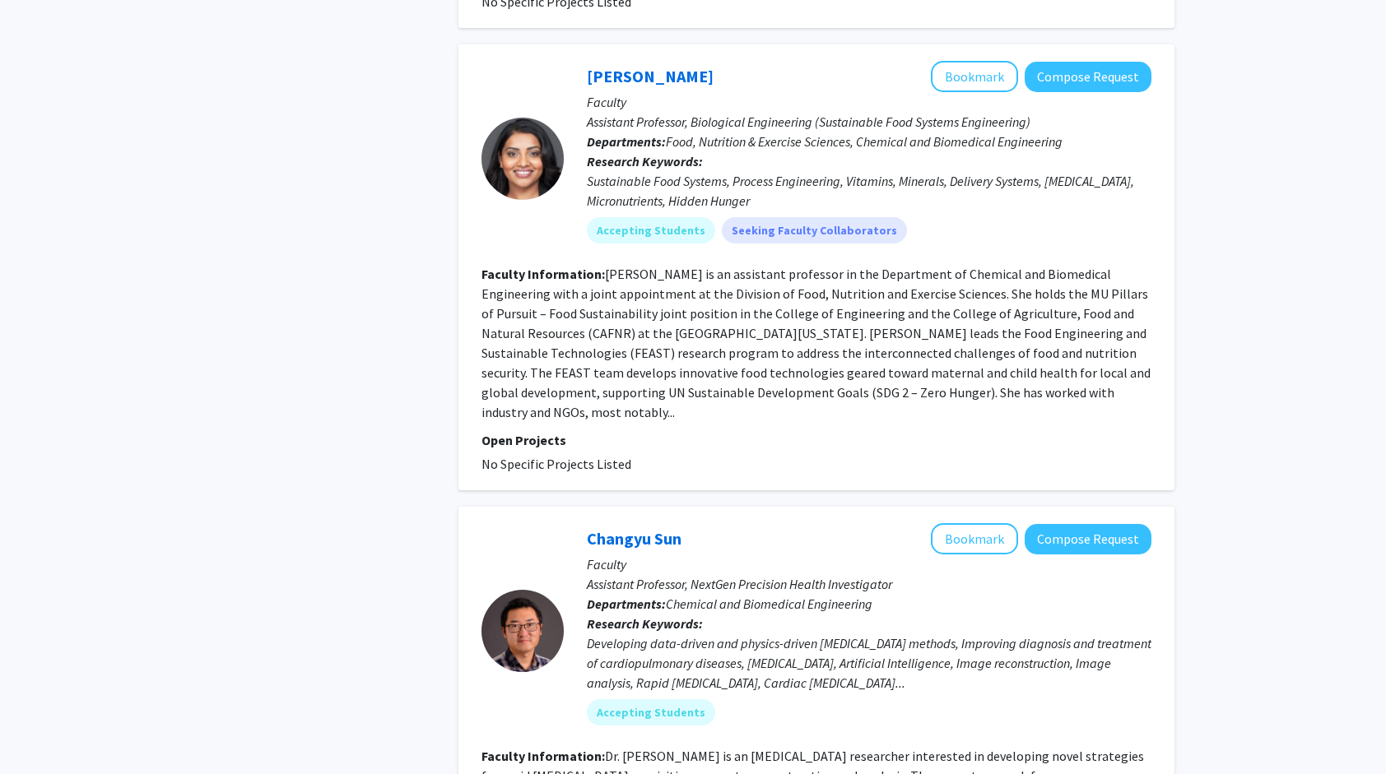
scroll to position [1564, 0]
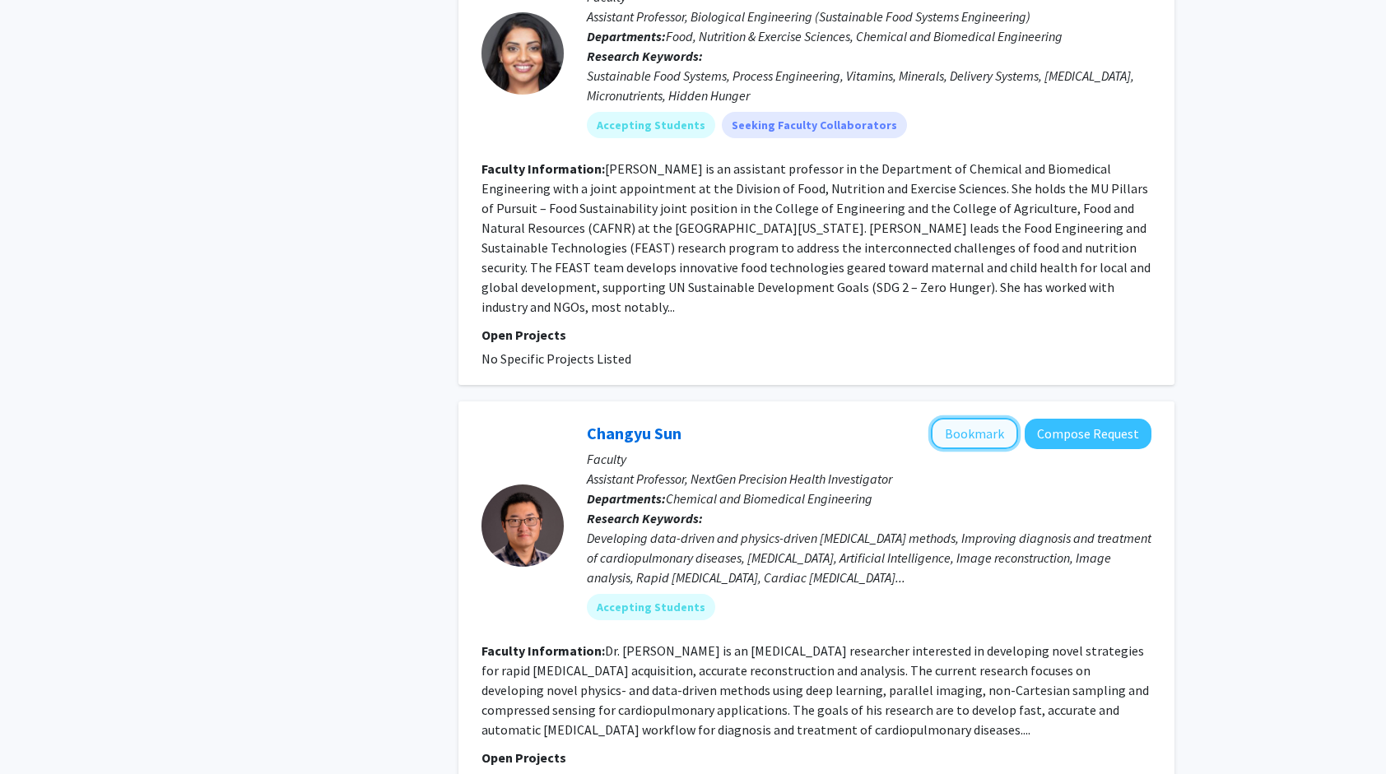
click at [942, 418] on button "Bookmark" at bounding box center [974, 433] width 87 height 31
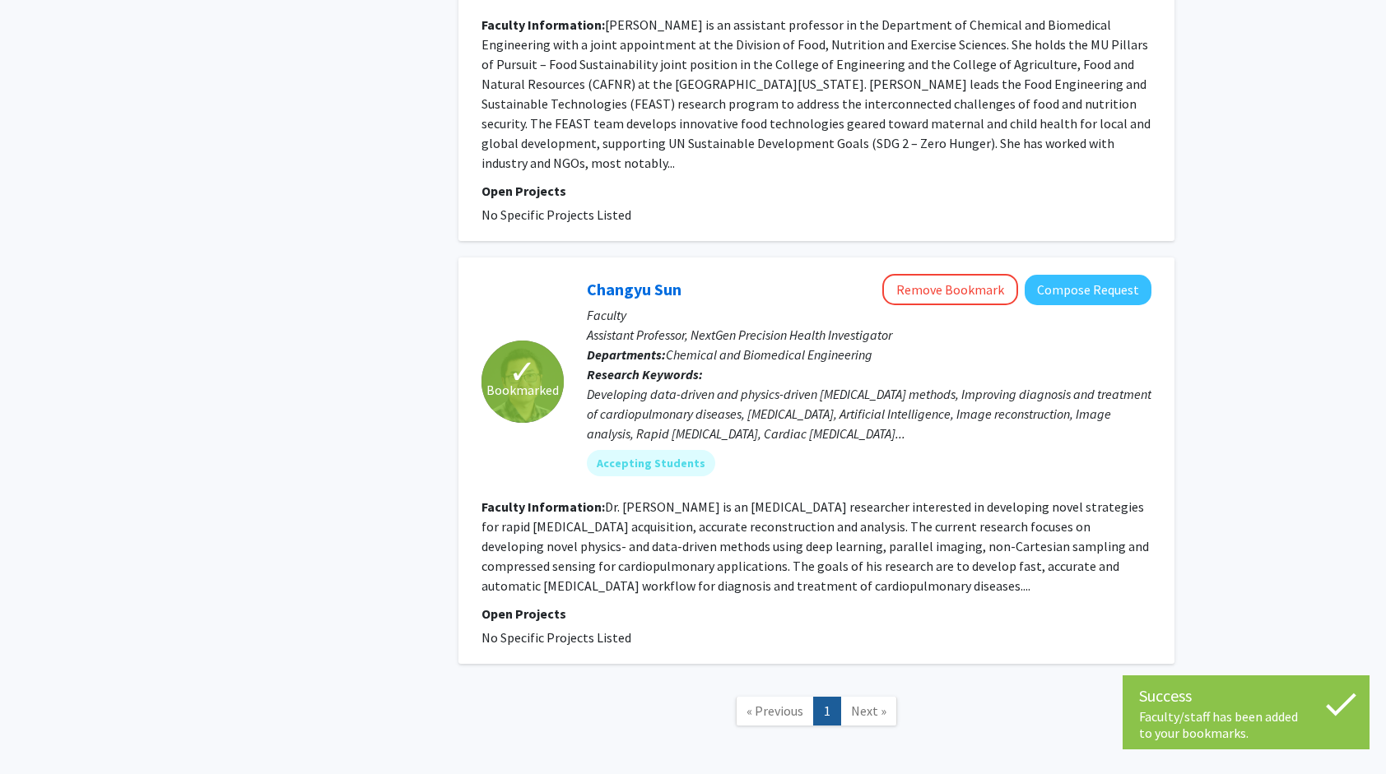
scroll to position [1760, 0]
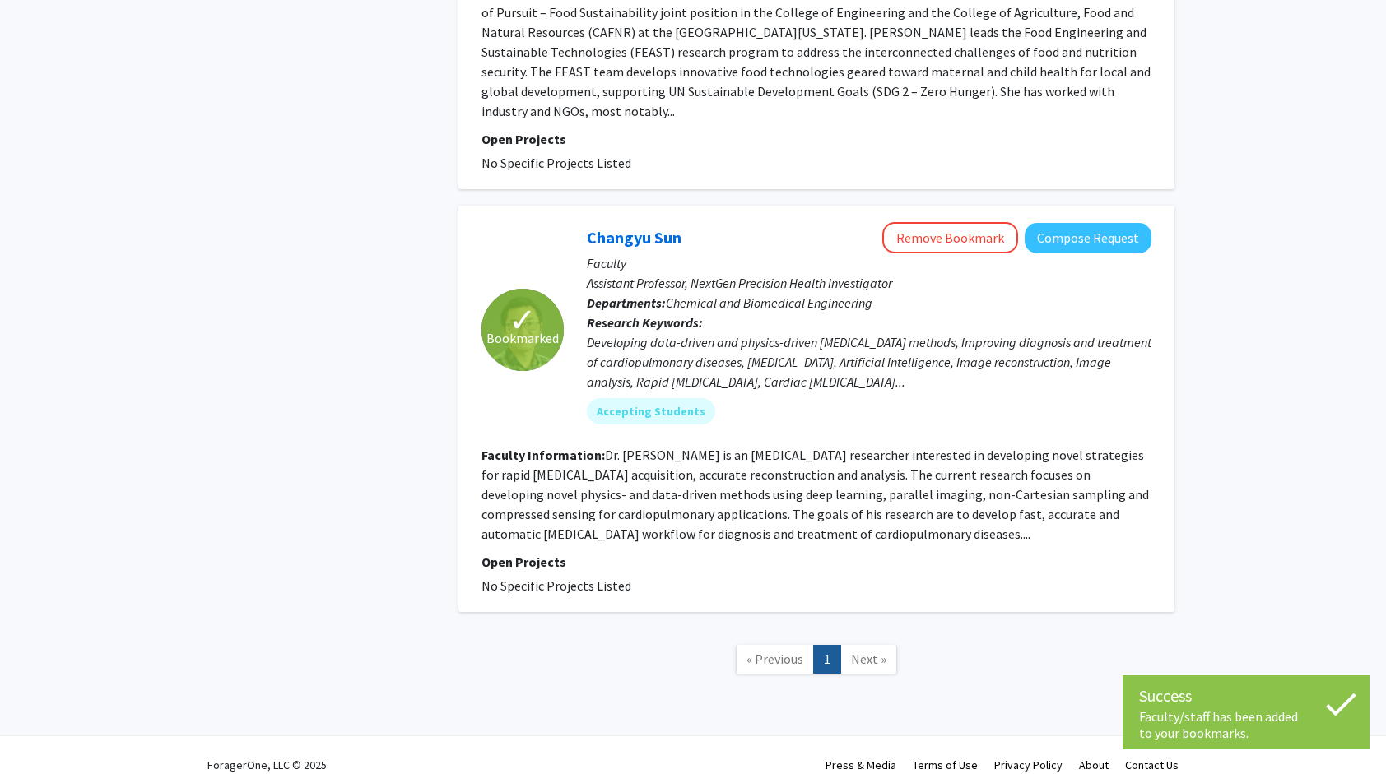
click at [871, 651] on span "Next »" at bounding box center [868, 659] width 35 height 16
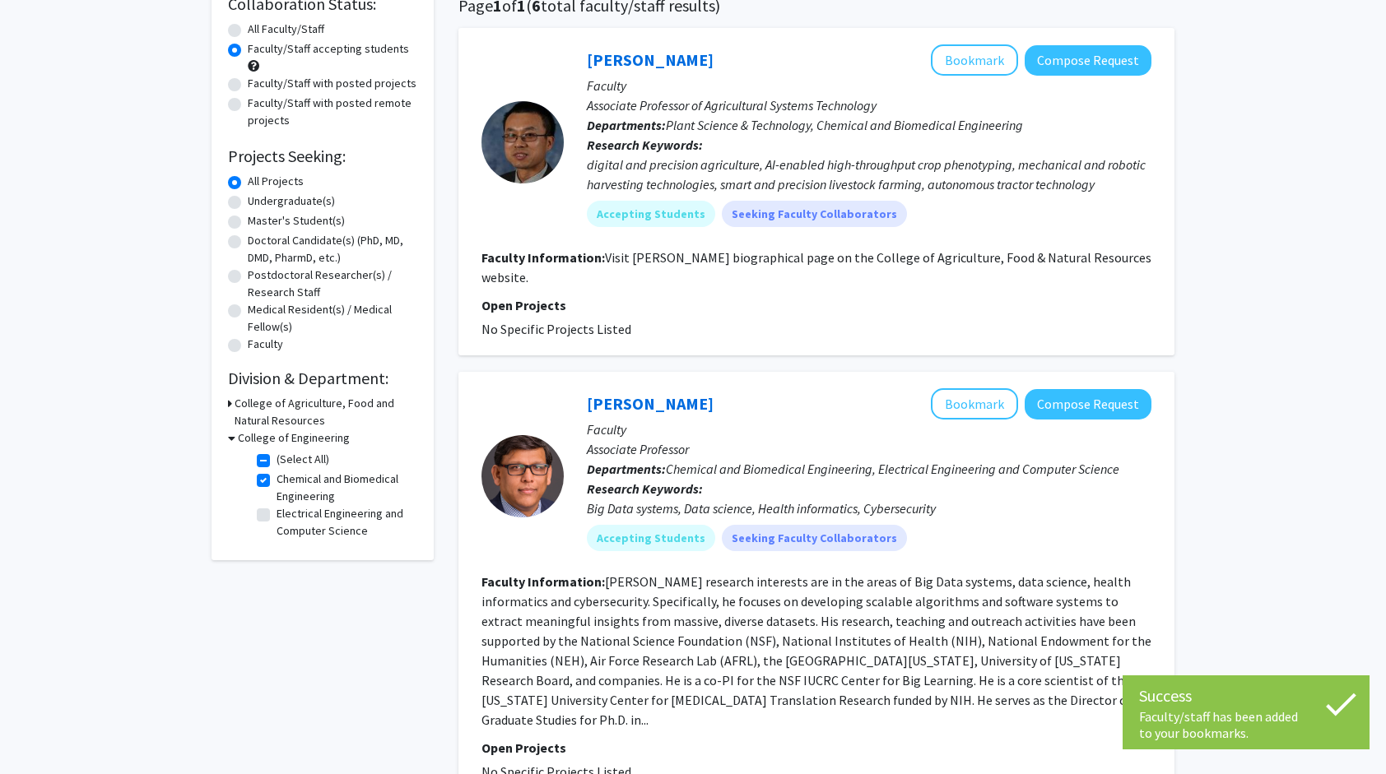
scroll to position [0, 0]
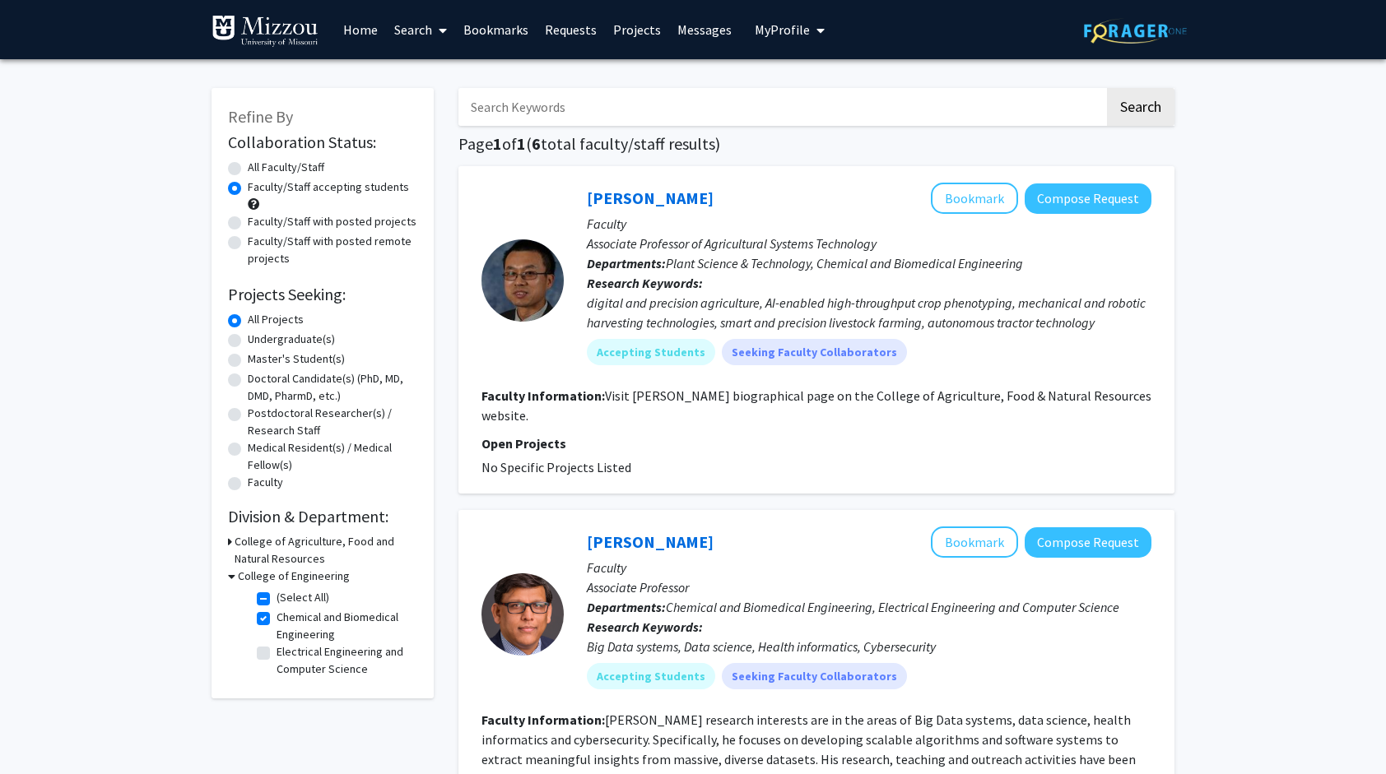
click at [277, 620] on label "Chemical and Biomedical Engineering" at bounding box center [345, 626] width 137 height 35
click at [277, 620] on input "Chemical and Biomedical Engineering" at bounding box center [282, 614] width 11 height 11
checkbox input "false"
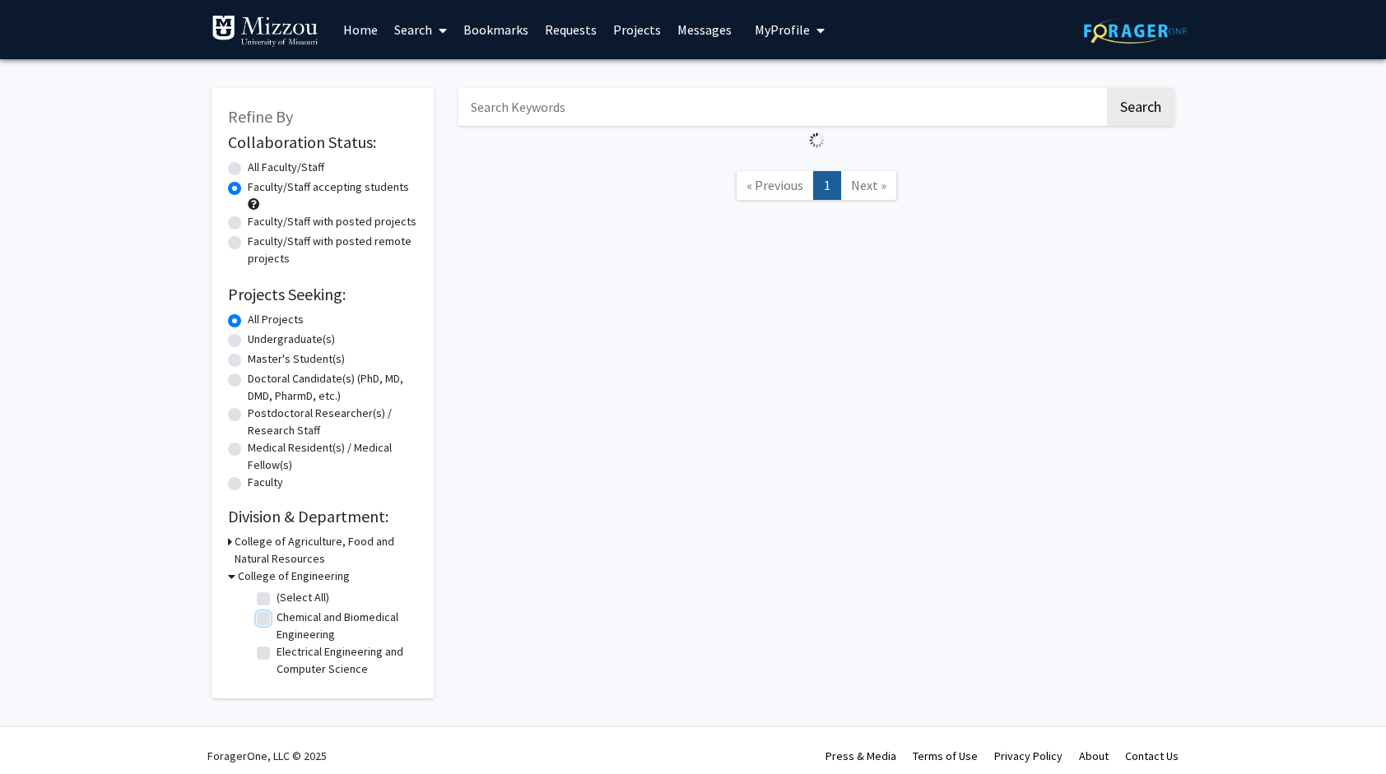
checkbox input "false"
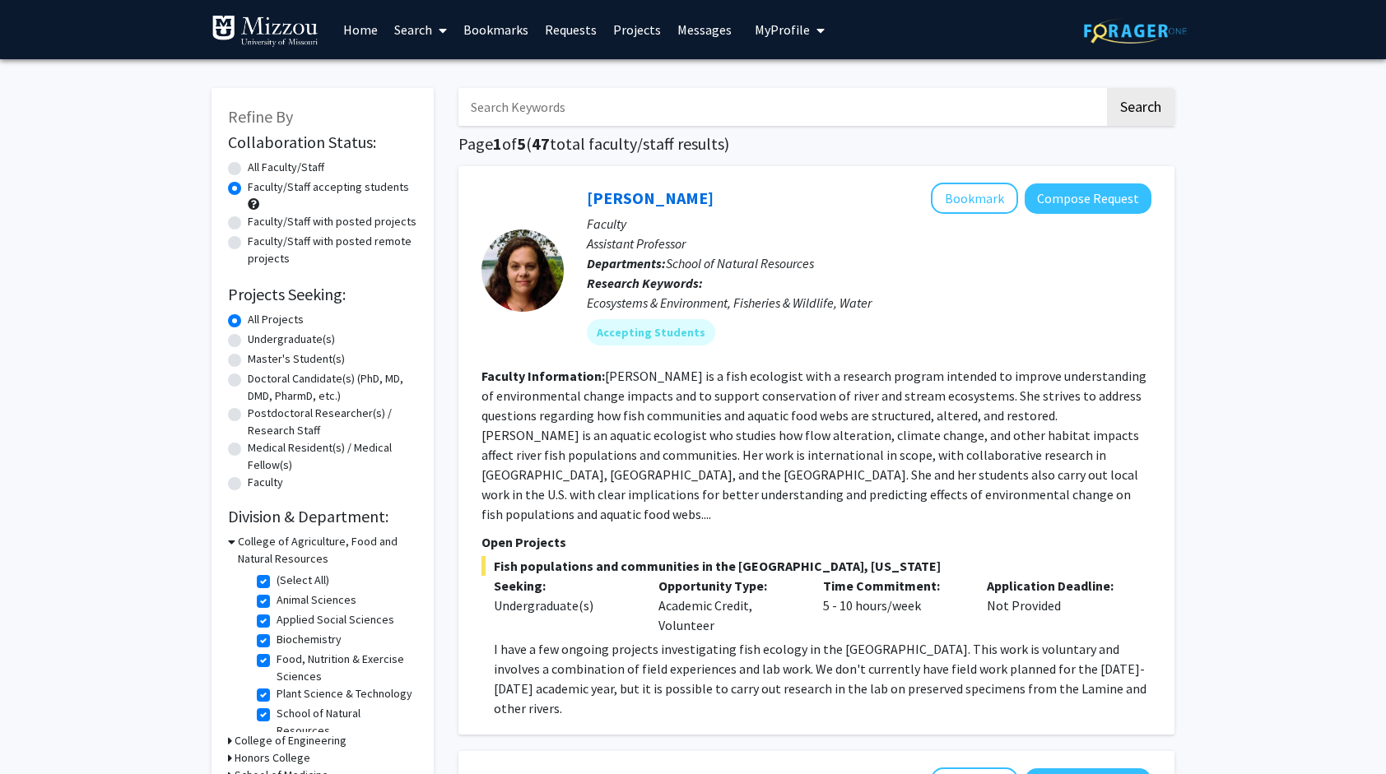
click at [281, 576] on label "(Select All)" at bounding box center [303, 580] width 53 height 17
click at [281, 576] on input "(Select All)" at bounding box center [282, 577] width 11 height 11
checkbox input "false"
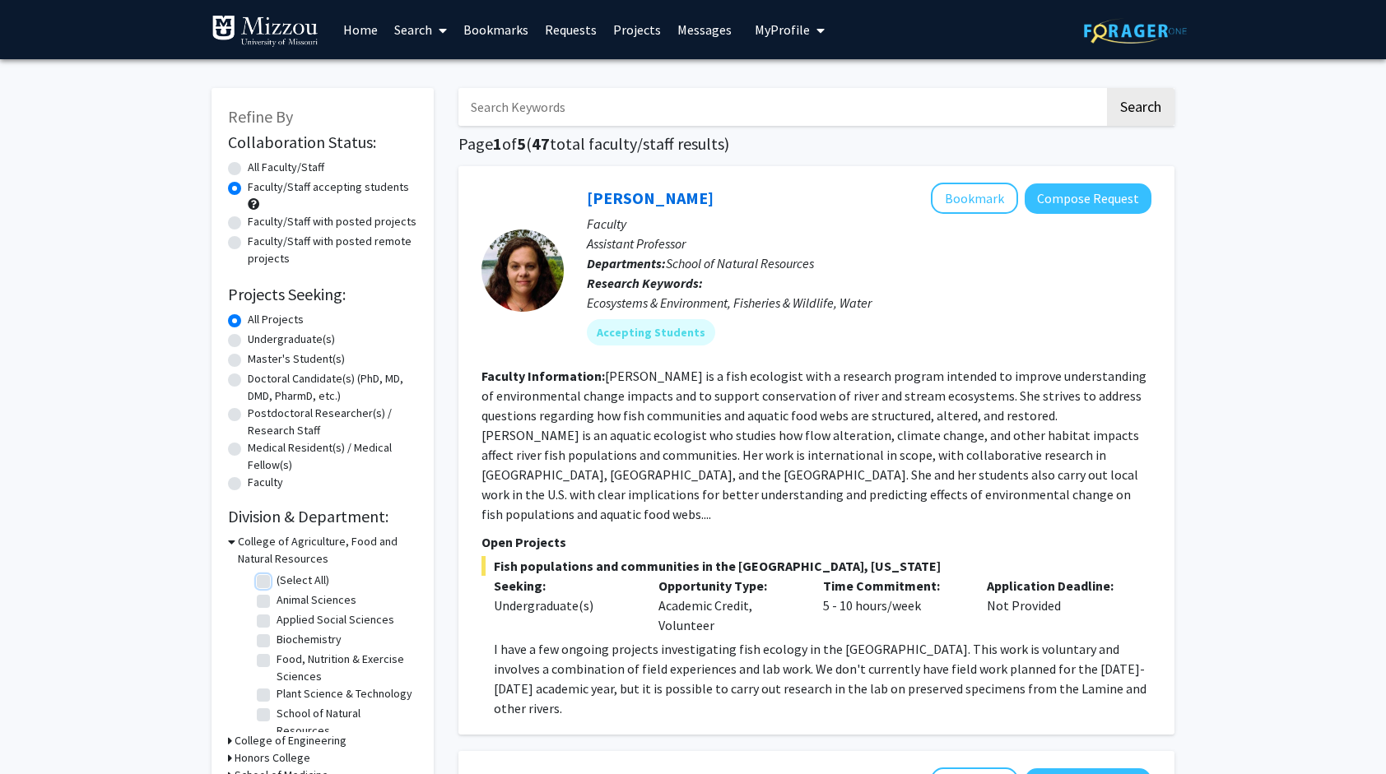
checkbox input "false"
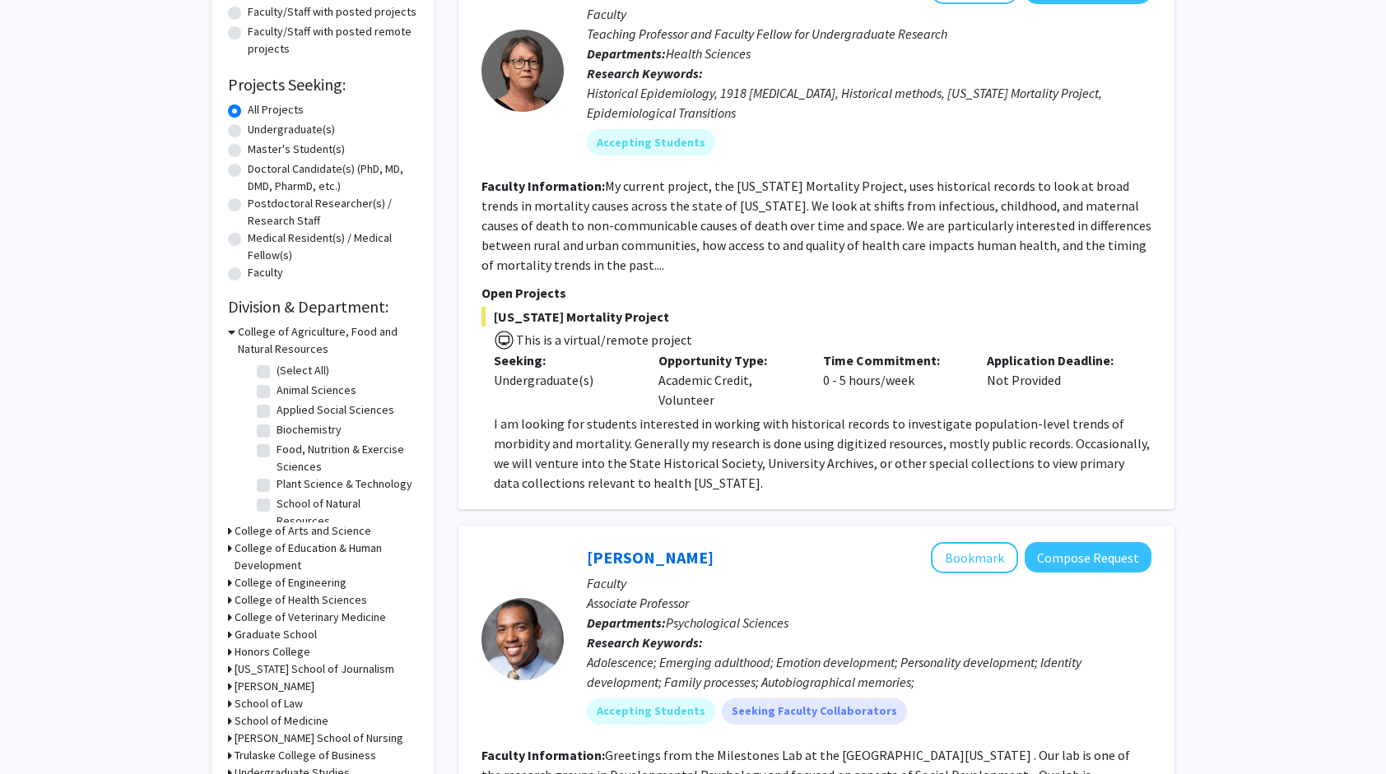
scroll to position [329, 0]
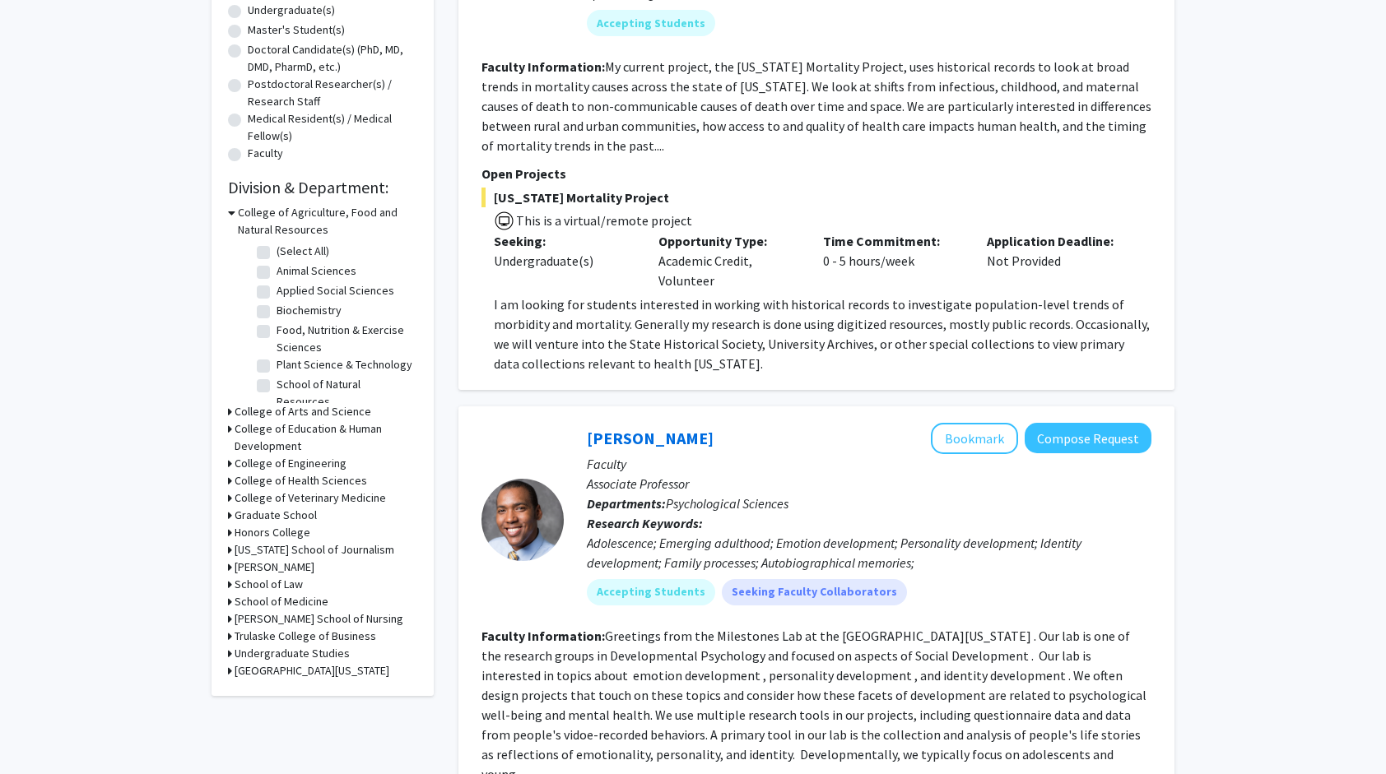
click at [293, 472] on h3 "College of Health Sciences" at bounding box center [301, 480] width 133 height 17
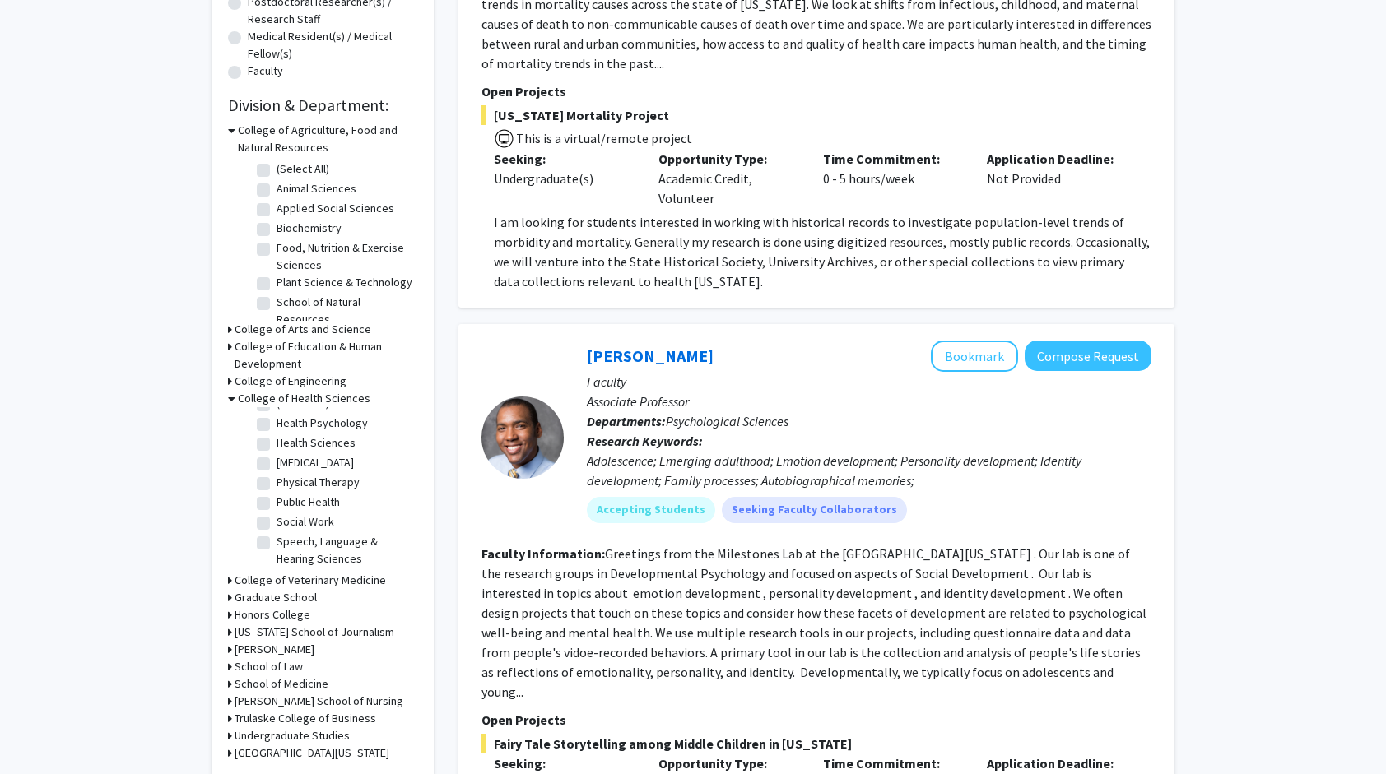
scroll to position [0, 0]
click at [313, 681] on h3 "School of Medicine" at bounding box center [282, 684] width 94 height 17
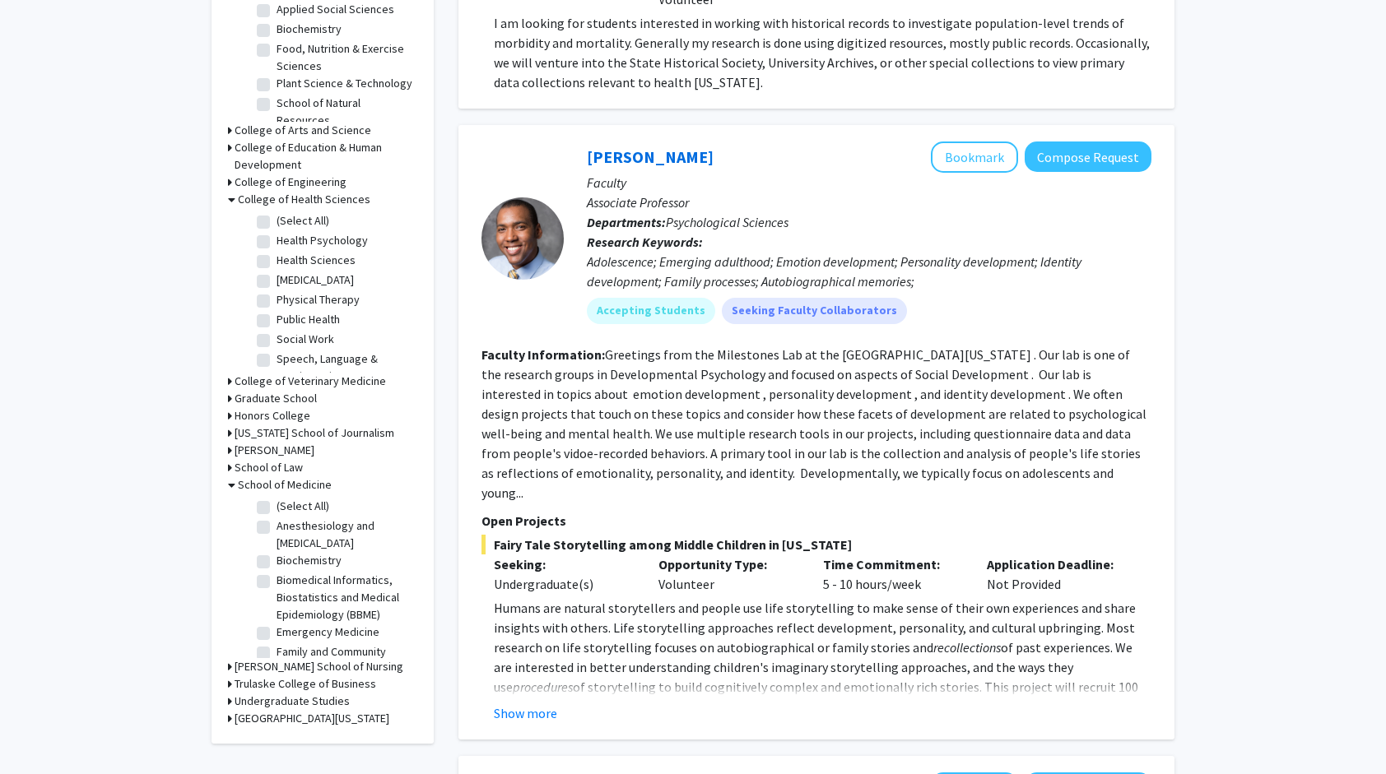
scroll to position [658, 0]
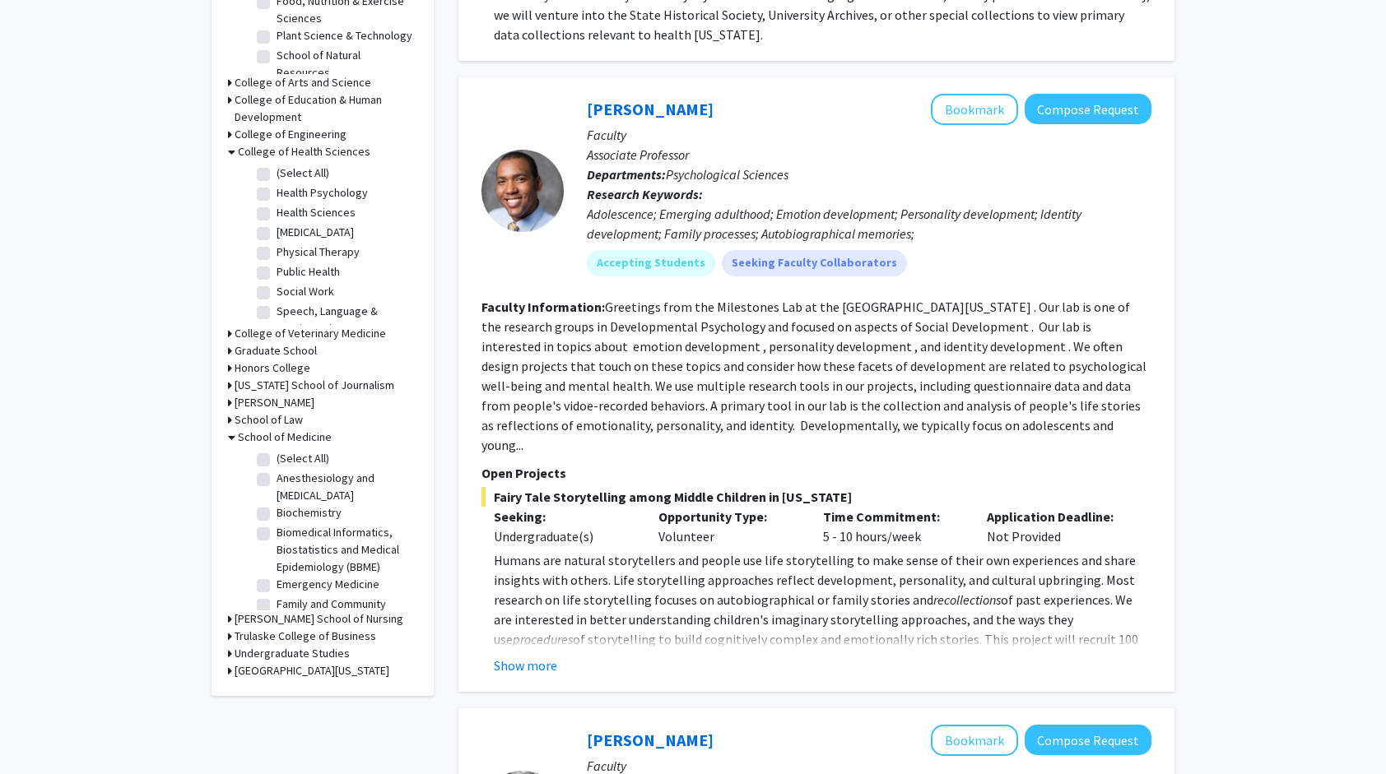
click at [339, 538] on label "Biomedical Informatics, Biostatistics and Medical Epidemiology (BBME)" at bounding box center [345, 550] width 137 height 52
click at [287, 535] on input "Biomedical Informatics, Biostatistics and Medical Epidemiology (BBME)" at bounding box center [282, 529] width 11 height 11
checkbox input "true"
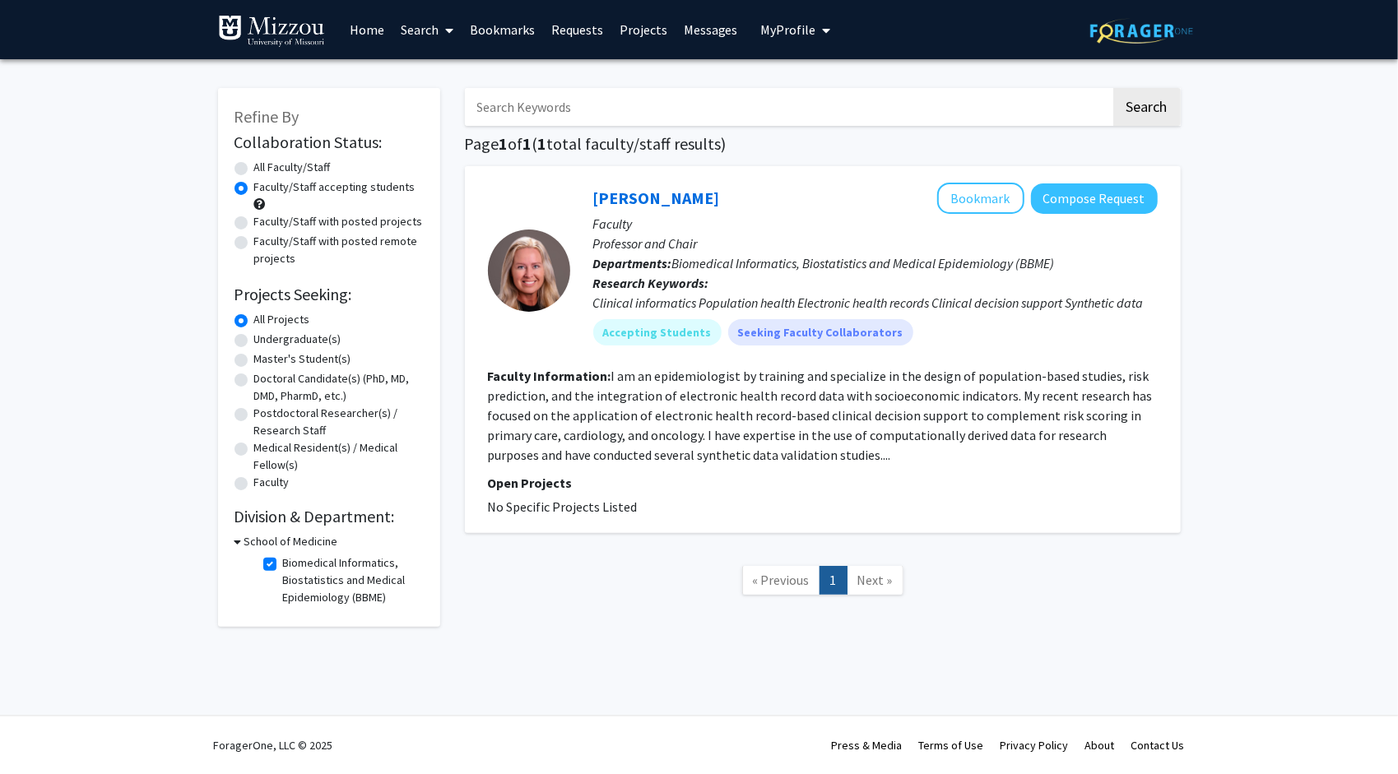
click at [301, 573] on label "Biomedical Informatics, Biostatistics and Medical Epidemiology (BBME)" at bounding box center [351, 581] width 137 height 52
click at [294, 565] on input "Biomedical Informatics, Biostatistics and Medical Epidemiology (BBME)" at bounding box center [288, 560] width 11 height 11
checkbox input "false"
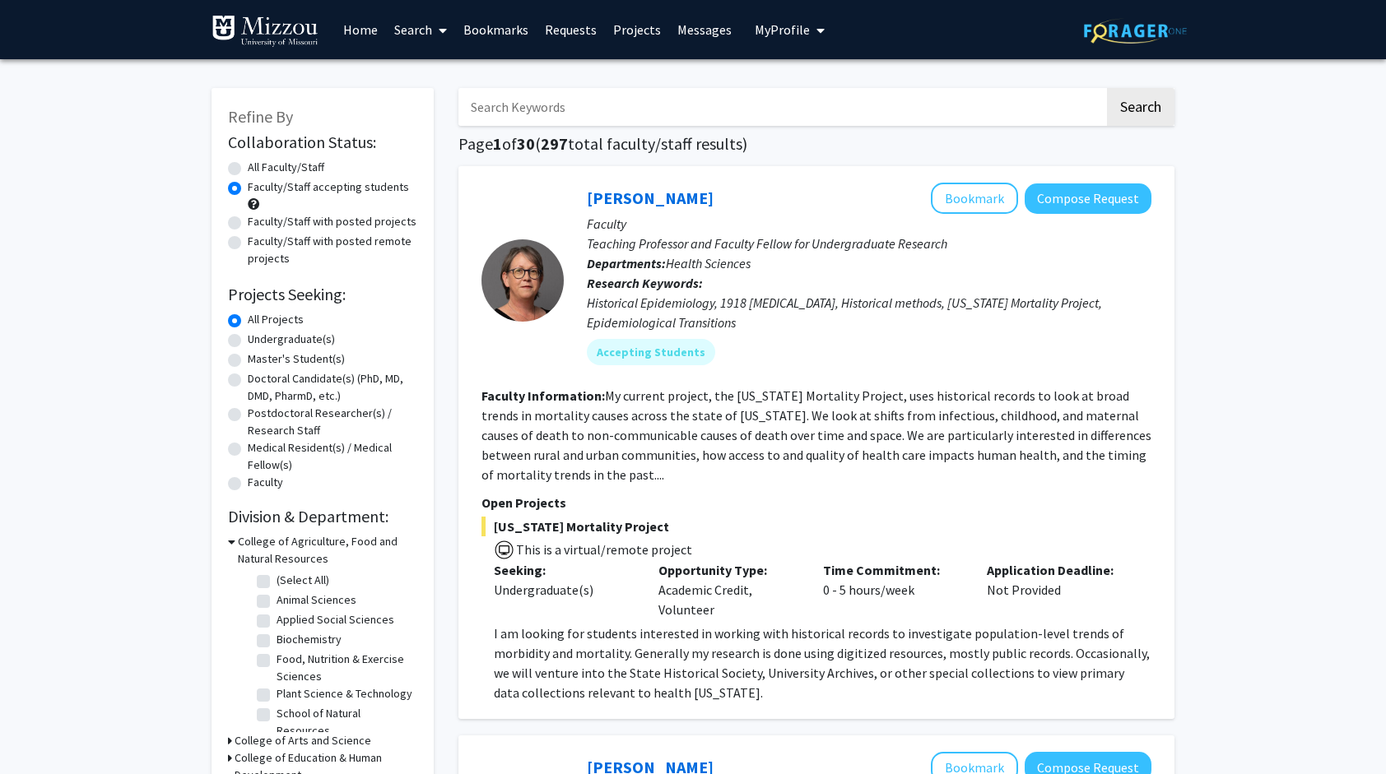
click at [617, 97] on input "Search Keywords" at bounding box center [781, 107] width 646 height 38
type input "m"
type input "neuroscience"
click at [1107, 88] on button "Search" at bounding box center [1140, 107] width 67 height 38
radio input "true"
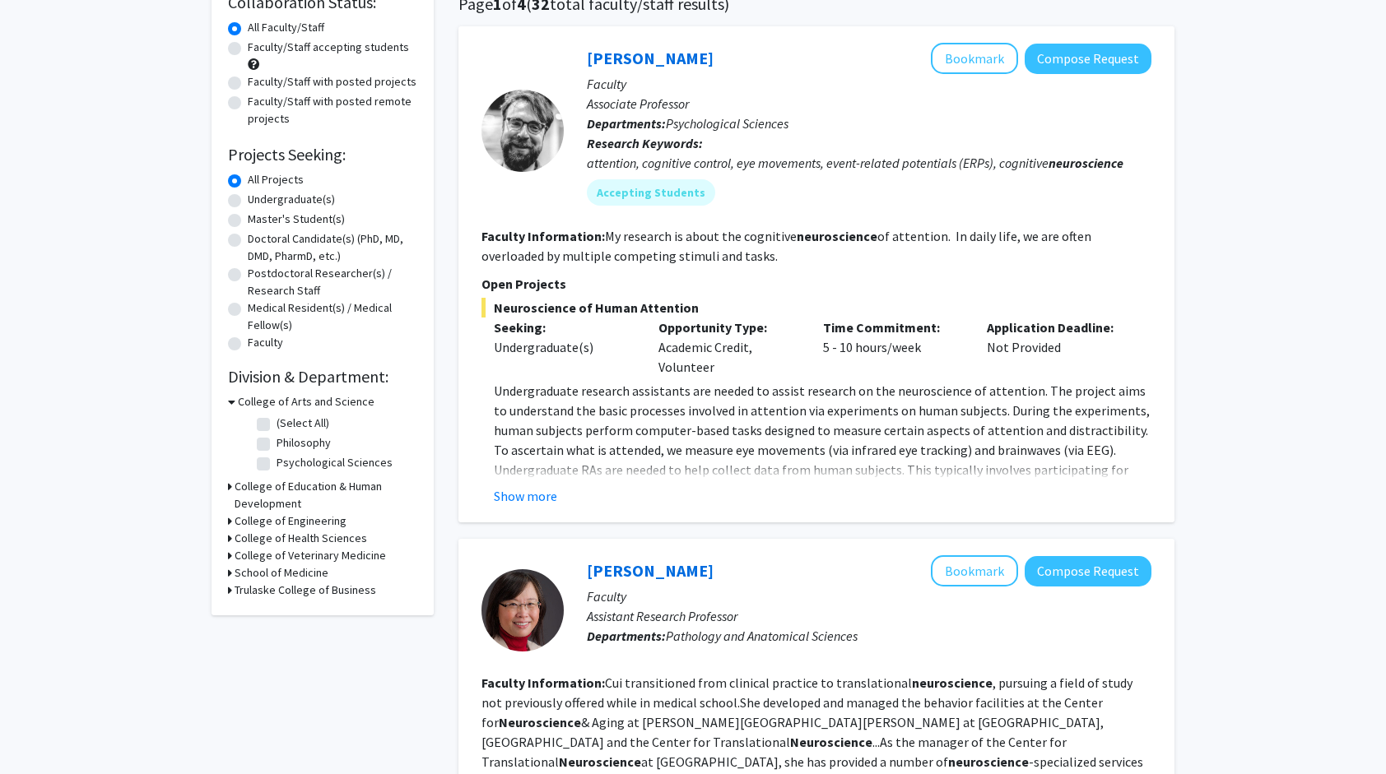
scroll to position [165, 0]
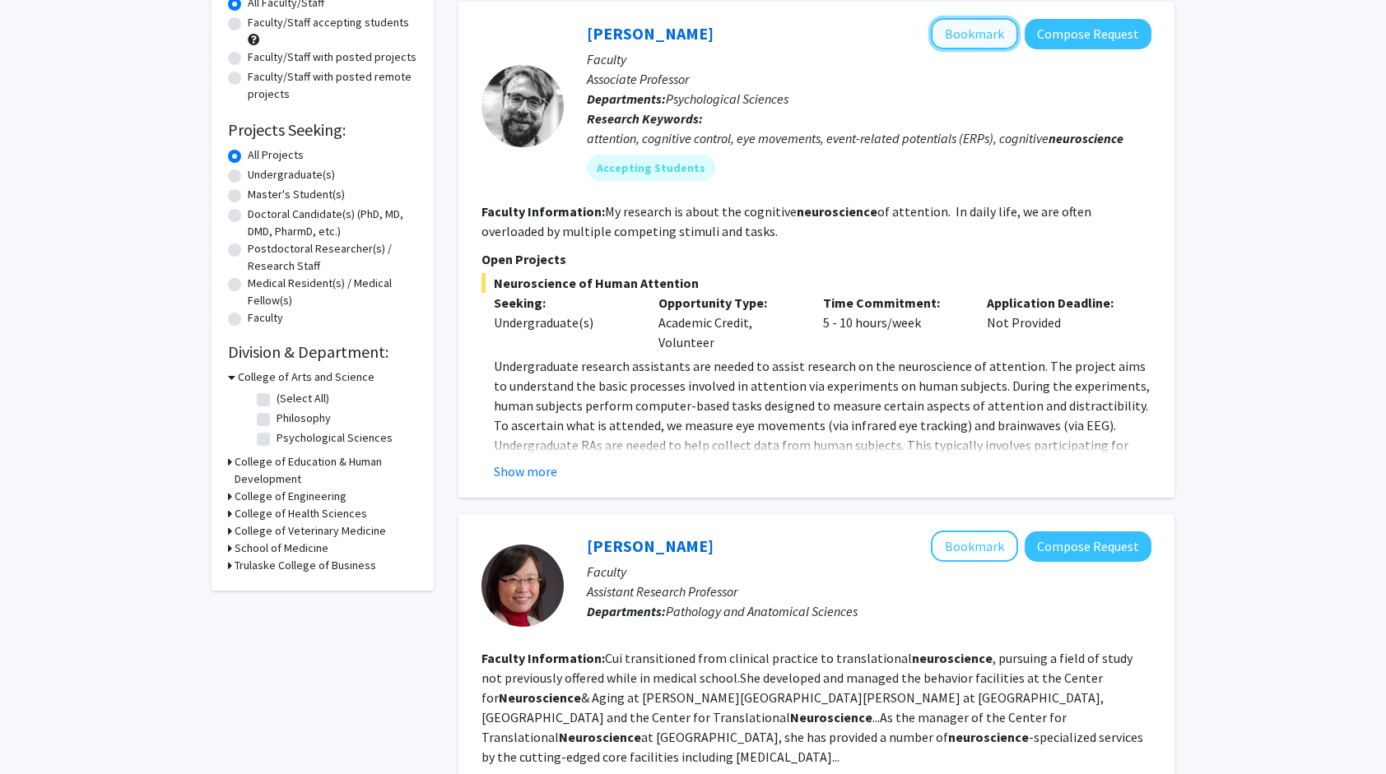
click at [979, 41] on button "Bookmark" at bounding box center [974, 33] width 87 height 31
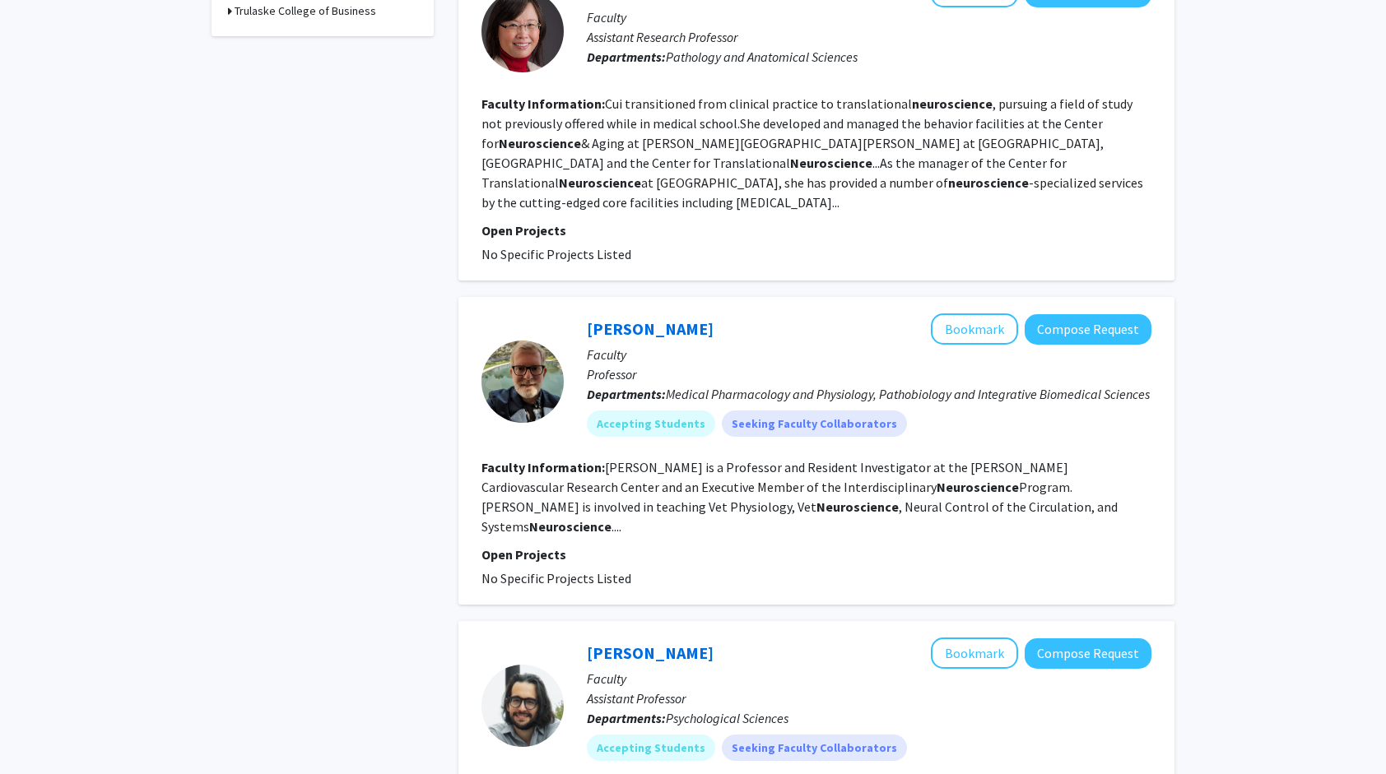
scroll to position [741, 0]
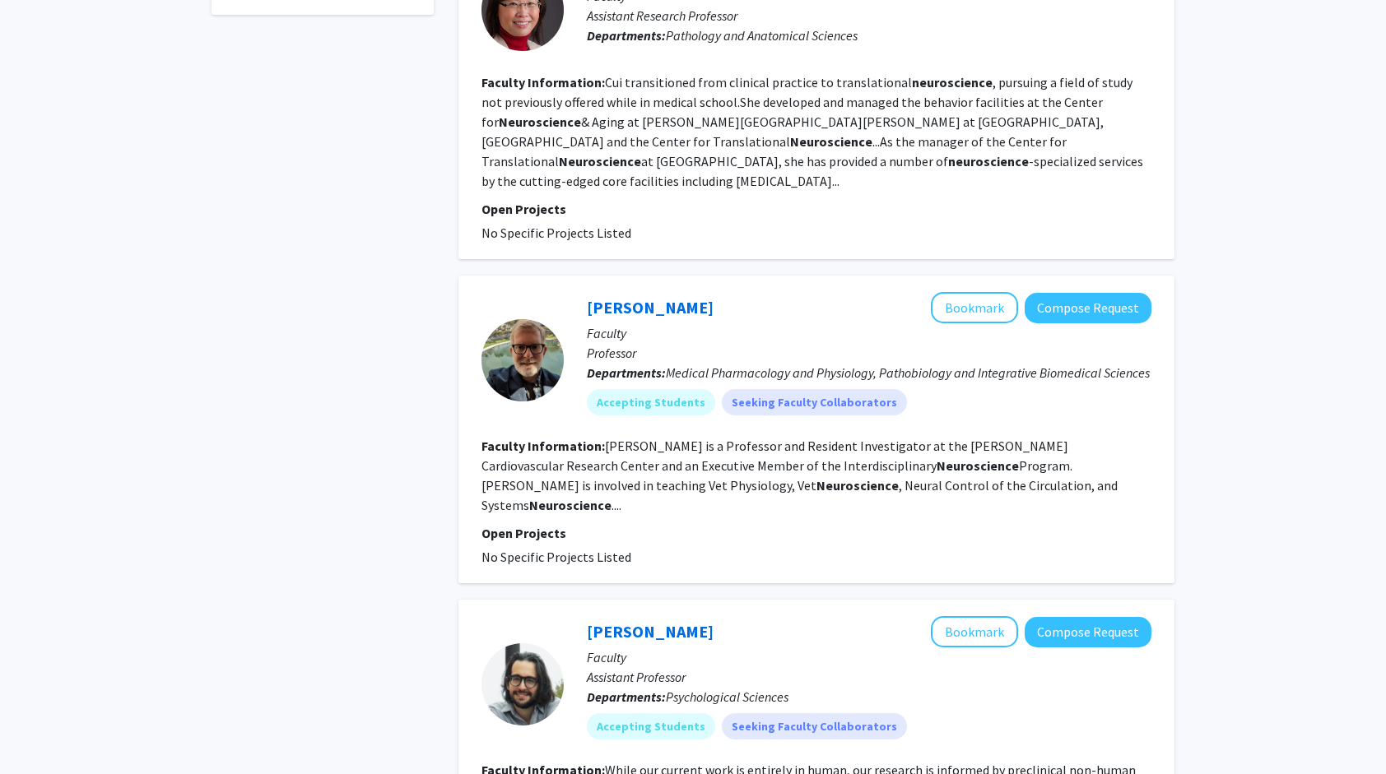
click at [751, 142] on fg-read-more "Cui transitioned from clinical practice to translational neuroscience , pursuin…" at bounding box center [812, 131] width 662 height 115
drag, startPoint x: 750, startPoint y: 142, endPoint x: 782, endPoint y: 281, distance: 143.5
click at [782, 292] on div "[PERSON_NAME] Bookmark Compose Request" at bounding box center [869, 307] width 565 height 31
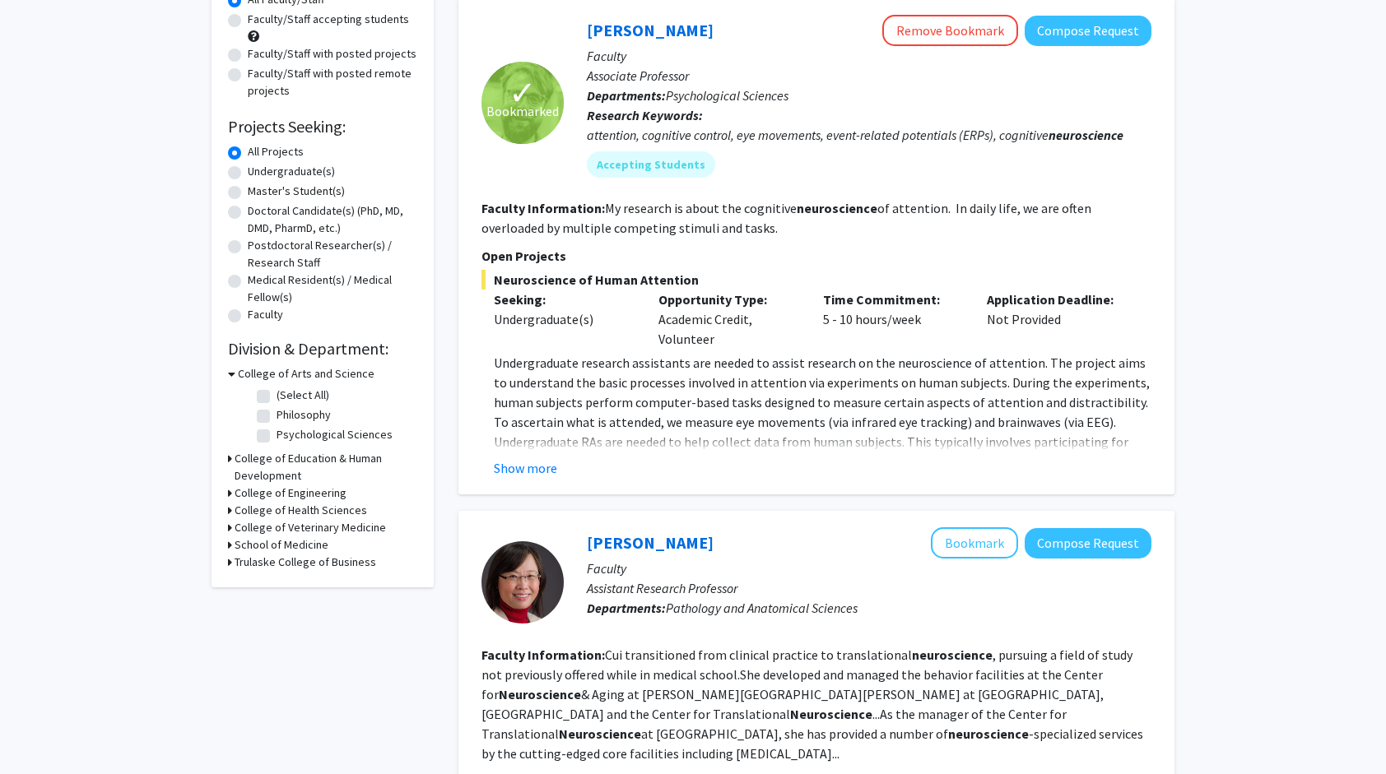
scroll to position [165, 0]
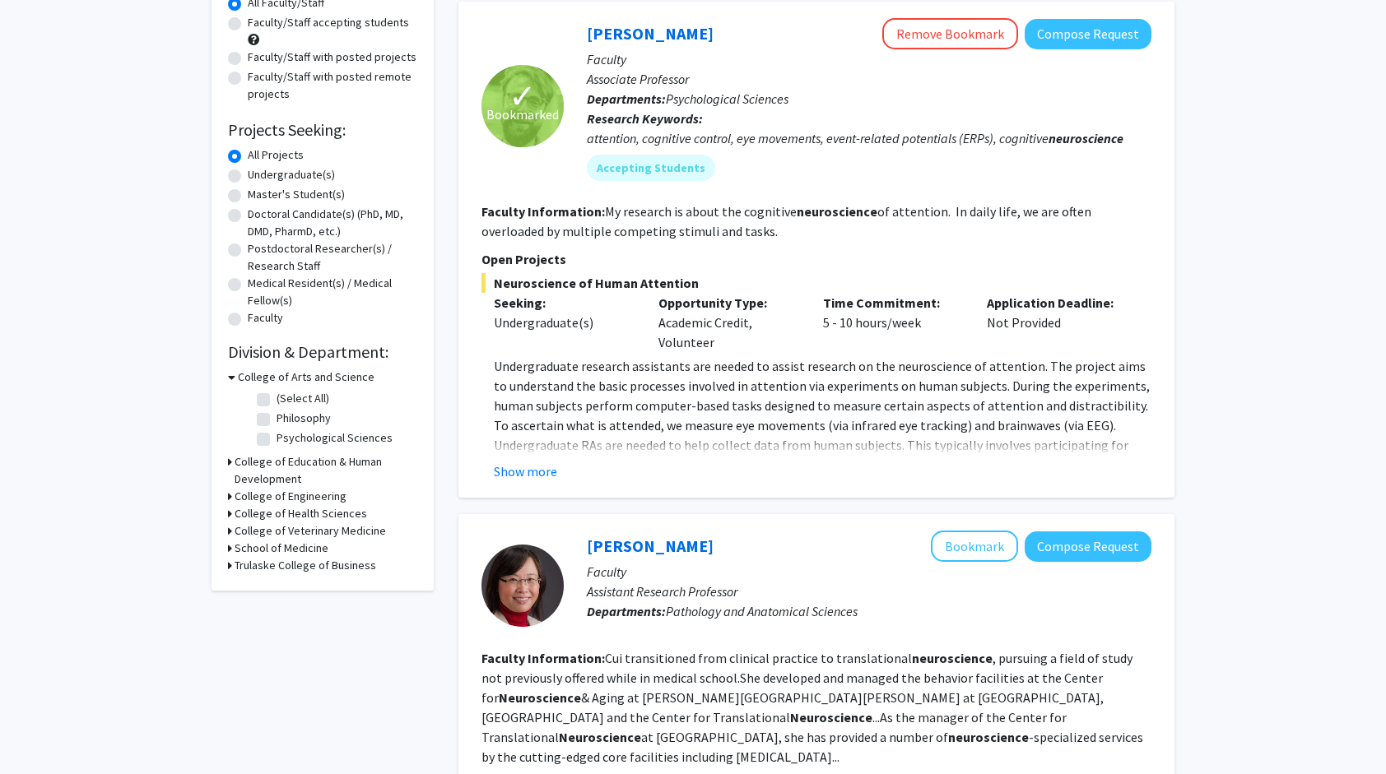
click at [374, 440] on label "Psychological Sciences" at bounding box center [335, 438] width 116 height 17
click at [287, 440] on input "Psychological Sciences" at bounding box center [282, 435] width 11 height 11
checkbox input "true"
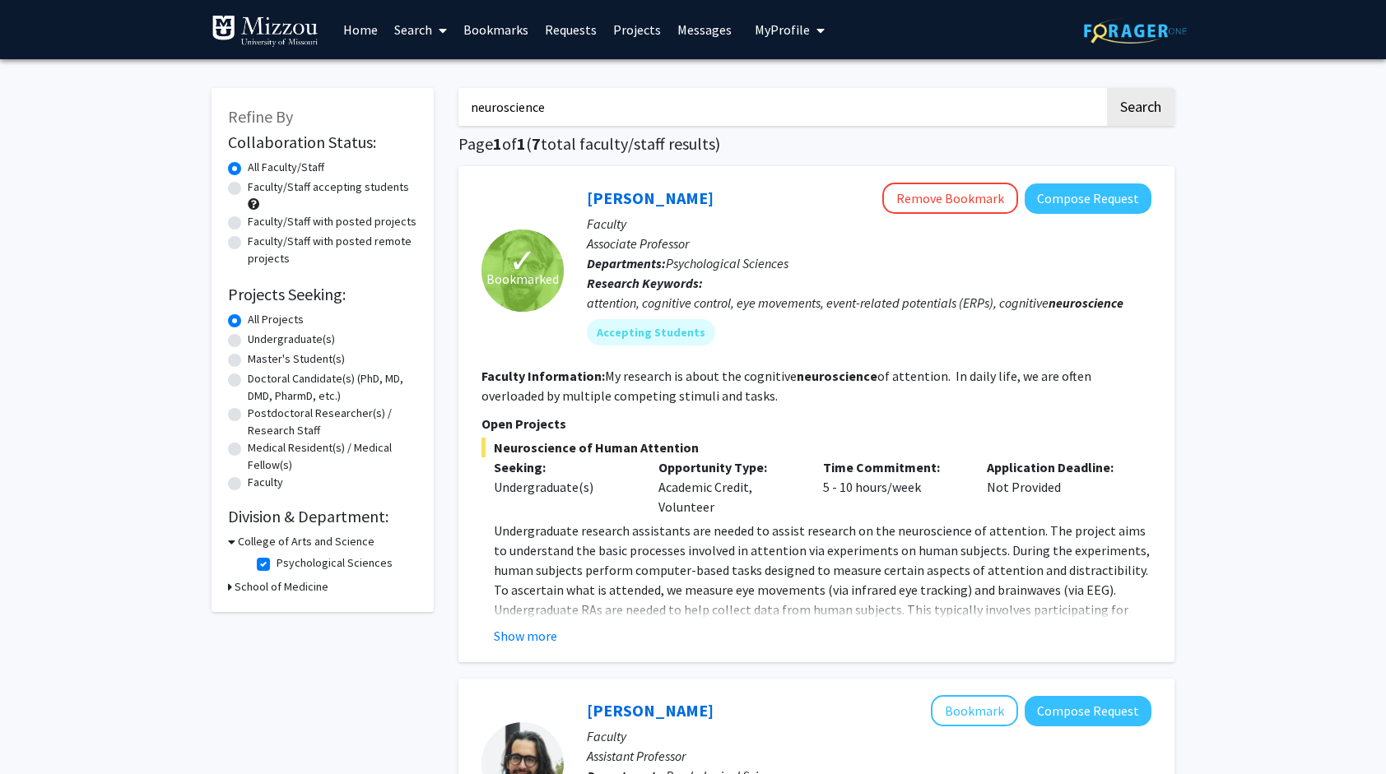
click at [583, 114] on input "neuroscience" at bounding box center [781, 107] width 646 height 38
click at [581, 110] on input "neuroscience" at bounding box center [781, 107] width 646 height 38
click at [535, 112] on input "neuroscience" at bounding box center [781, 107] width 646 height 38
click at [533, 112] on input "neuroscience" at bounding box center [781, 107] width 646 height 38
type input "neuro"
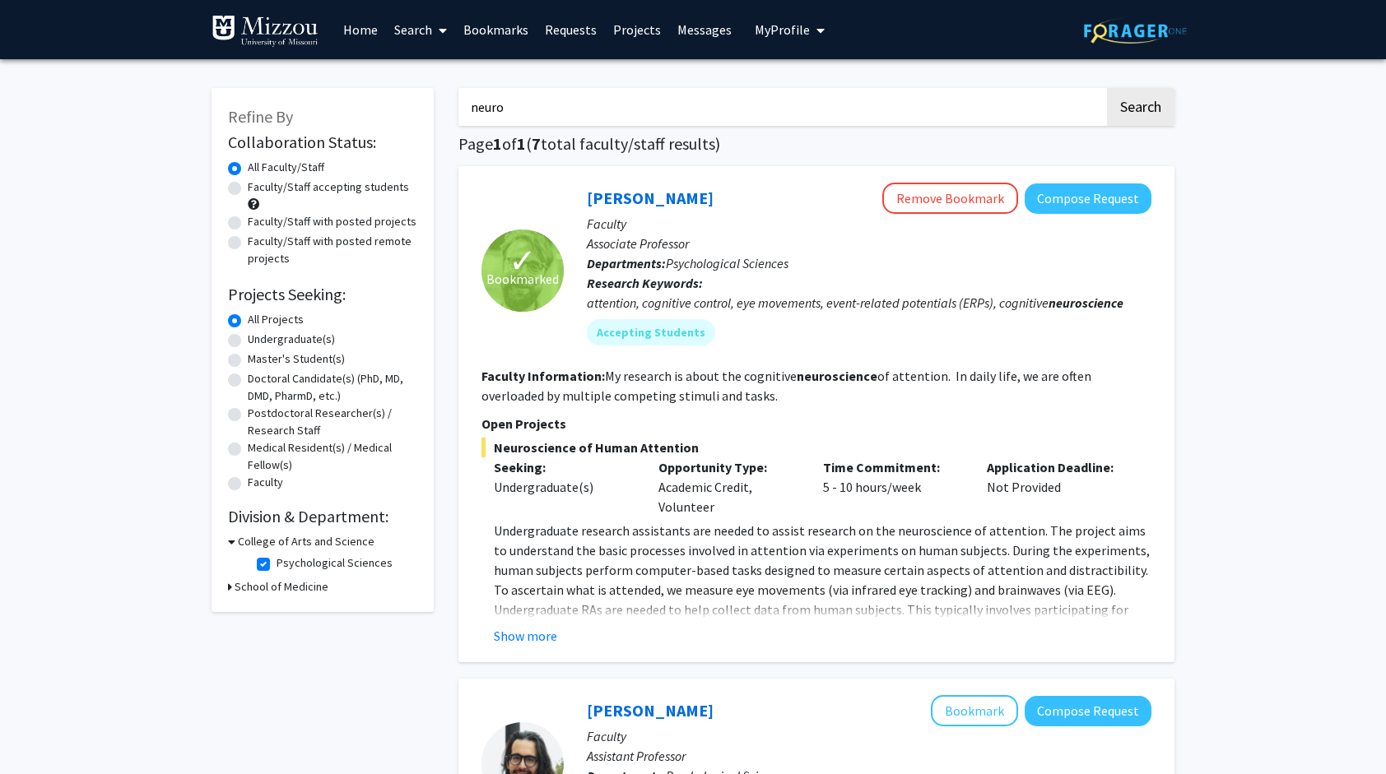
click at [1107, 88] on button "Search" at bounding box center [1140, 107] width 67 height 38
checkbox input "false"
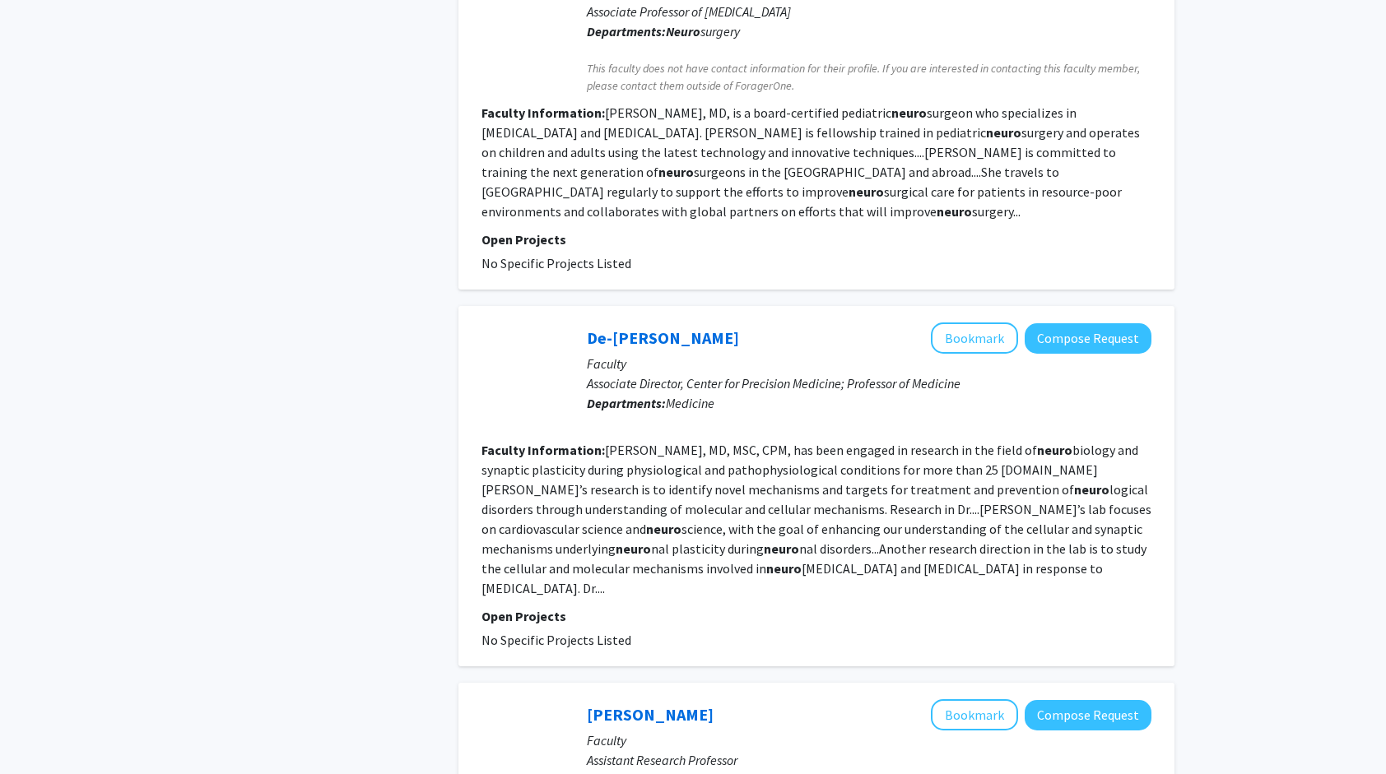
scroll to position [2634, 0]
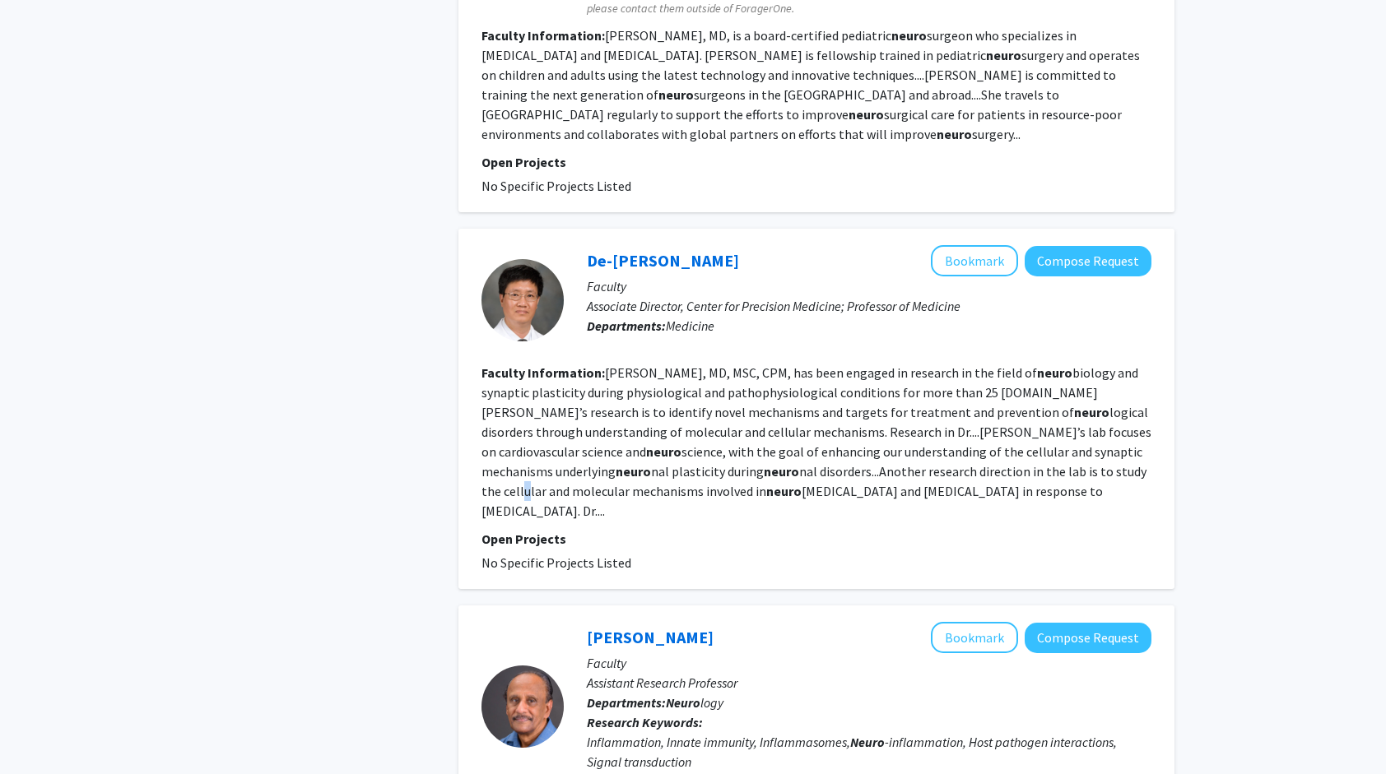
click at [845, 467] on fg-read-more "[PERSON_NAME], MD, MSC, CPM, has been engaged in research in the field of neuro…" at bounding box center [816, 442] width 670 height 155
drag, startPoint x: 845, startPoint y: 467, endPoint x: 740, endPoint y: 472, distance: 105.5
click at [752, 459] on fg-read-more "[PERSON_NAME], MD, MSC, CPM, has been engaged in research in the field of neuro…" at bounding box center [816, 442] width 670 height 155
click at [695, 529] on p "Open Projects" at bounding box center [816, 539] width 670 height 20
click at [616, 267] on link "De-[PERSON_NAME]" at bounding box center [663, 260] width 152 height 21
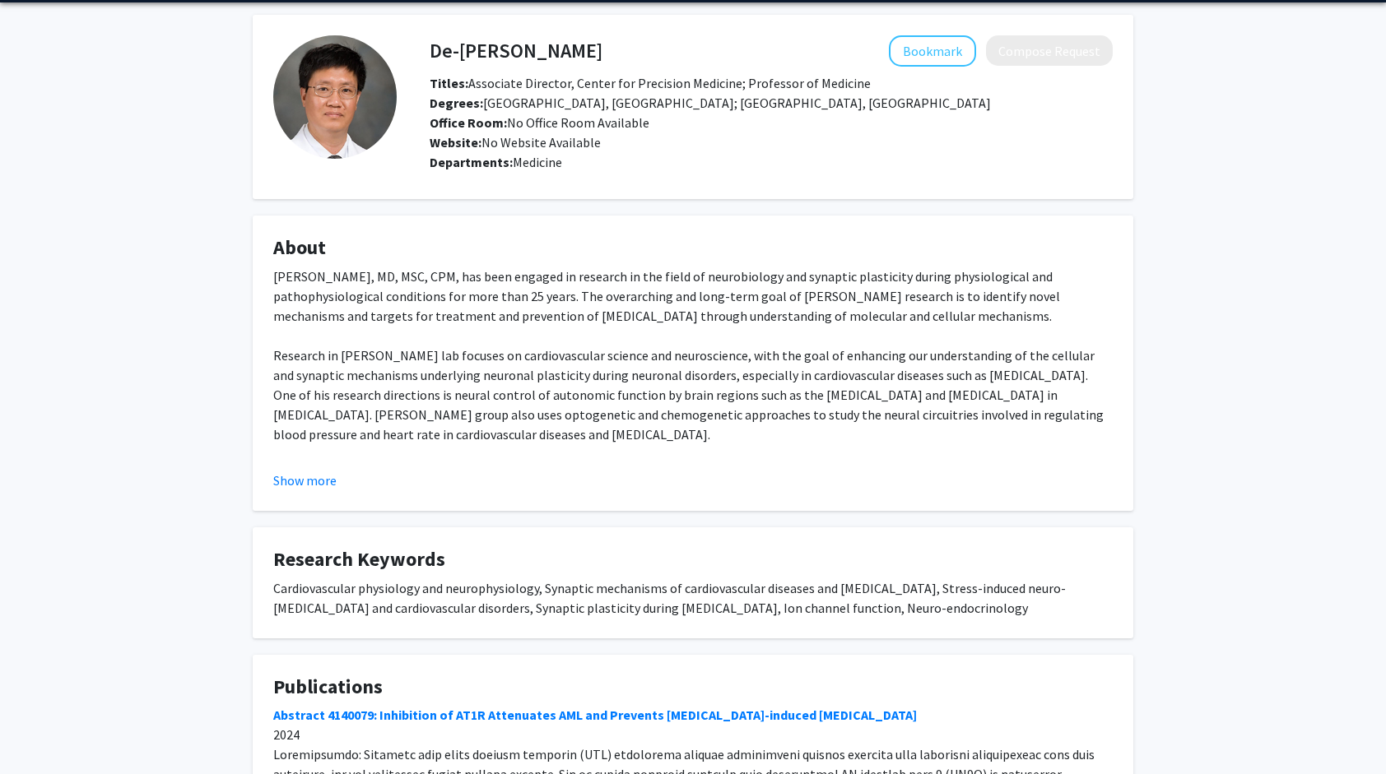
scroll to position [82, 0]
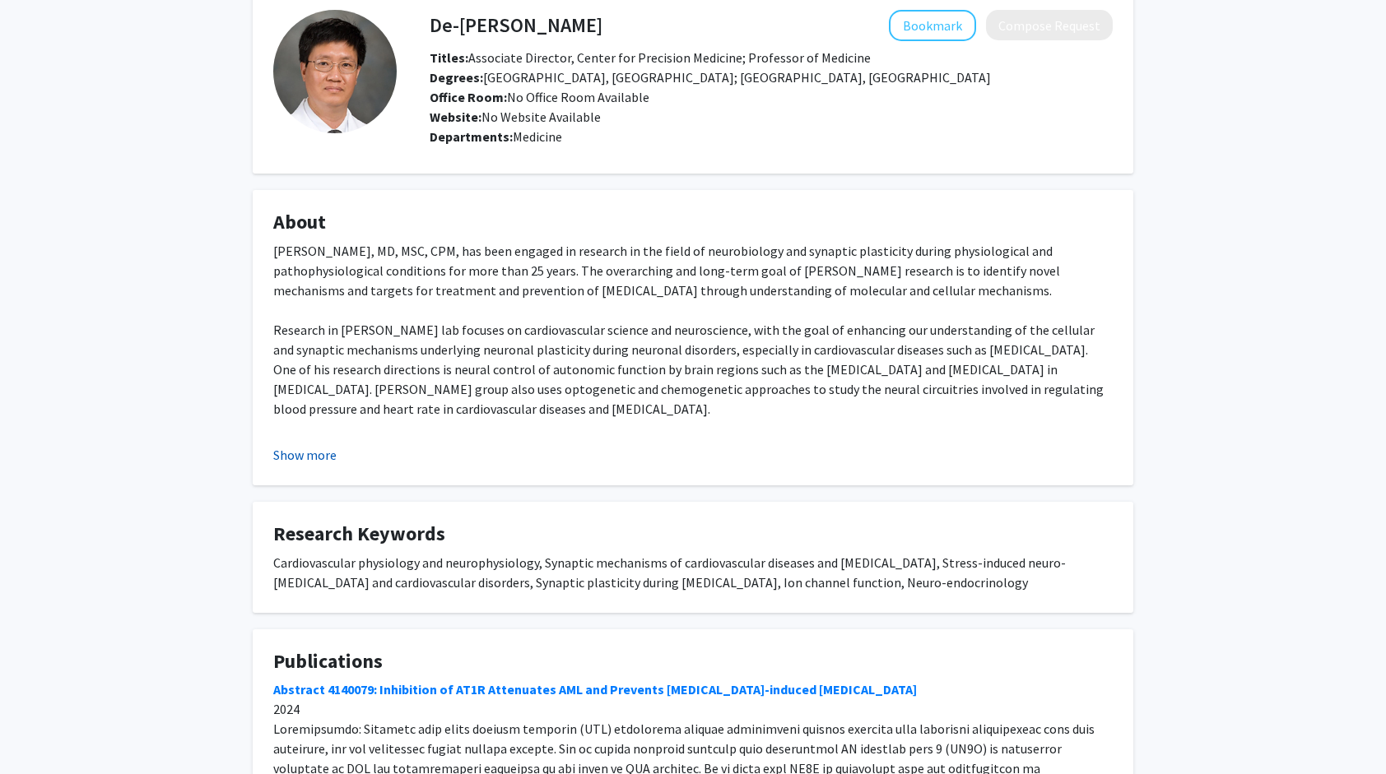
click at [320, 453] on button "Show more" at bounding box center [304, 455] width 63 height 20
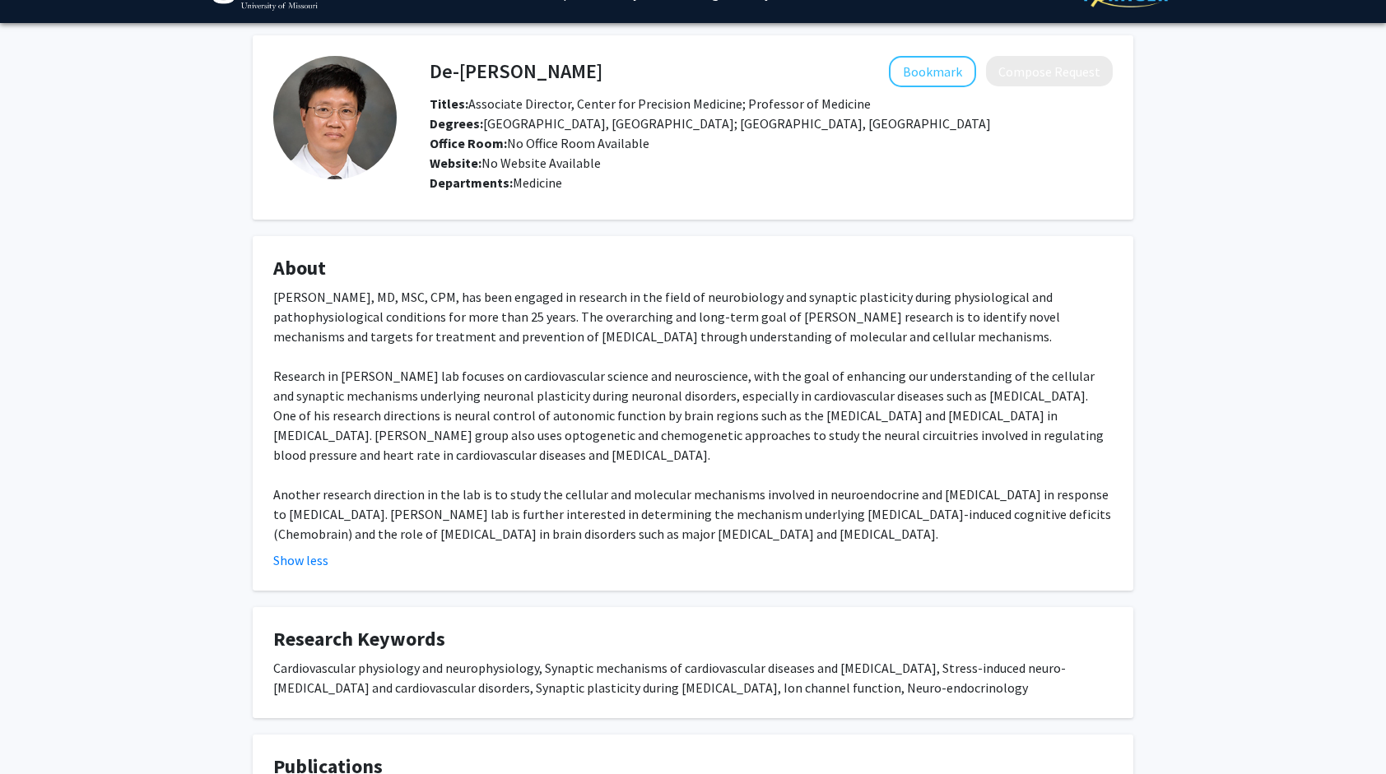
scroll to position [0, 0]
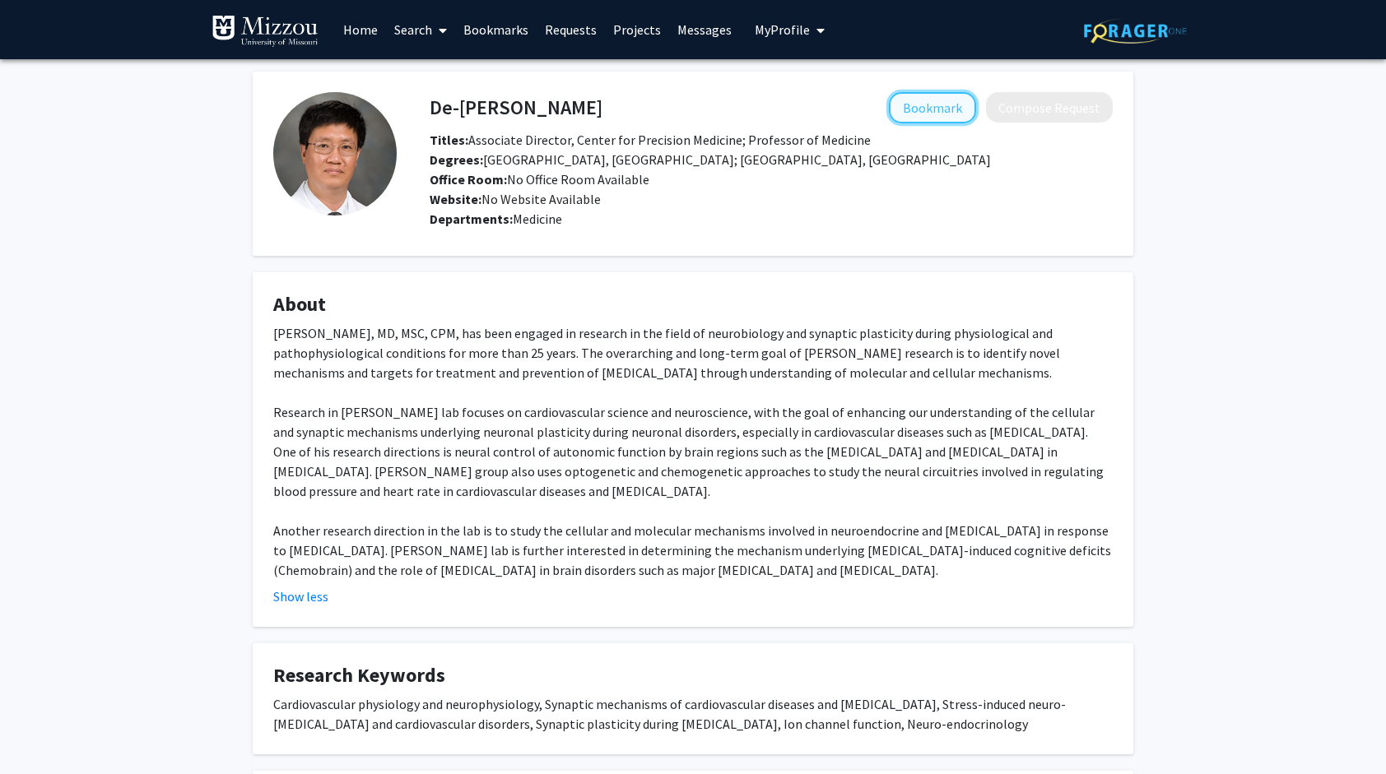
click at [912, 100] on button "Bookmark" at bounding box center [932, 107] width 87 height 31
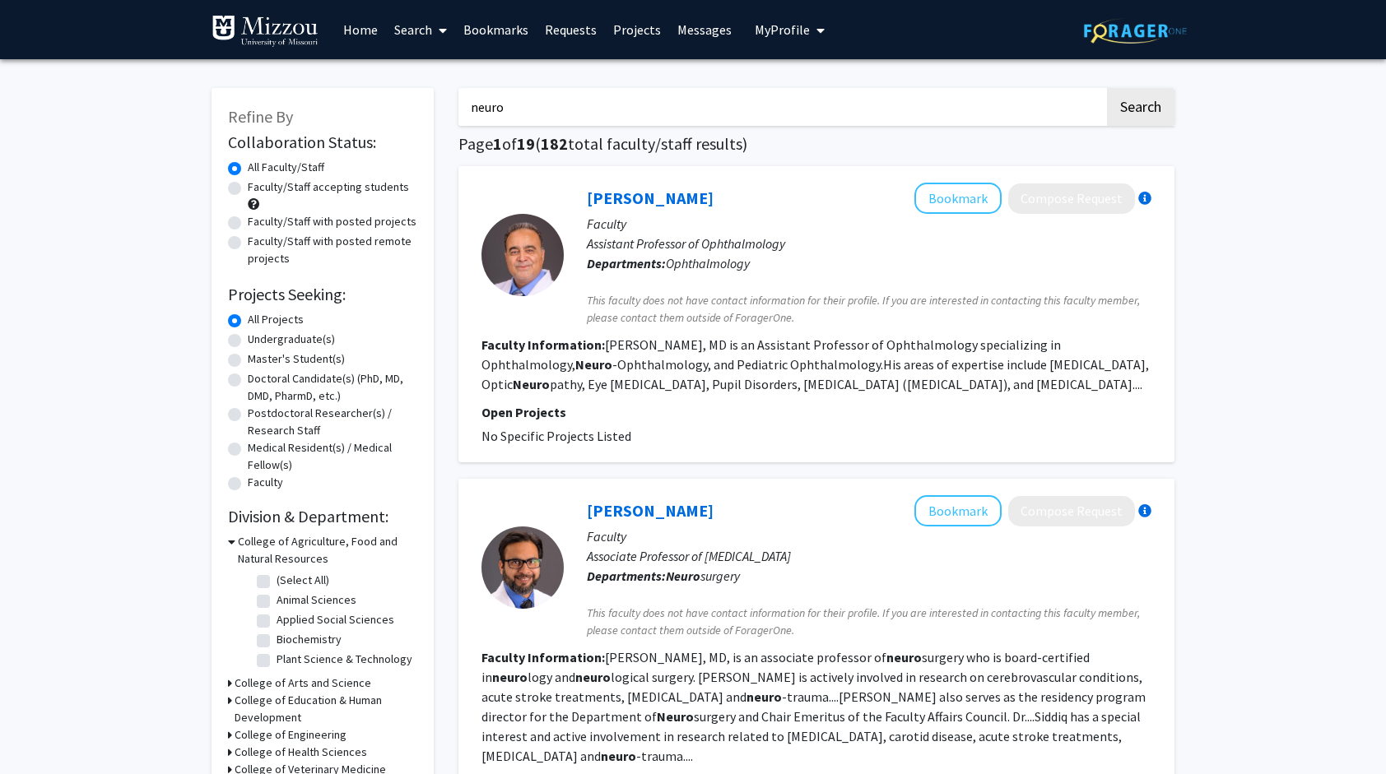
click at [497, 104] on input "neuro" at bounding box center [781, 107] width 646 height 38
click at [477, 102] on input "neuro" at bounding box center [781, 107] width 646 height 38
type input "psychology"
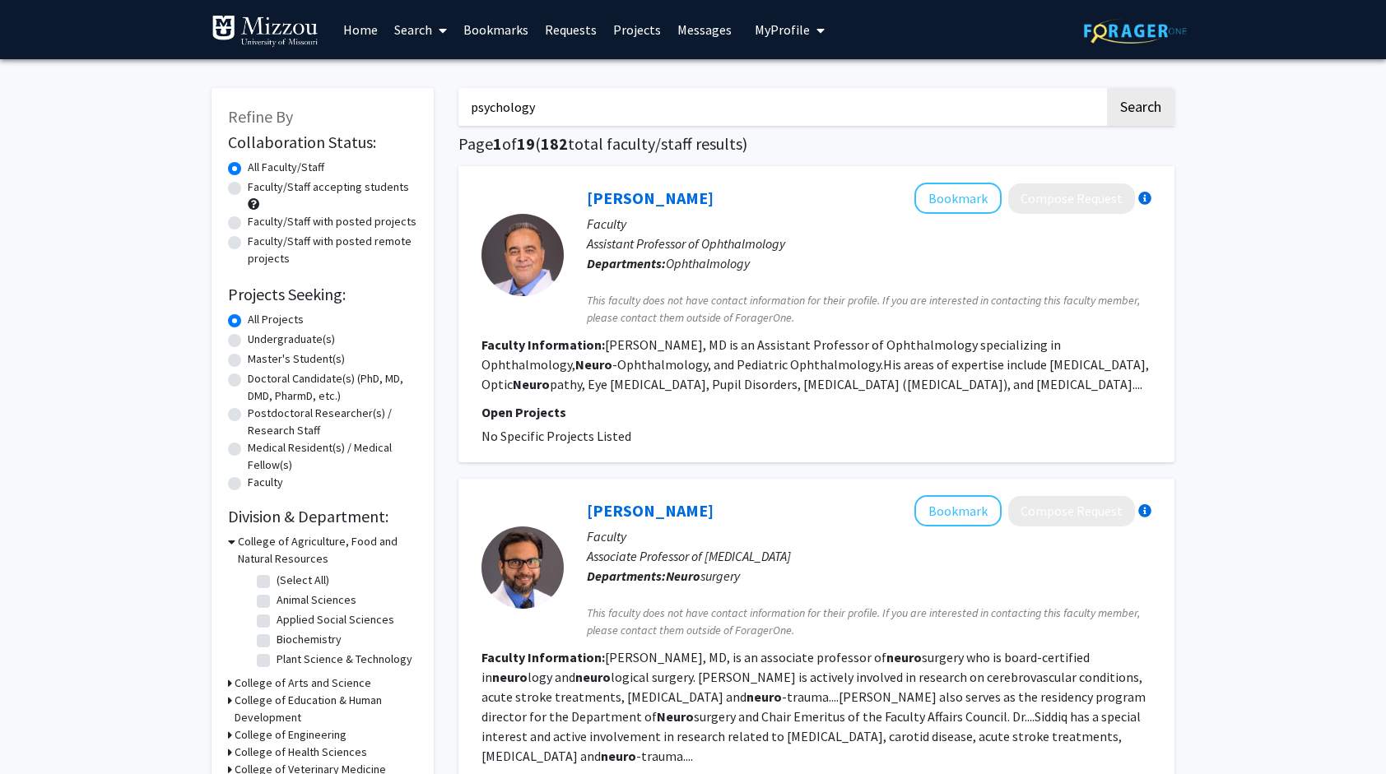
click at [1107, 88] on button "Search" at bounding box center [1140, 107] width 67 height 38
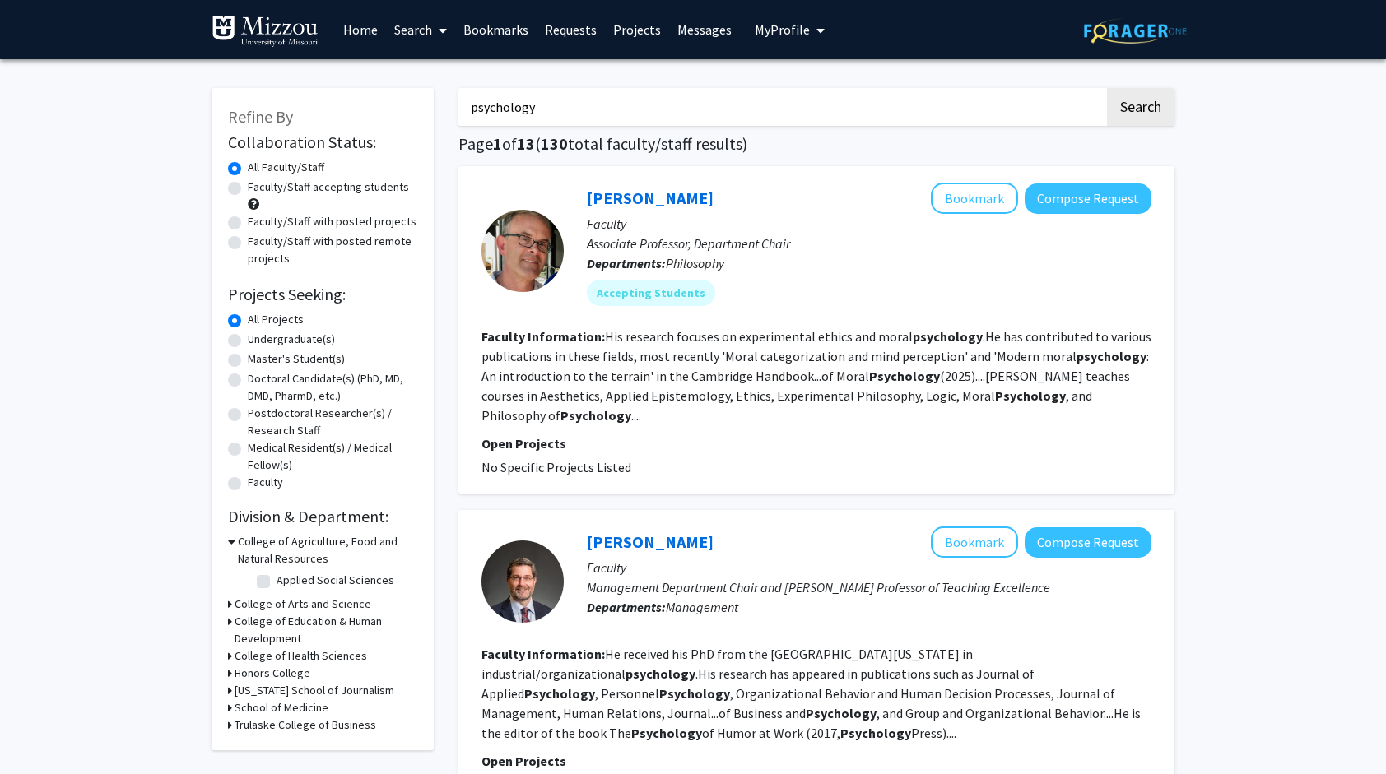
click at [512, 107] on input "psychology" at bounding box center [781, 107] width 646 height 38
click at [640, 37] on link "Projects" at bounding box center [637, 30] width 64 height 58
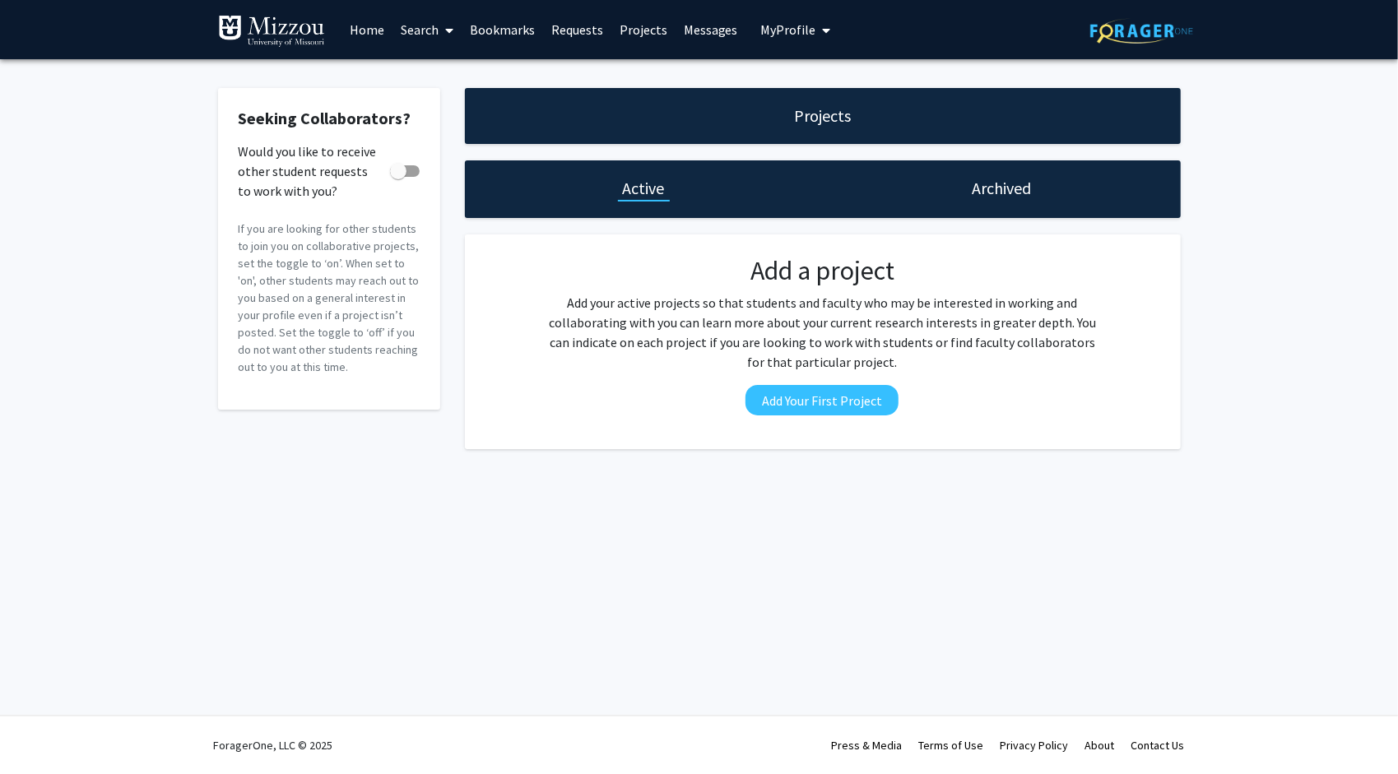
click at [401, 33] on link "Search" at bounding box center [427, 30] width 69 height 58
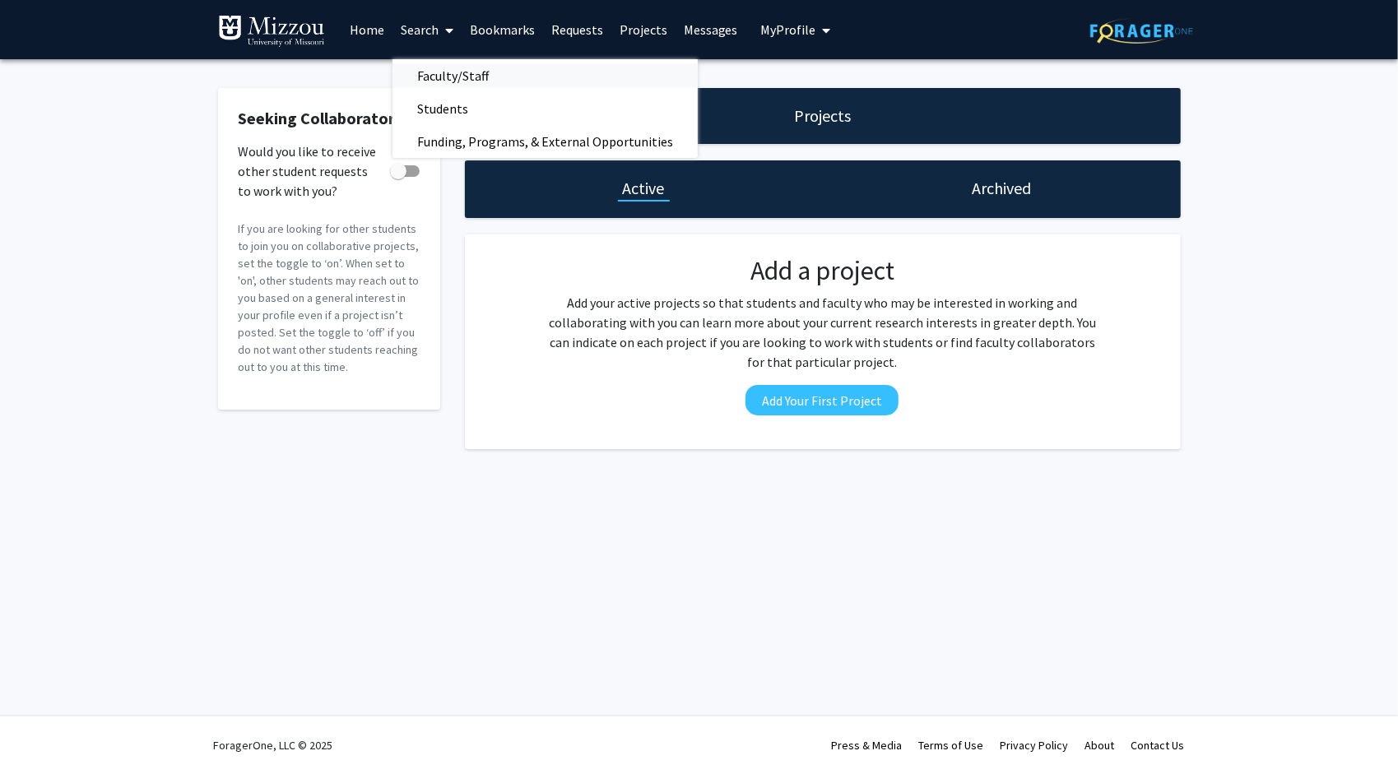
click at [453, 76] on span "Faculty/Staff" at bounding box center [453, 75] width 121 height 33
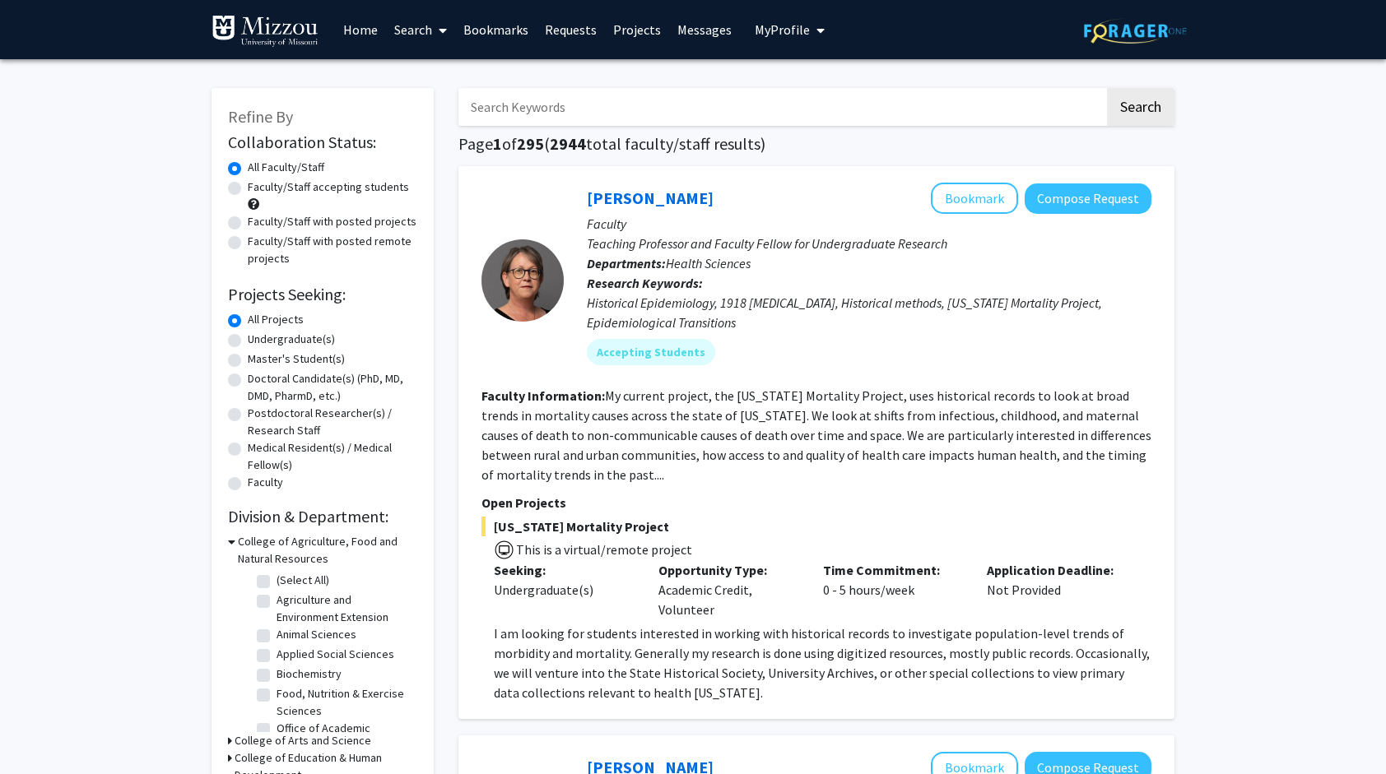
click at [337, 217] on label "Faculty/Staff with posted projects" at bounding box center [332, 221] width 169 height 17
click at [258, 217] on input "Faculty/Staff with posted projects" at bounding box center [253, 218] width 11 height 11
radio input "true"
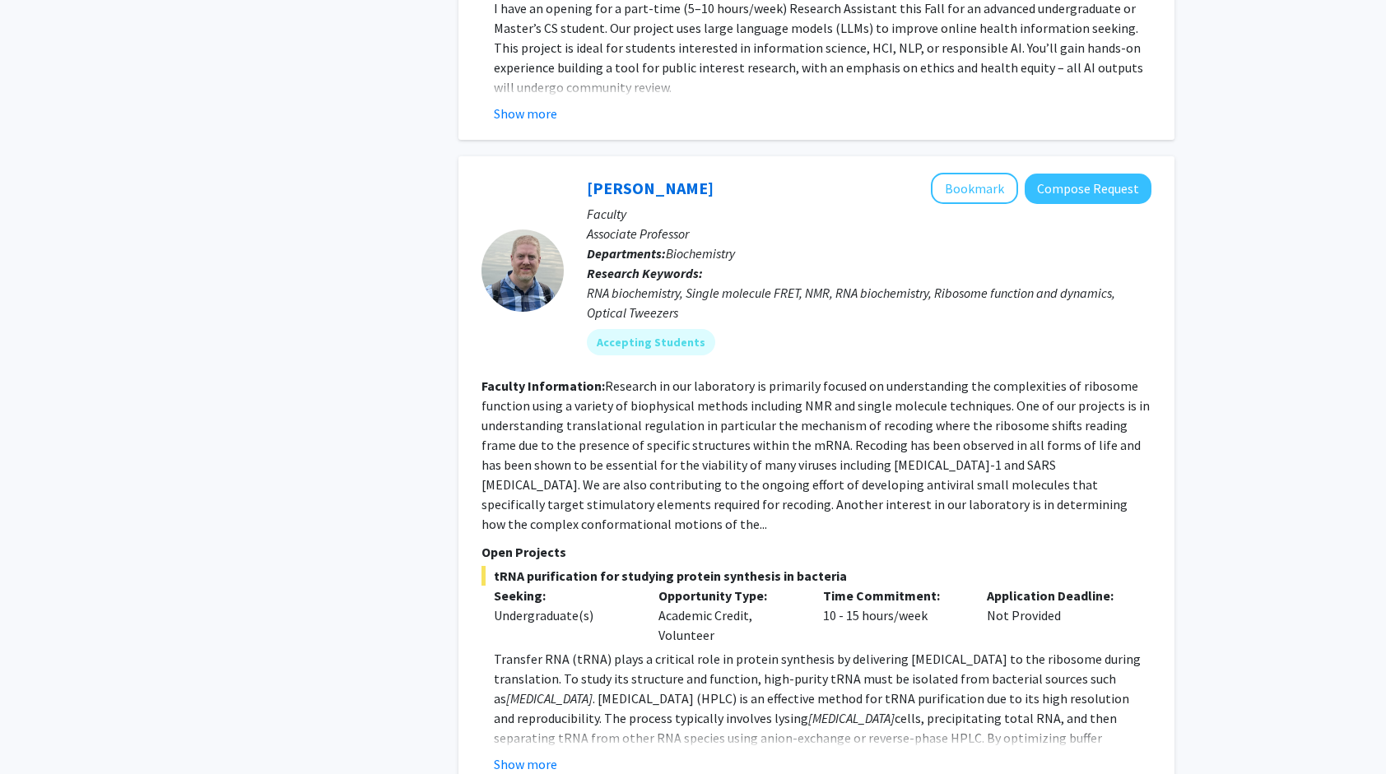
scroll to position [4362, 0]
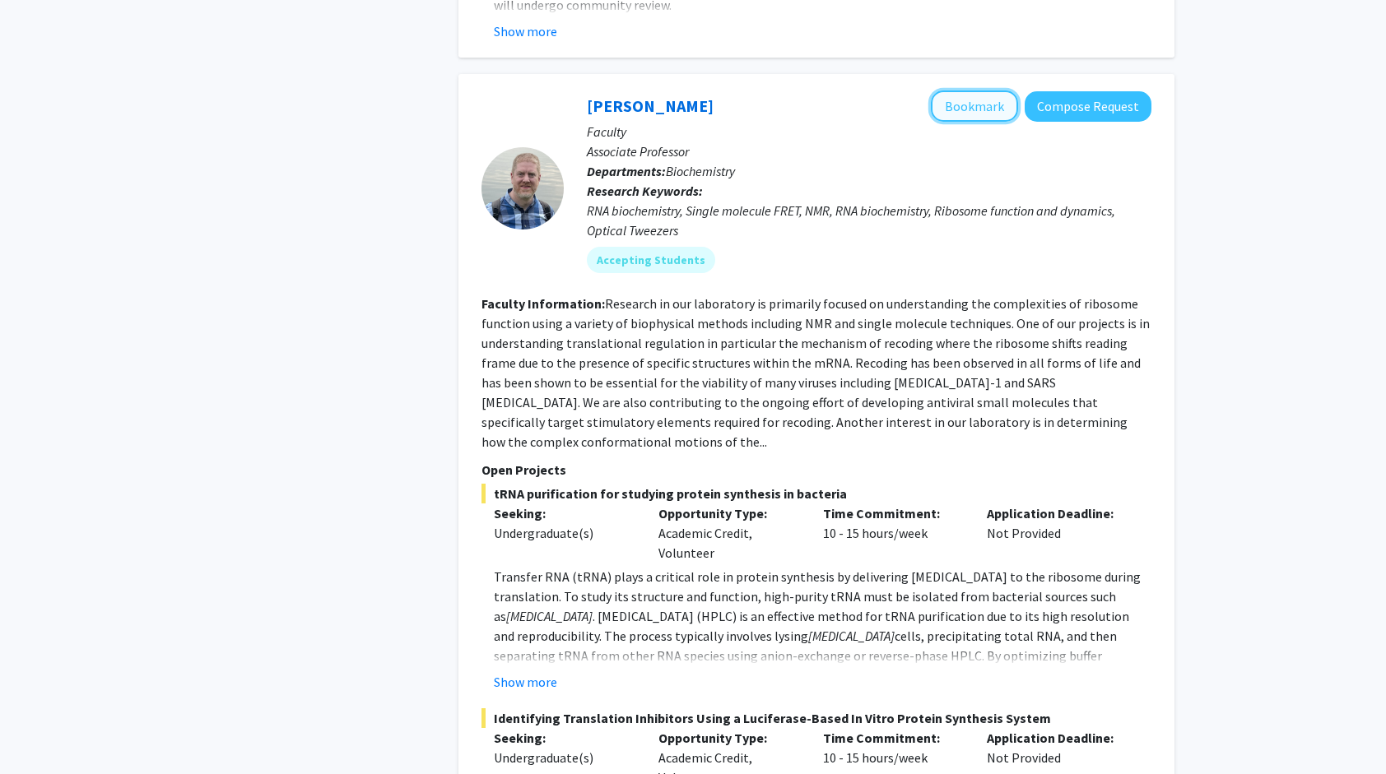
click at [970, 91] on button "Bookmark" at bounding box center [974, 106] width 87 height 31
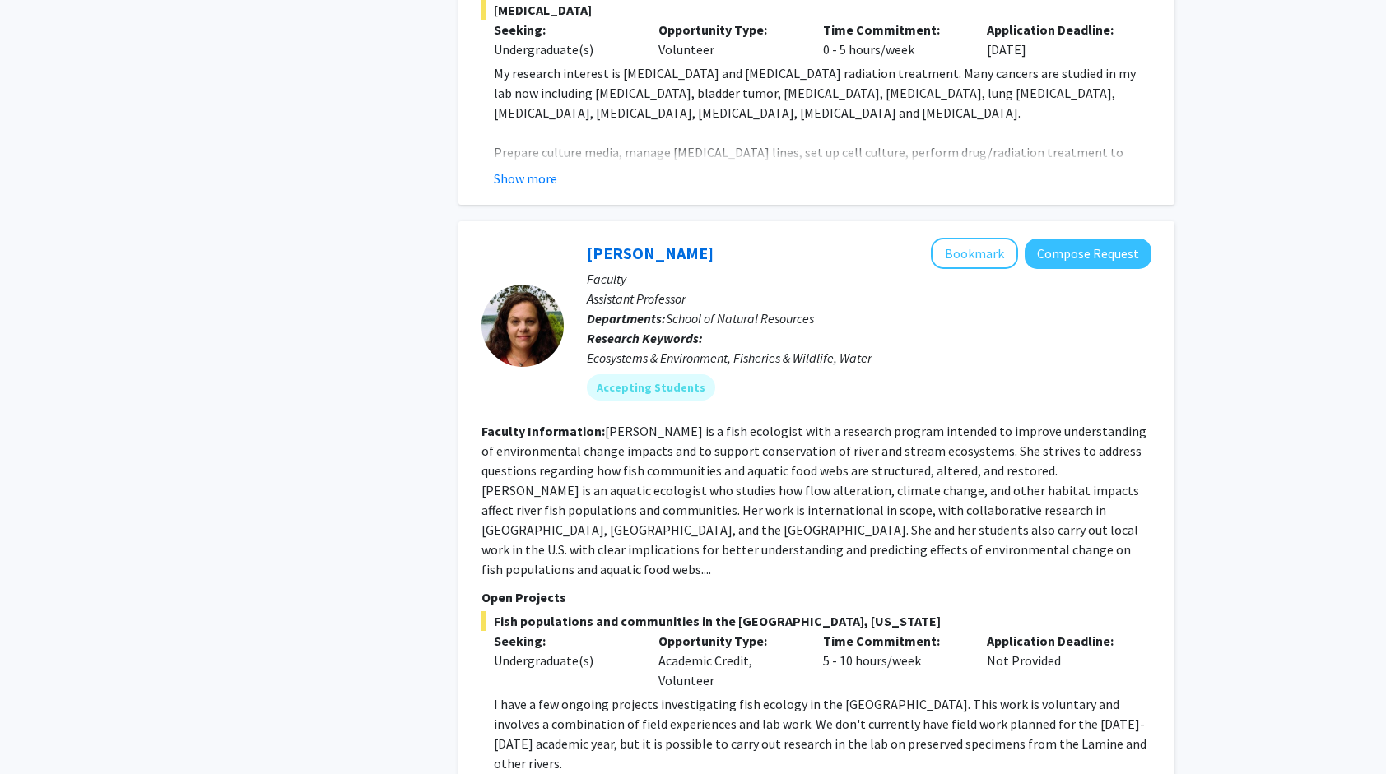
scroll to position [7000, 0]
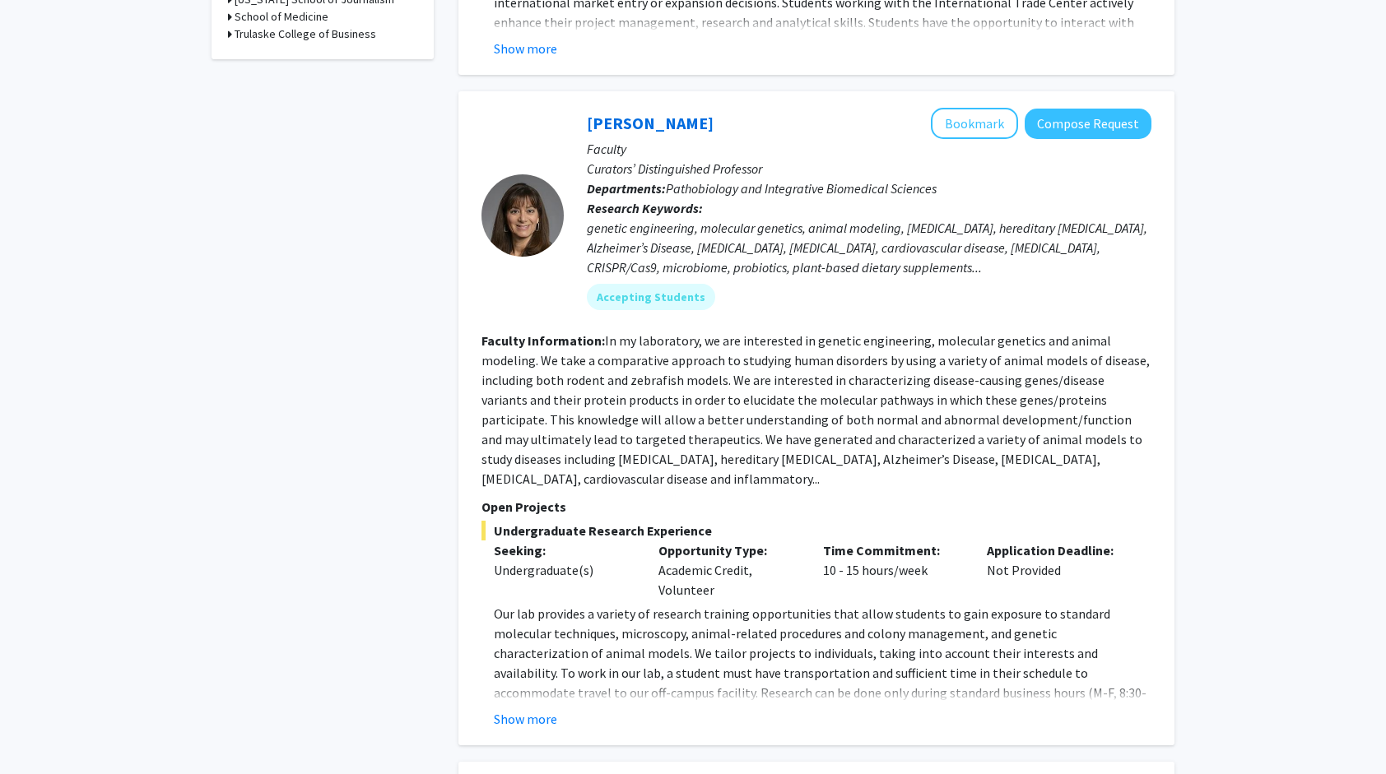
scroll to position [741, 0]
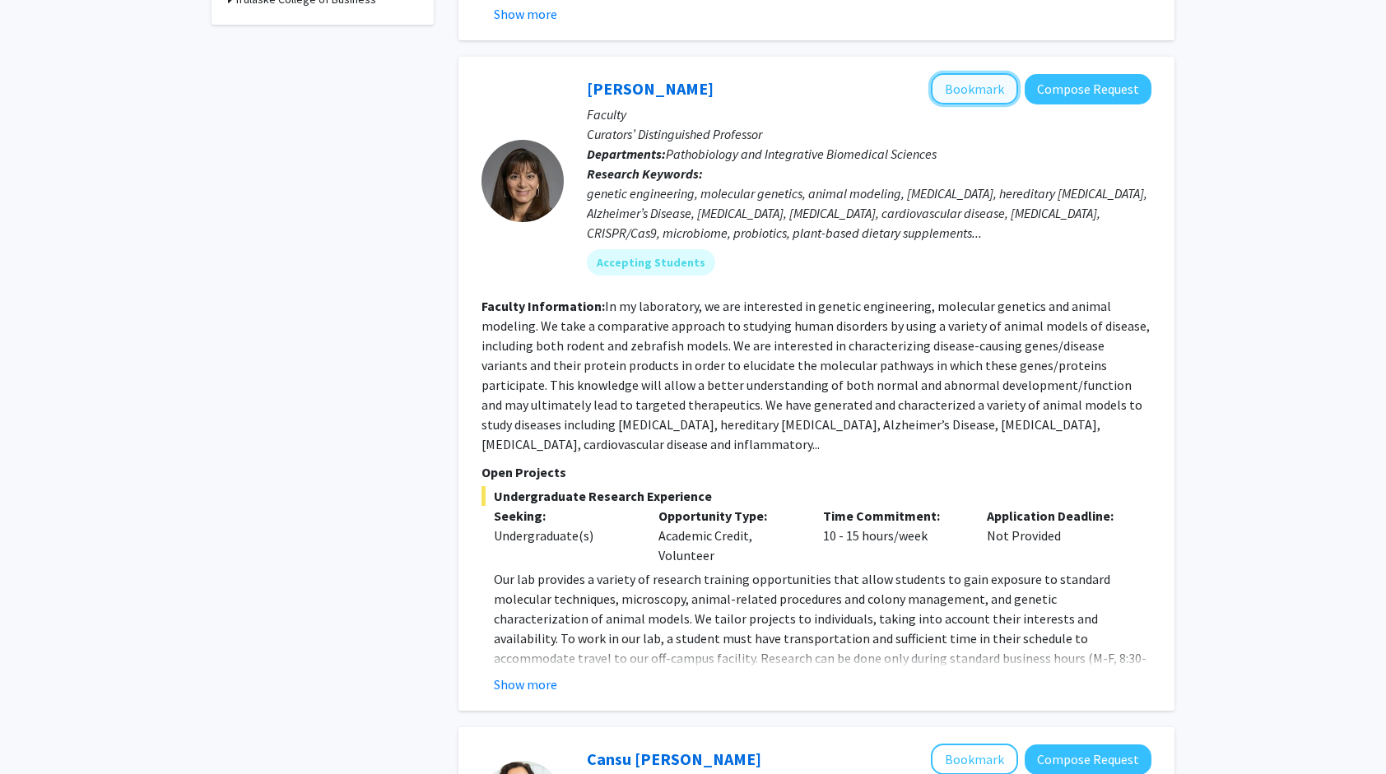
click at [975, 75] on button "Bookmark" at bounding box center [974, 88] width 87 height 31
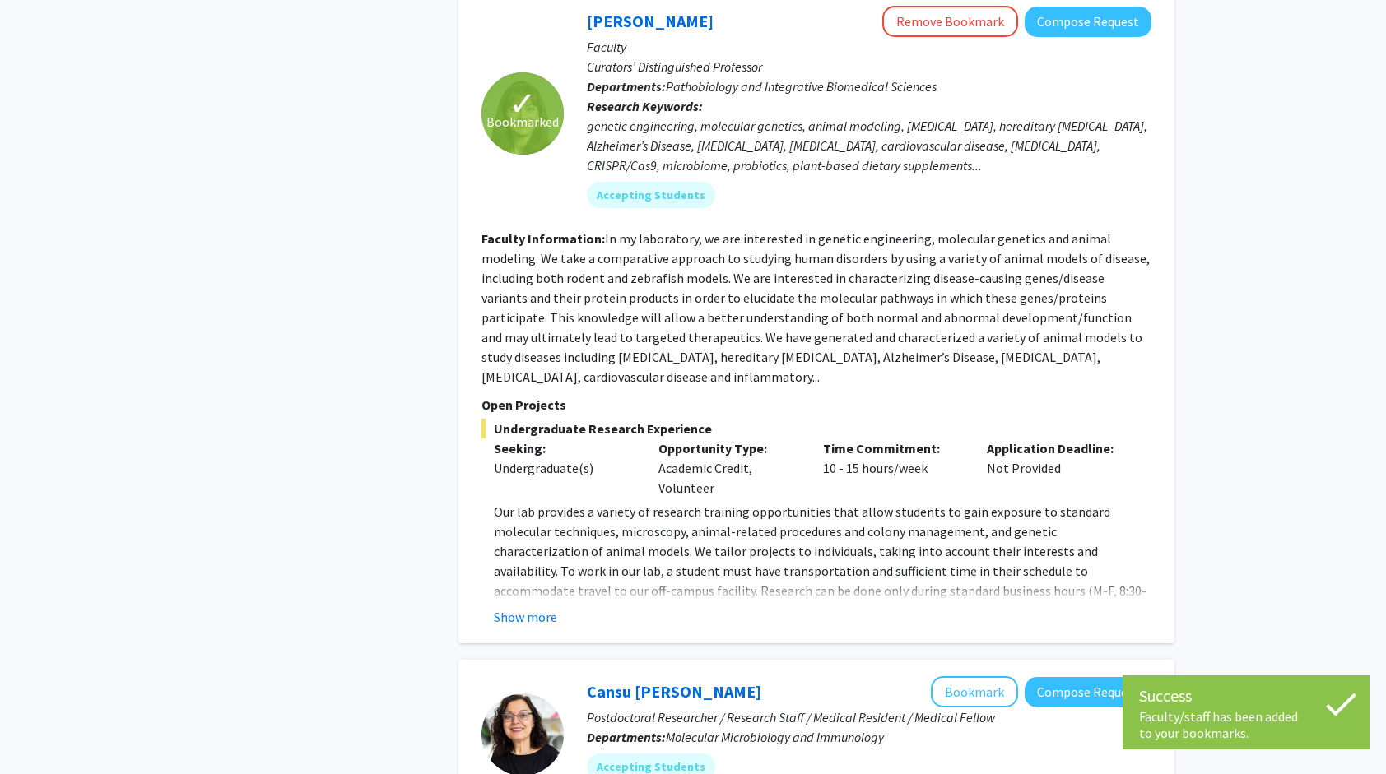
scroll to position [823, 0]
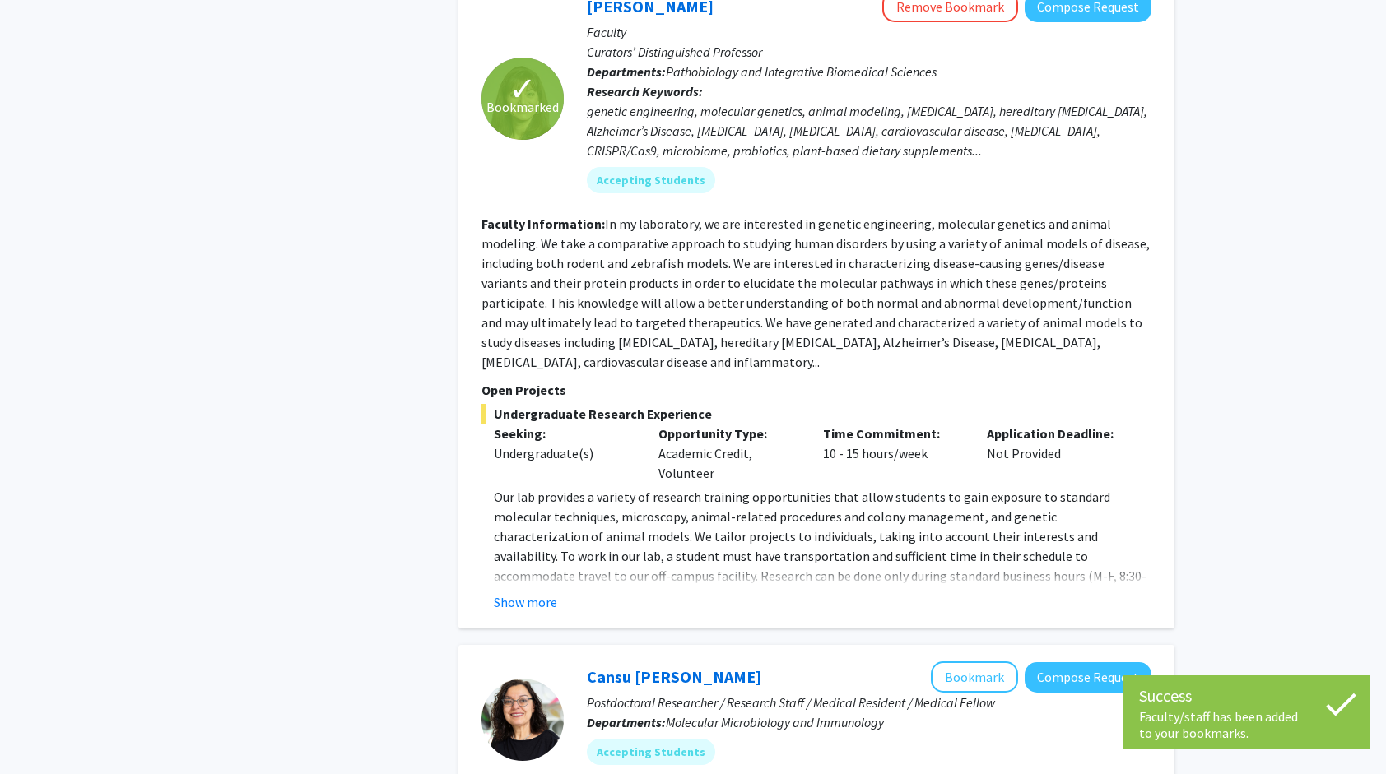
click at [559, 593] on div "Show more" at bounding box center [823, 603] width 658 height 20
click at [542, 593] on button "Show more" at bounding box center [525, 603] width 63 height 20
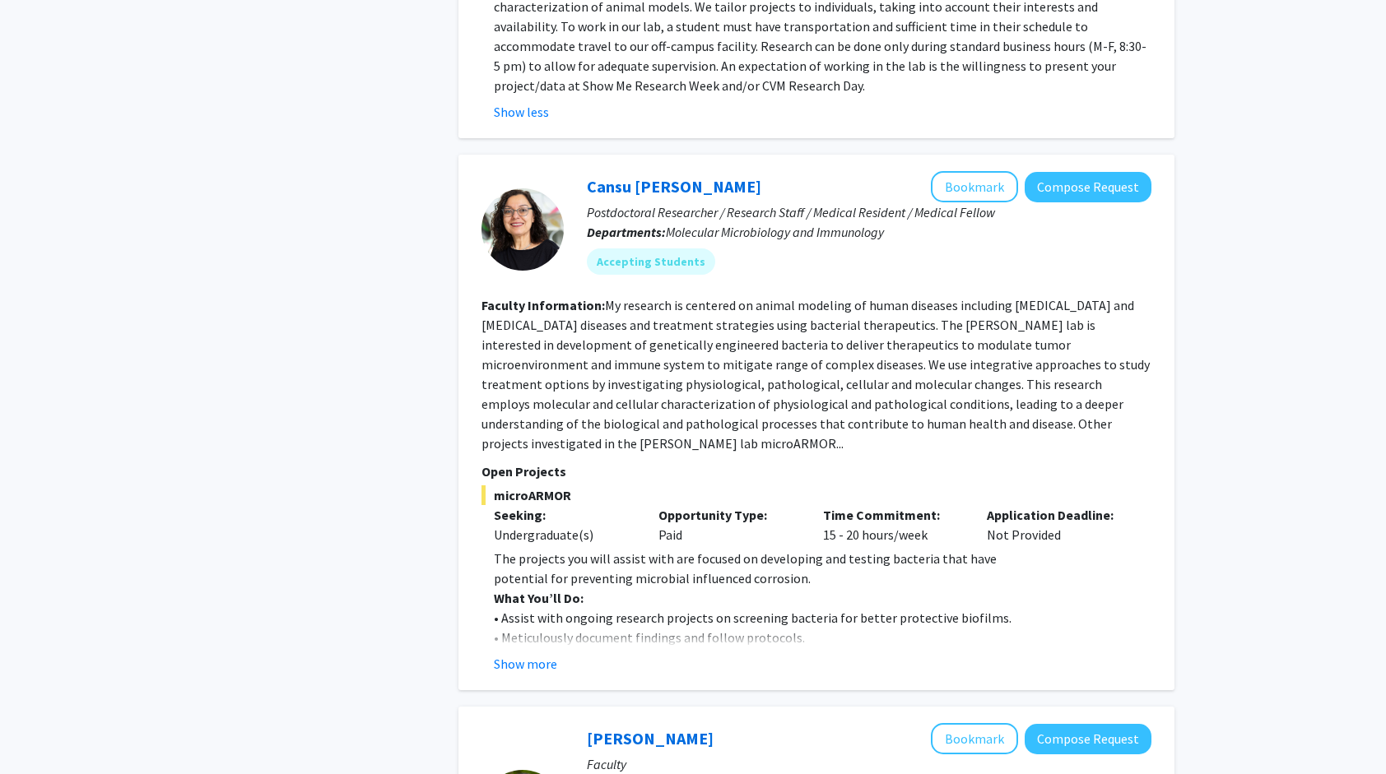
scroll to position [1317, 0]
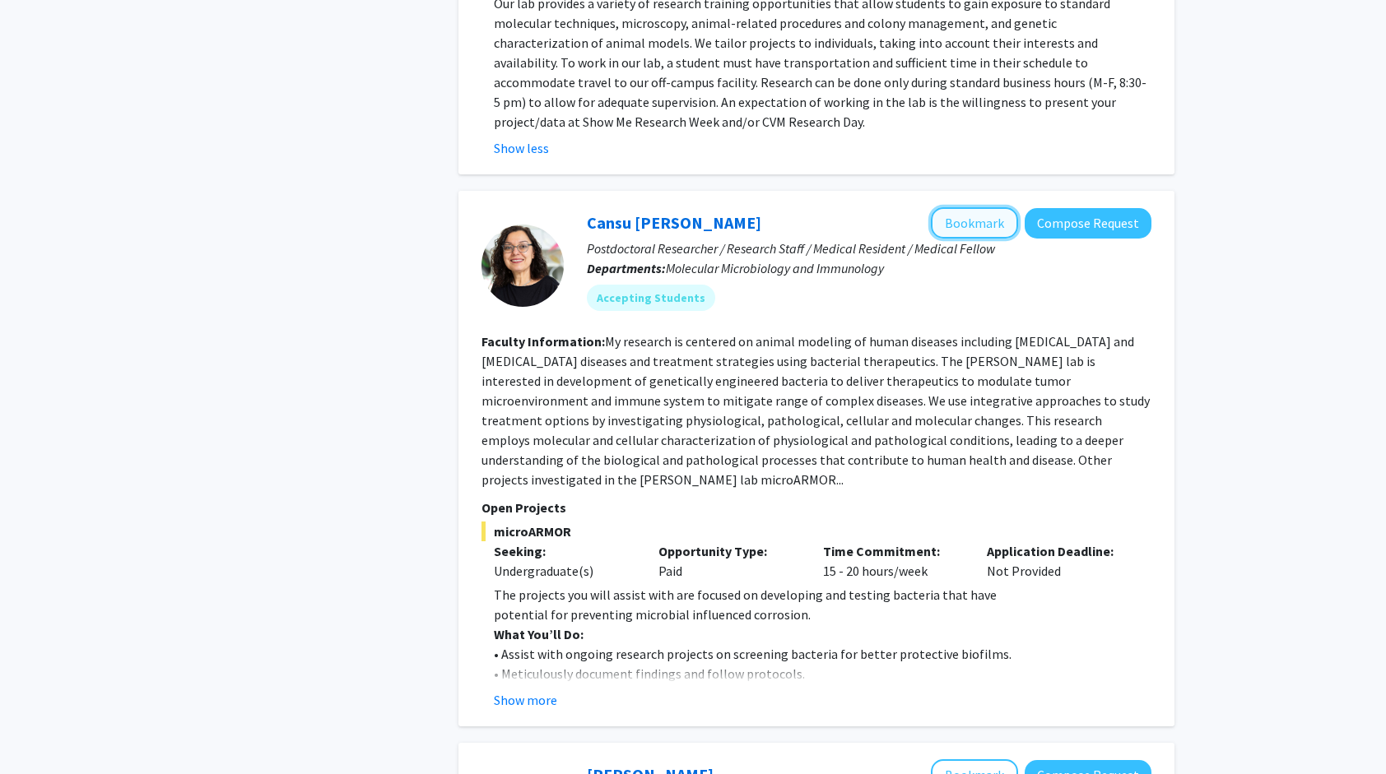
click at [963, 207] on button "Bookmark" at bounding box center [974, 222] width 87 height 31
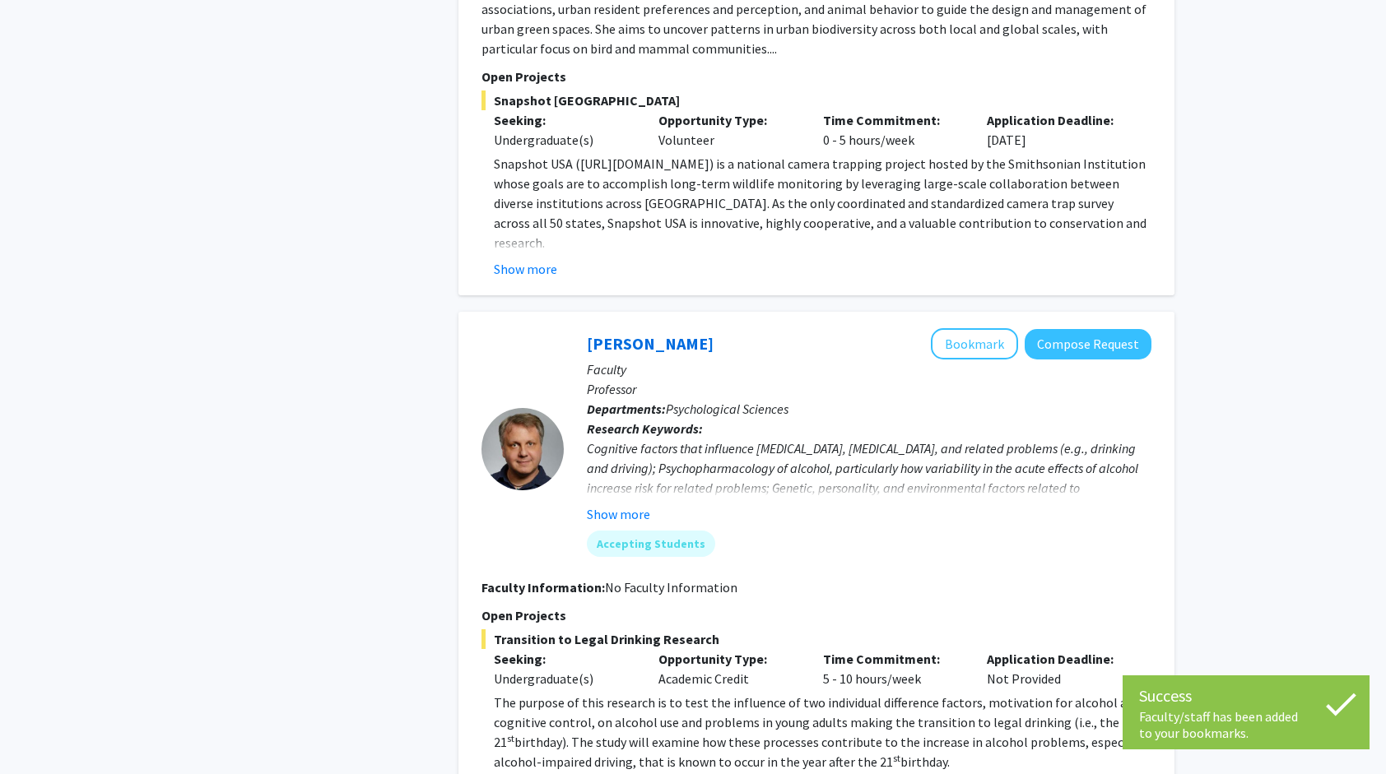
scroll to position [2387, 0]
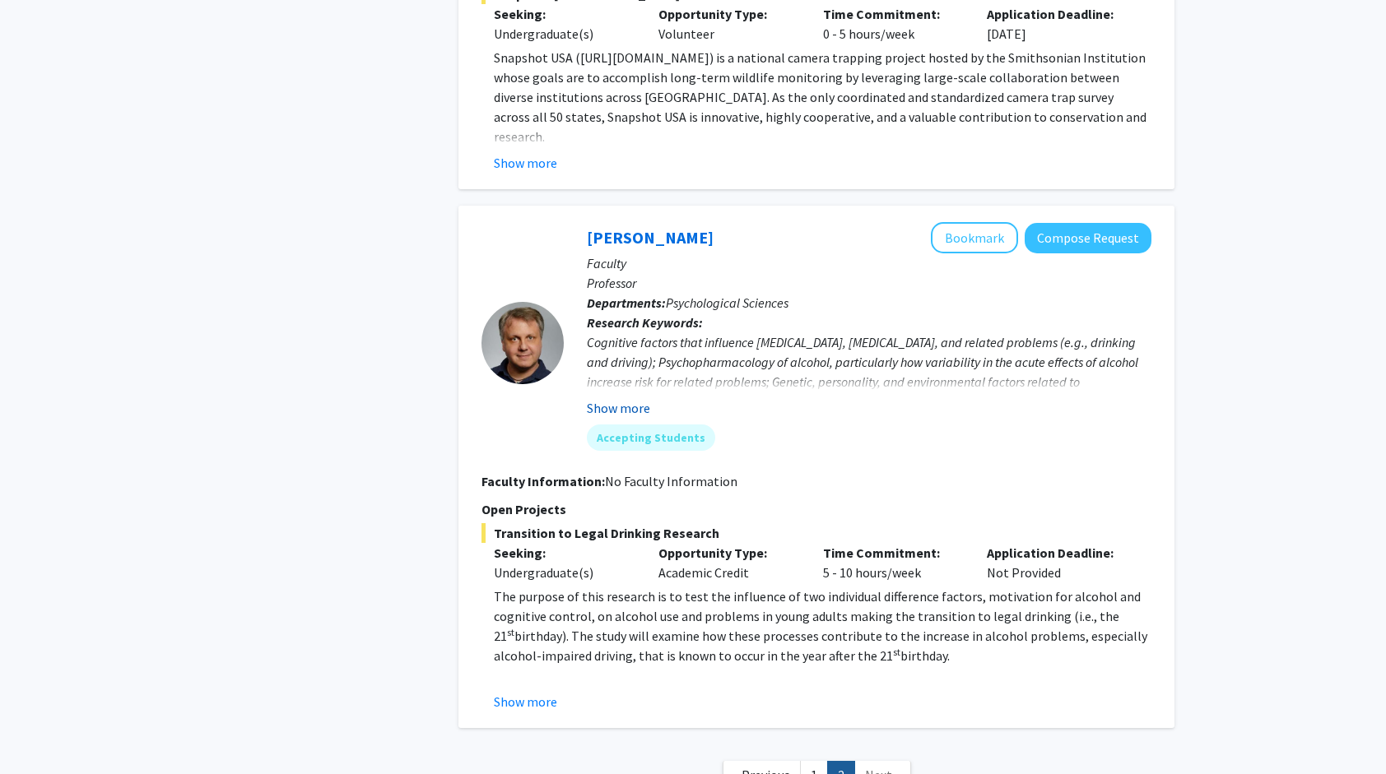
click at [624, 398] on button "Show more" at bounding box center [618, 408] width 63 height 20
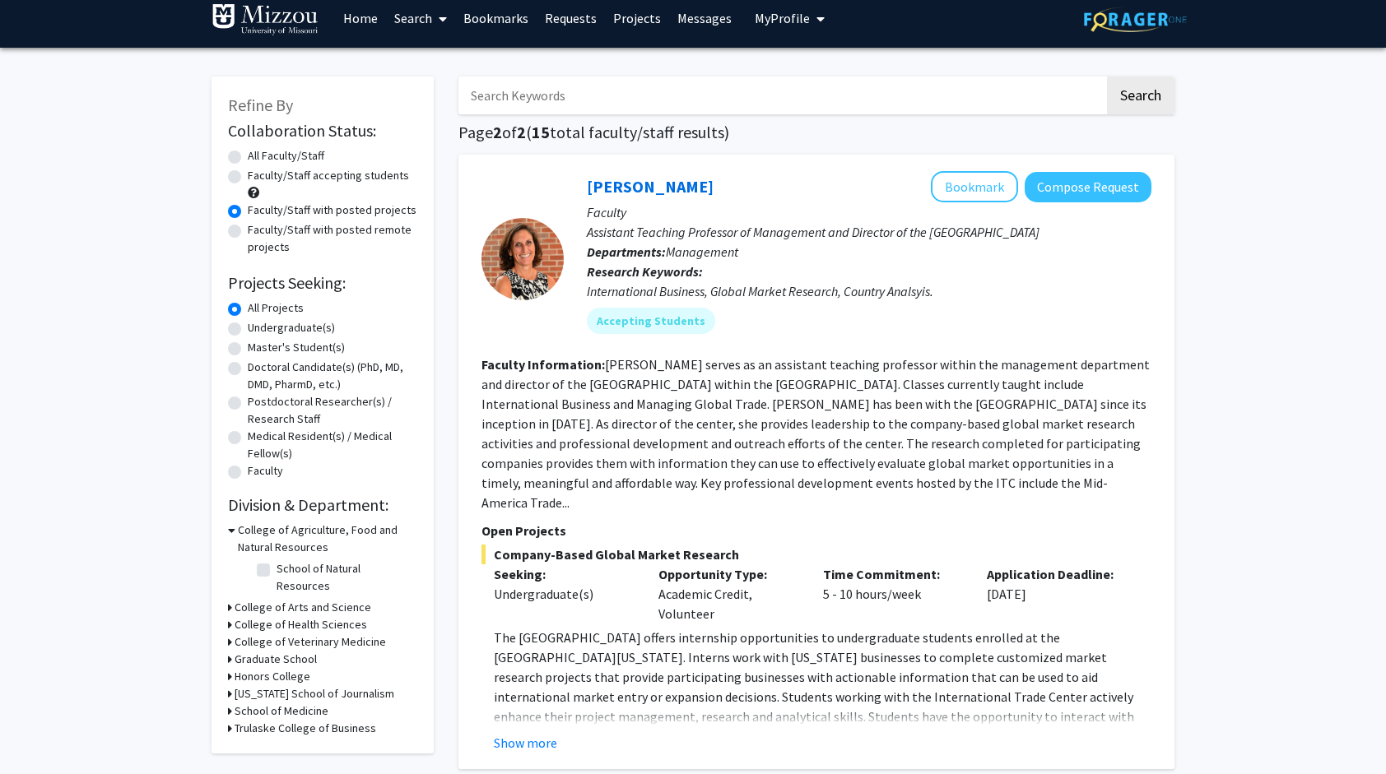
scroll to position [0, 0]
